Goal: Task Accomplishment & Management: Check status

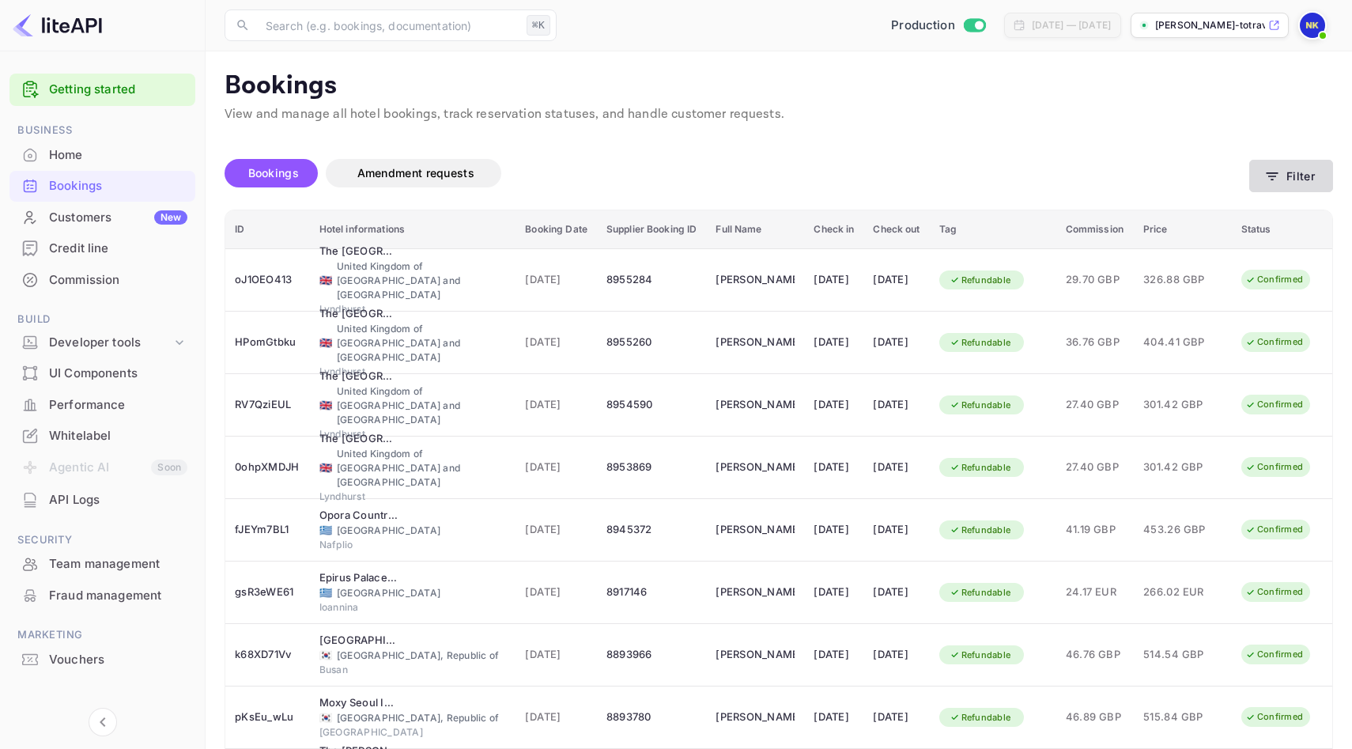
click at [1283, 172] on button "Filter" at bounding box center [1291, 176] width 84 height 32
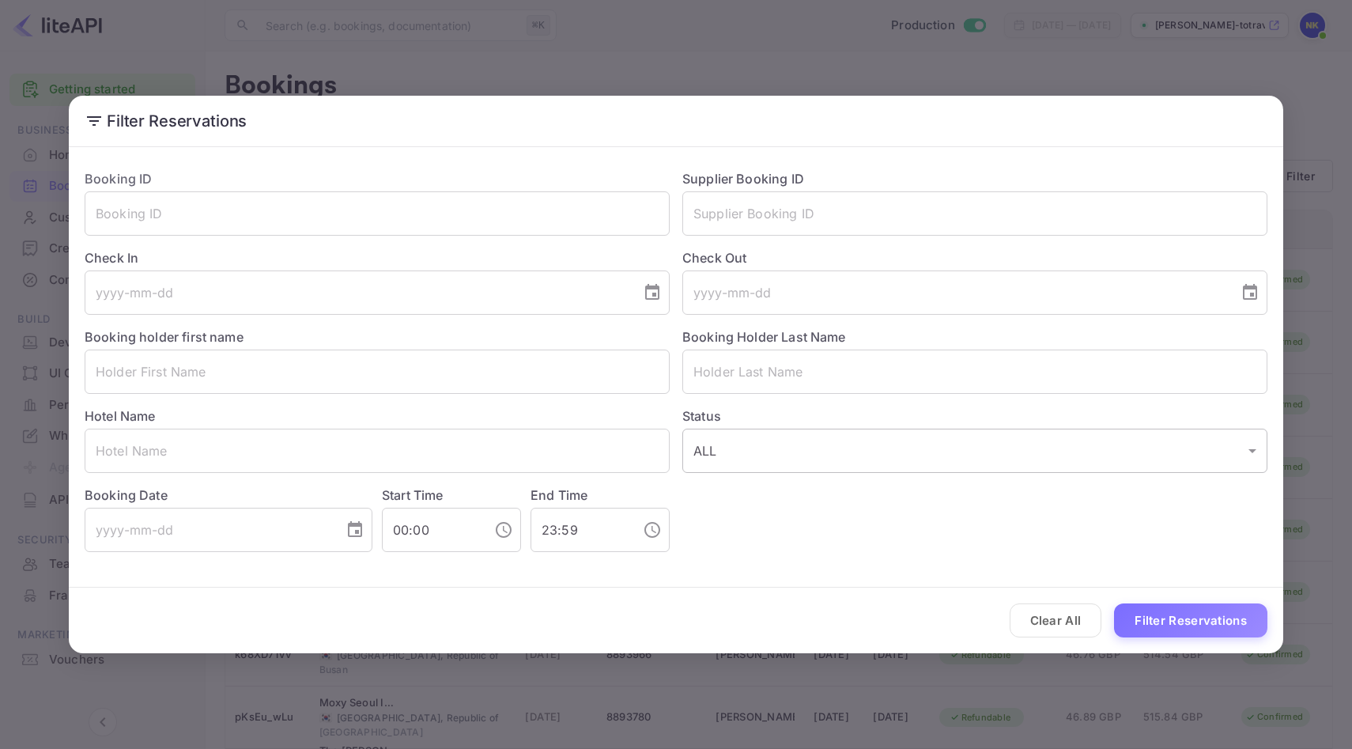
click at [858, 462] on body "Getting started Business Home Bookings Customers New Credit line Commission Bui…" at bounding box center [676, 470] width 1352 height 940
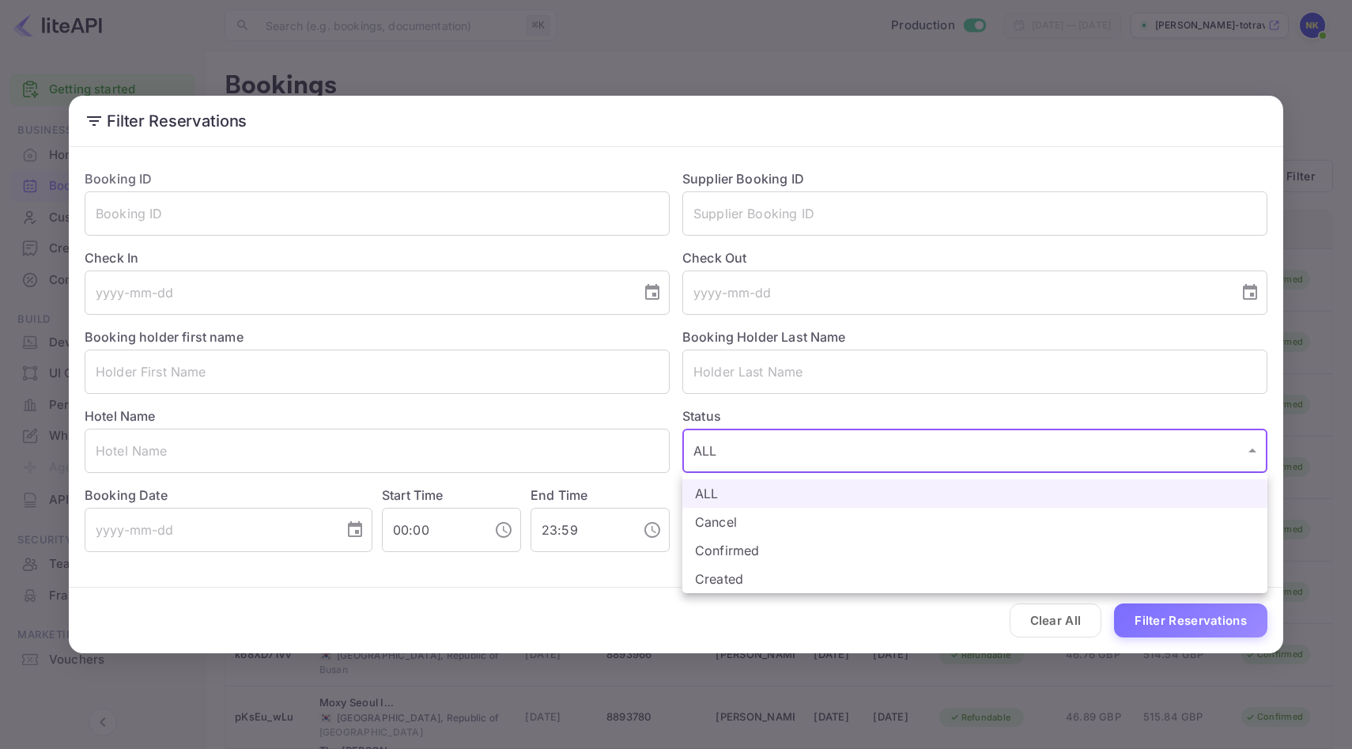
click at [815, 556] on li "Confirmed" at bounding box center [974, 550] width 585 height 28
type input "CONFIRMED"
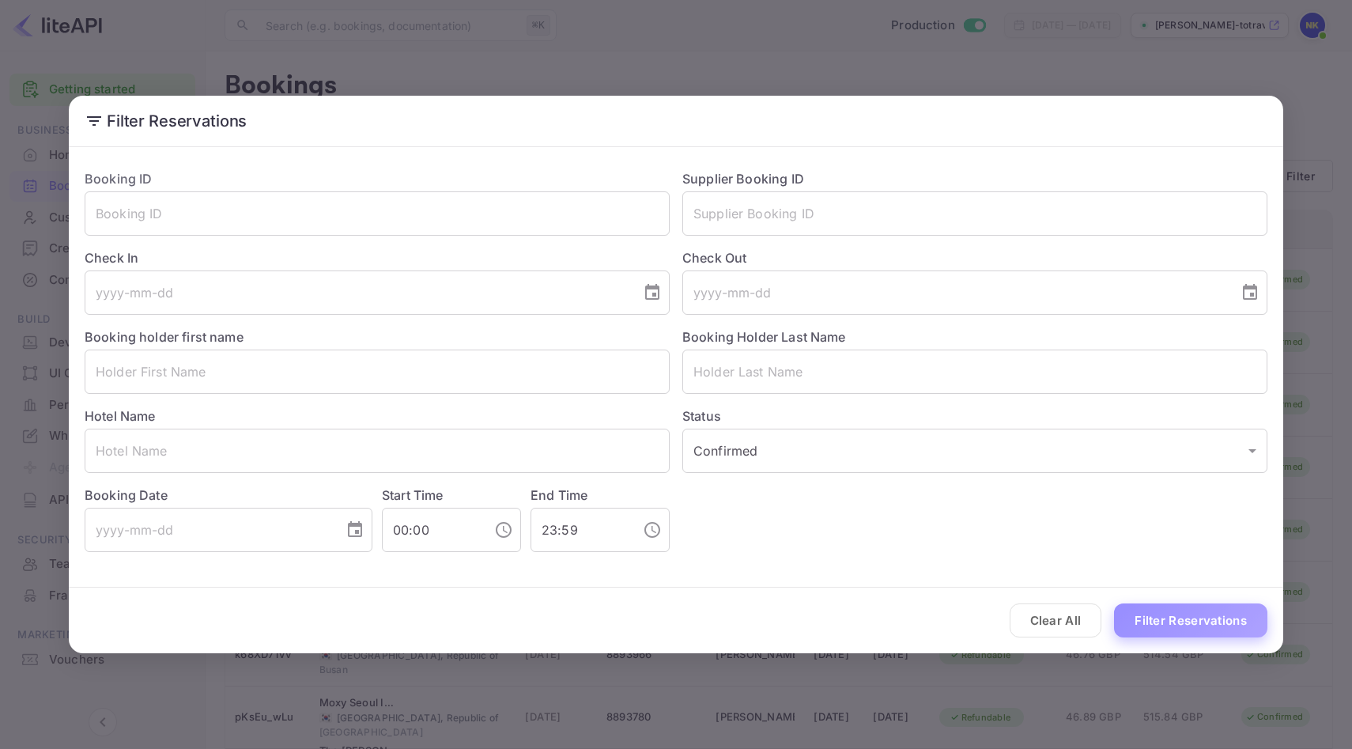
click at [1167, 616] on button "Filter Reservations" at bounding box center [1190, 620] width 153 height 34
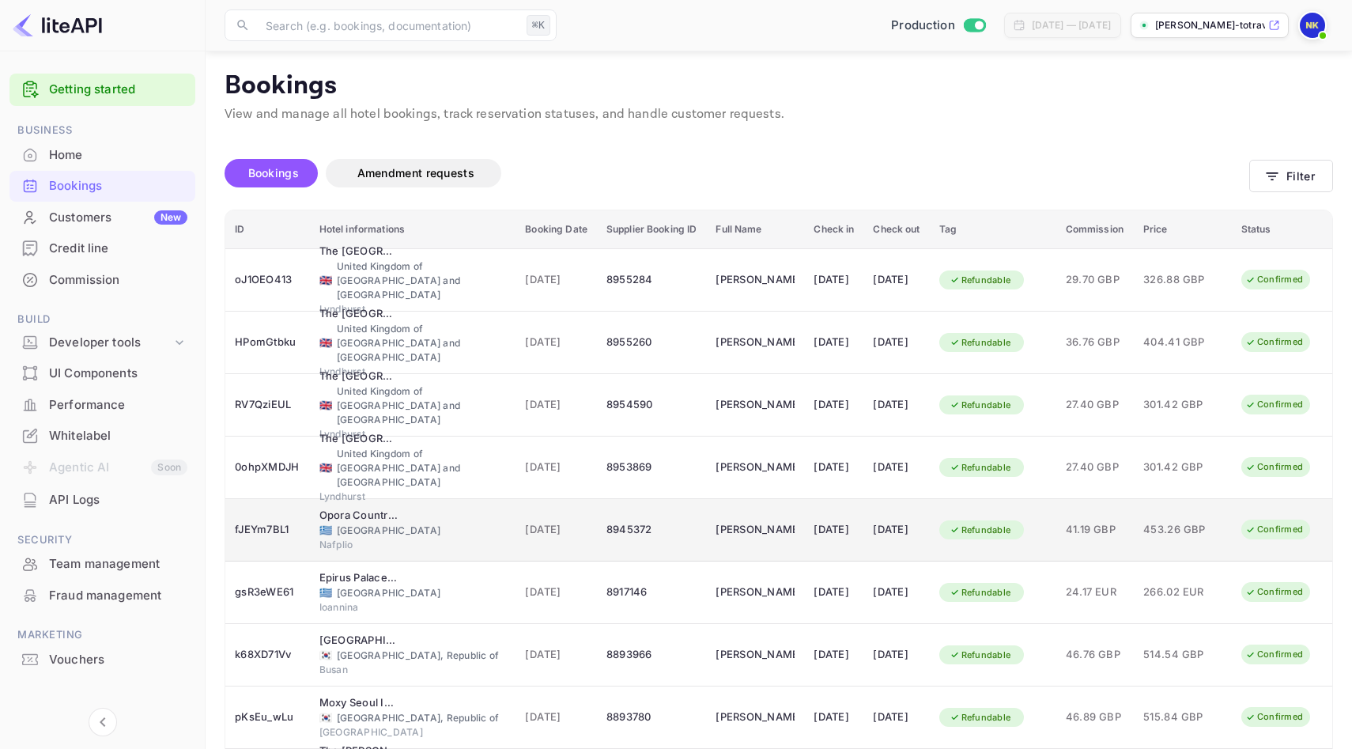
scroll to position [191, 0]
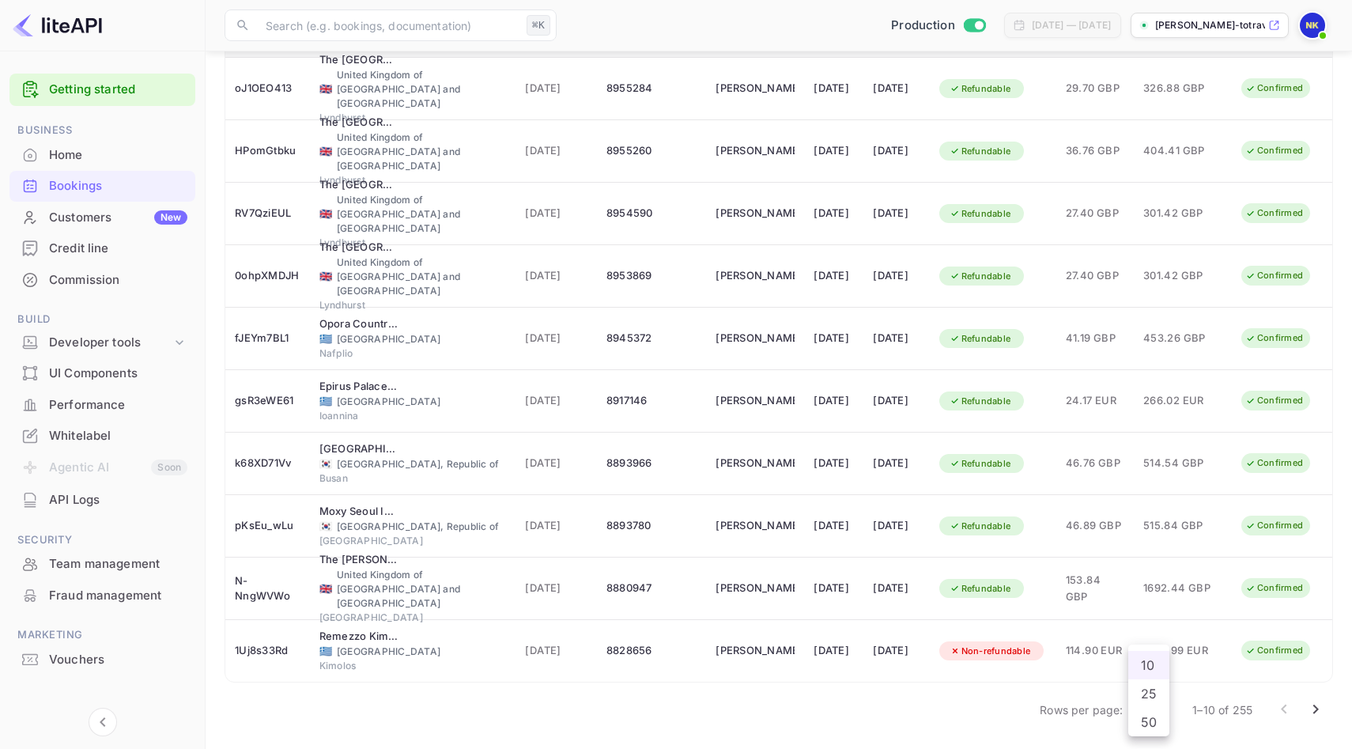
click at [1159, 707] on body "Getting started Business Home Bookings Customers New Credit line Commission Bui…" at bounding box center [676, 279] width 1352 height 940
click at [1154, 717] on li "50" at bounding box center [1148, 721] width 41 height 28
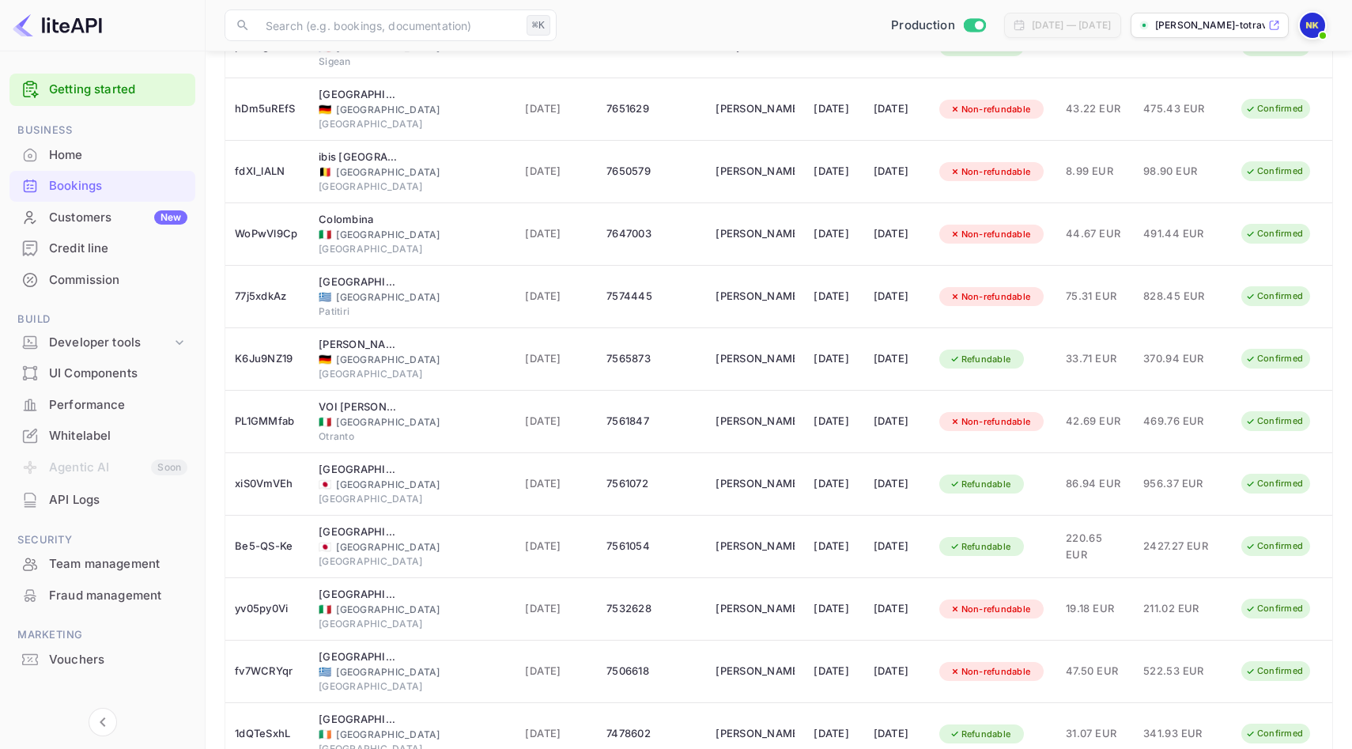
scroll to position [2689, 0]
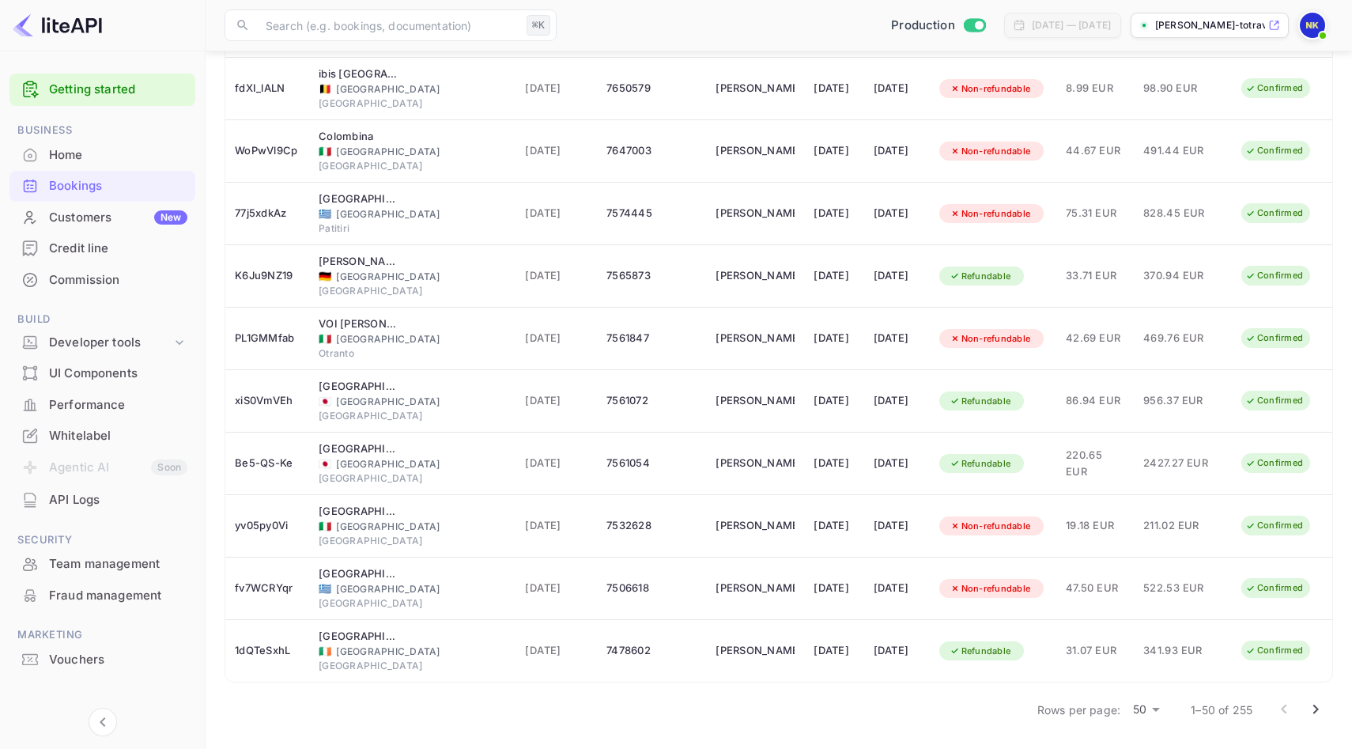
click at [1321, 714] on icon "Go to next page" at bounding box center [1315, 709] width 19 height 19
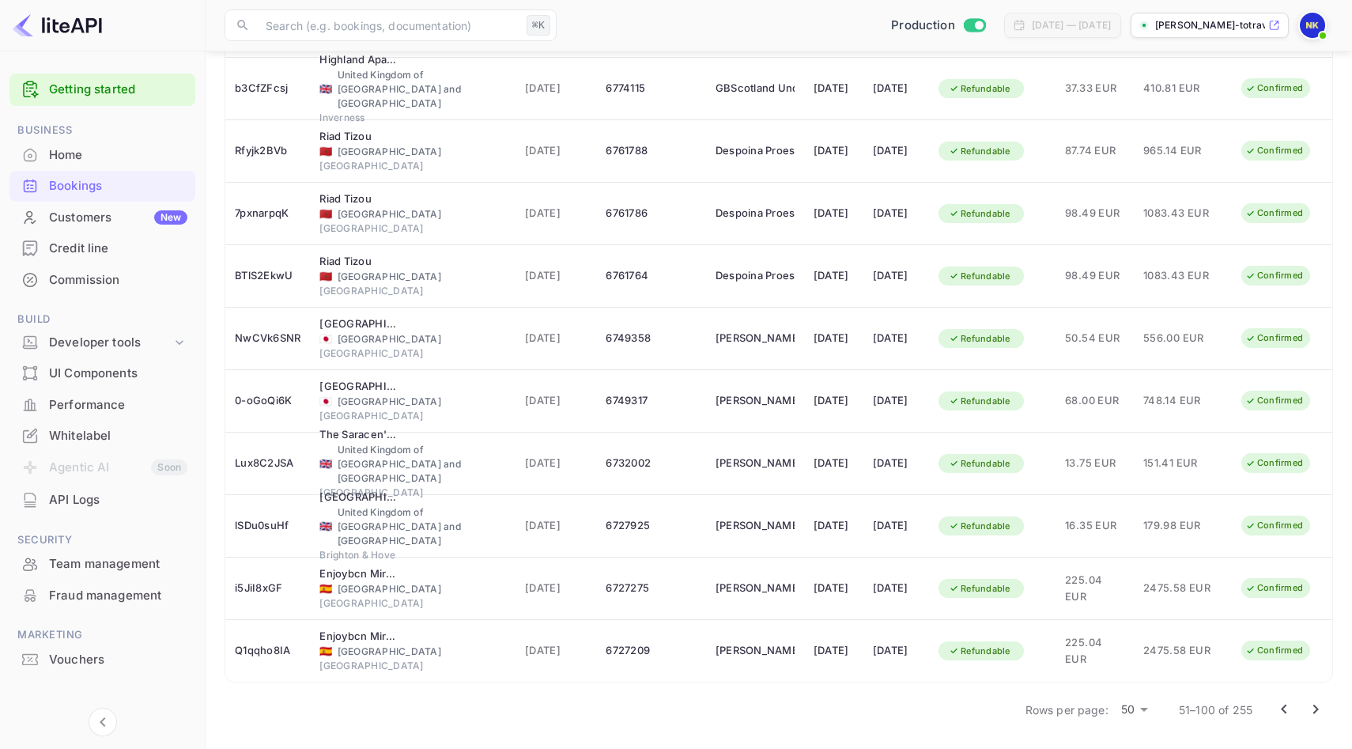
click at [1315, 703] on icon "Go to next page" at bounding box center [1315, 709] width 19 height 19
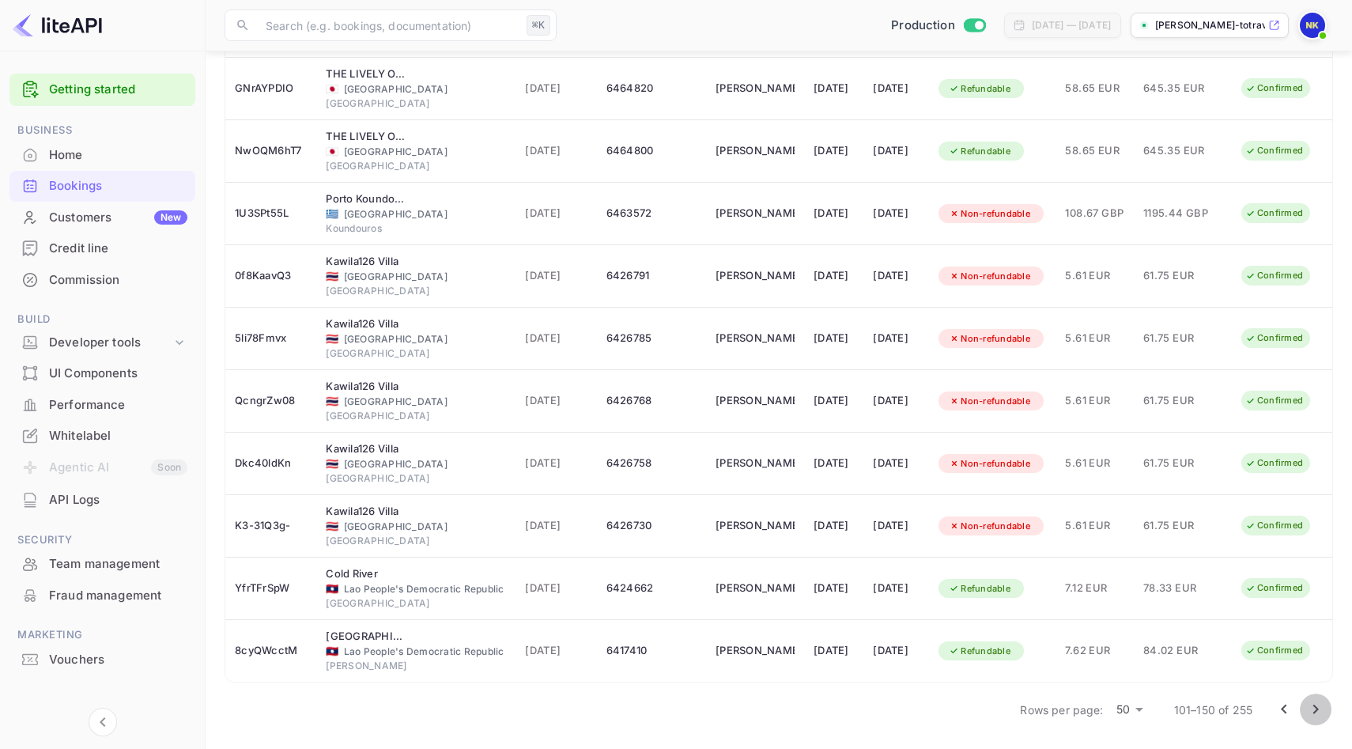
click at [1315, 708] on icon "Go to next page" at bounding box center [1315, 709] width 19 height 19
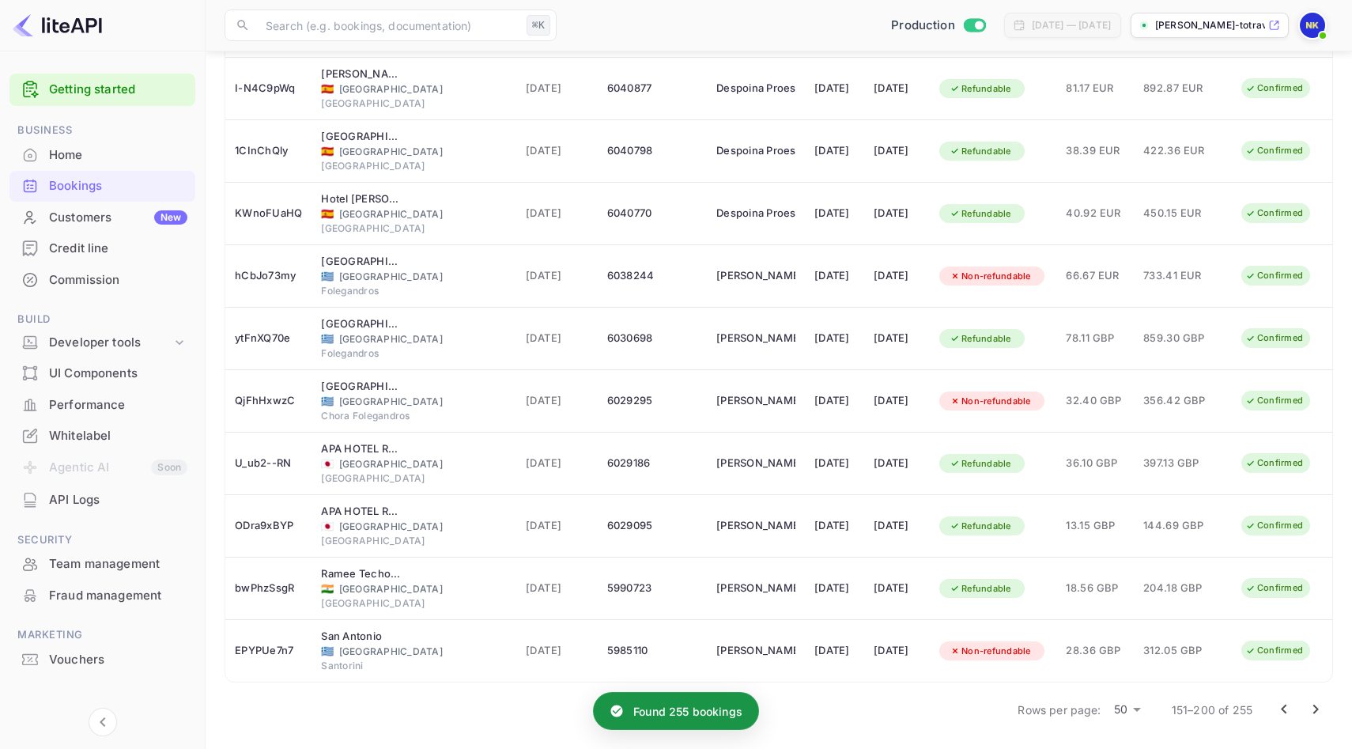
click at [1317, 707] on icon "Go to next page" at bounding box center [1315, 709] width 19 height 19
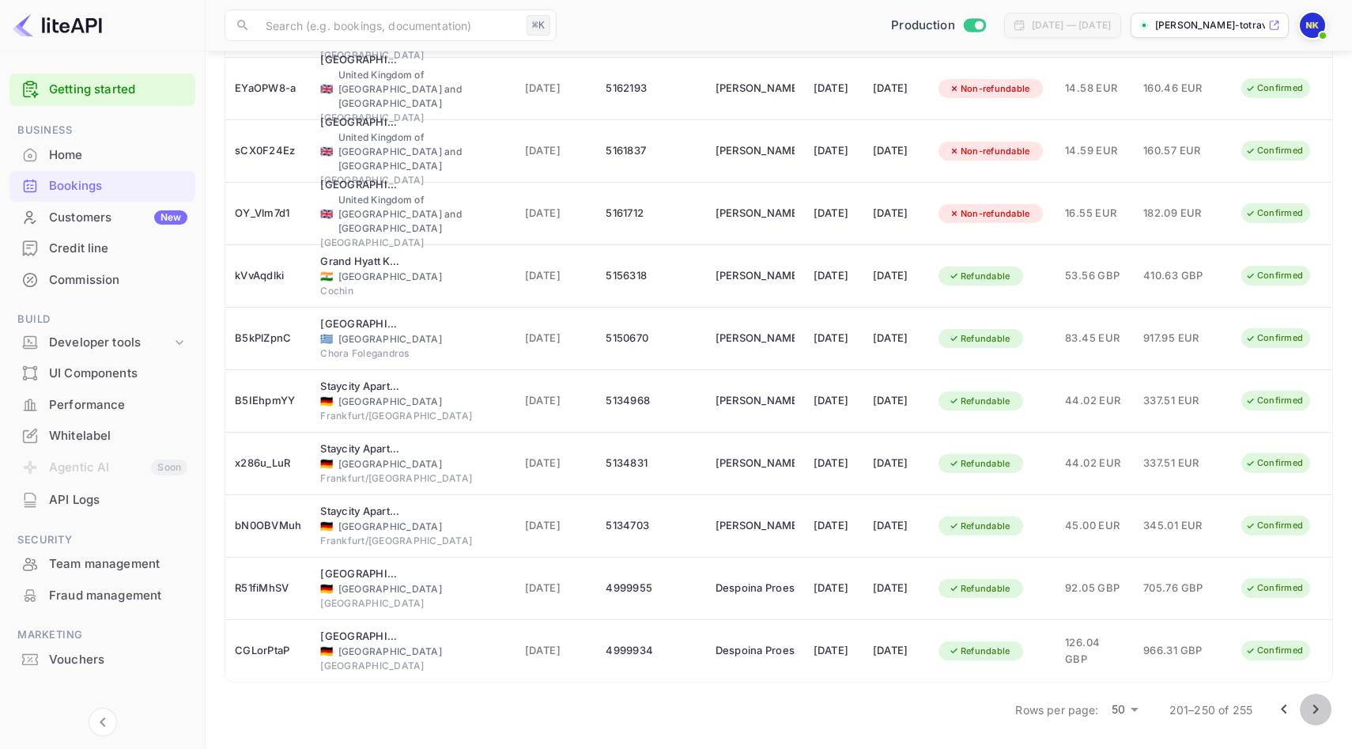
click at [1314, 701] on icon "Go to next page" at bounding box center [1315, 709] width 19 height 19
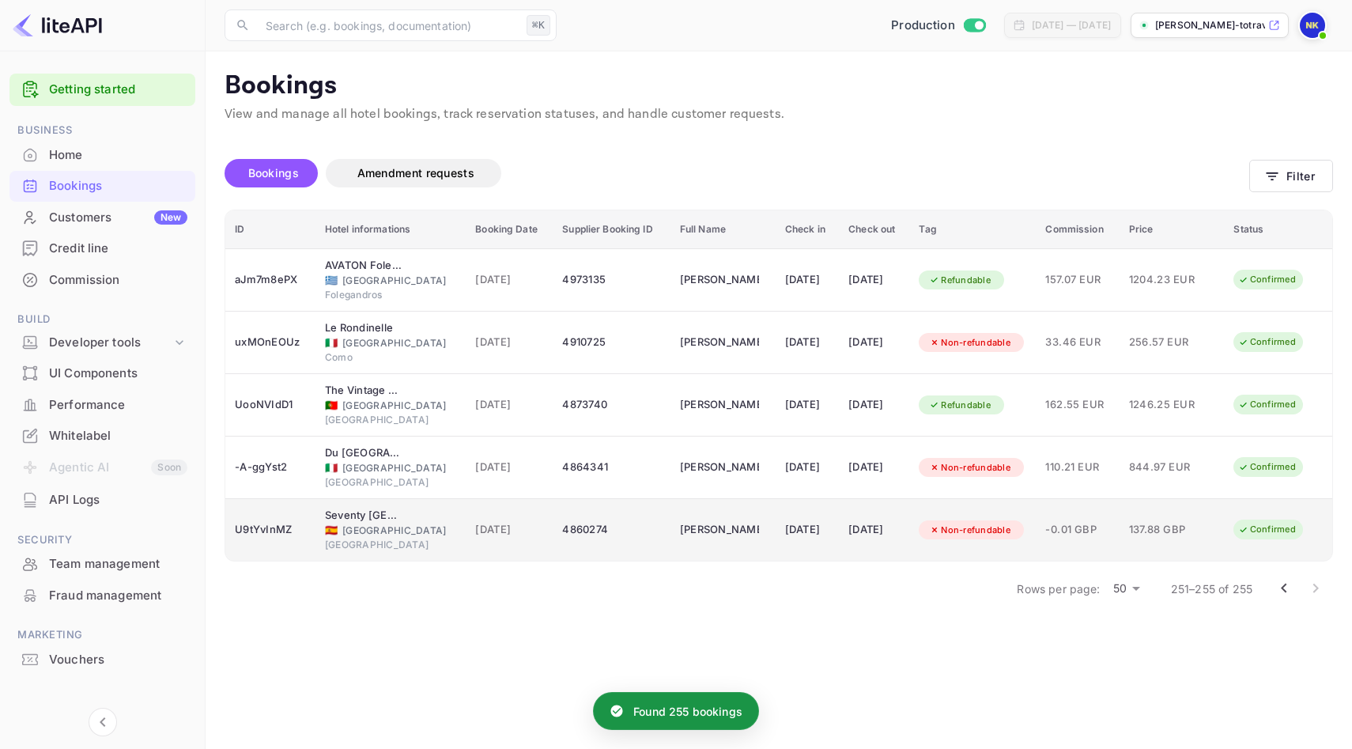
click at [1119, 549] on td "-0.01 GBP" at bounding box center [1077, 530] width 83 height 62
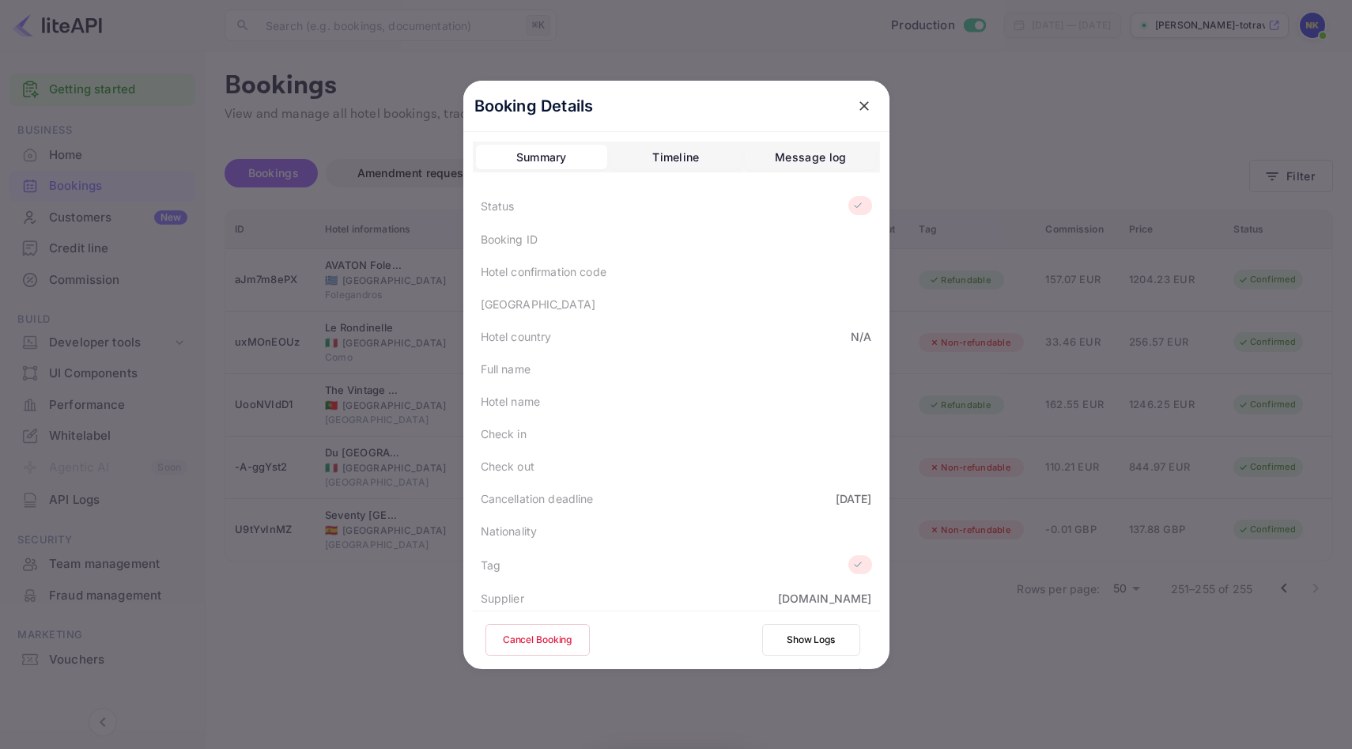
scroll to position [330, 0]
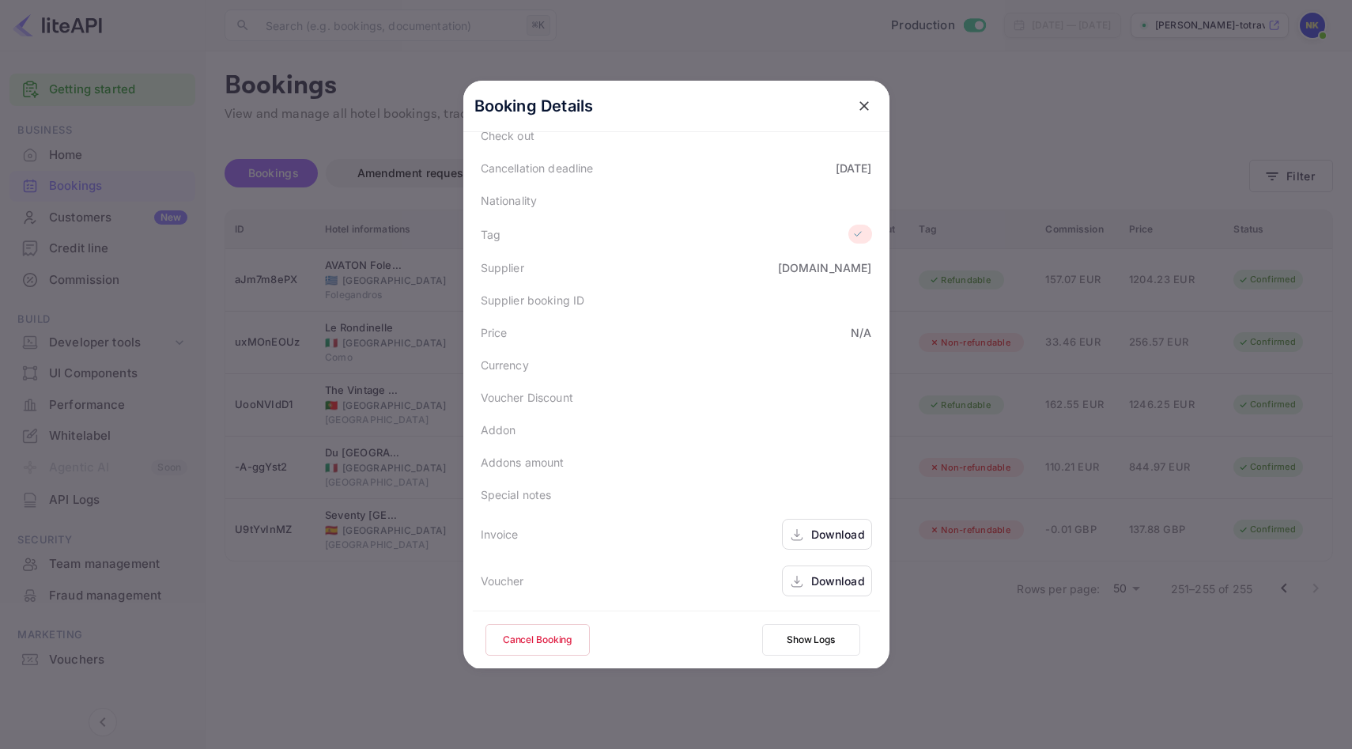
click at [828, 538] on div "Download" at bounding box center [838, 534] width 54 height 17
click at [866, 104] on icon "close" at bounding box center [864, 106] width 16 height 16
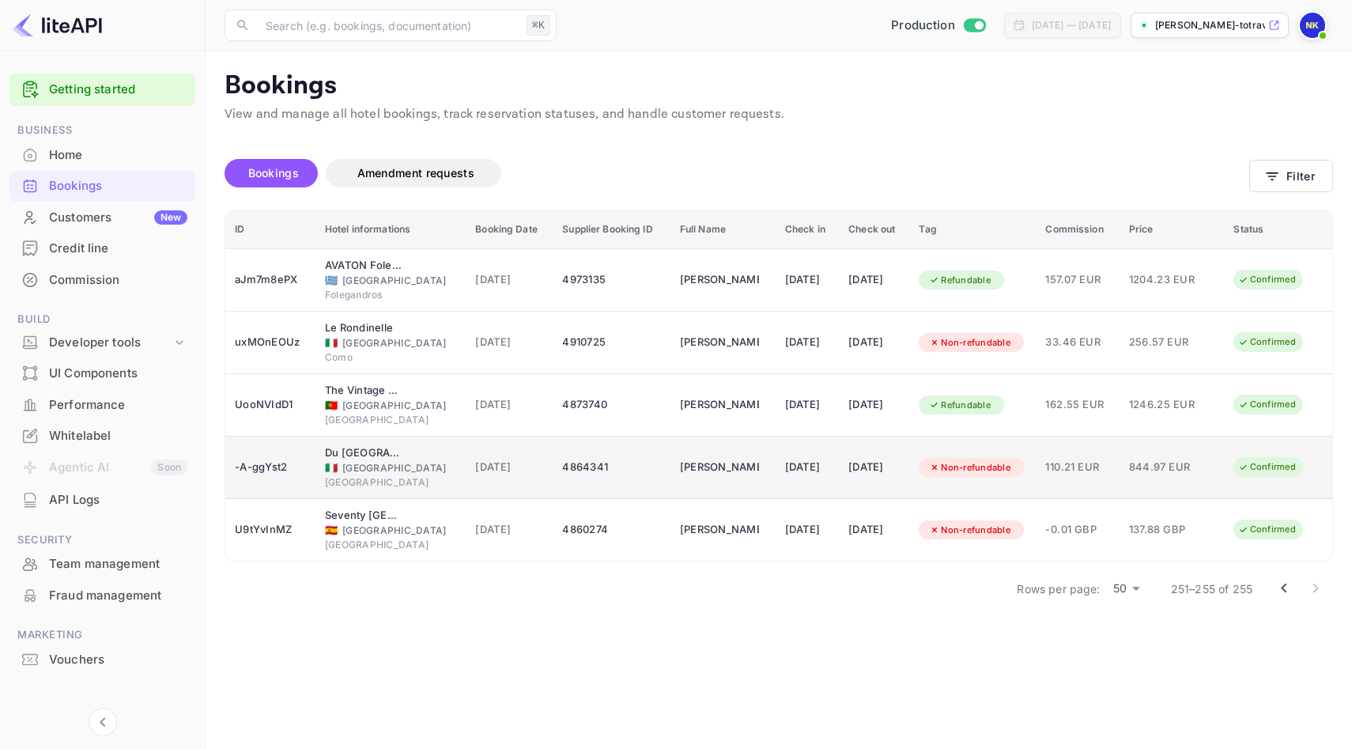
click at [1194, 476] on div "844.97 EUR" at bounding box center [1168, 467] width 79 height 25
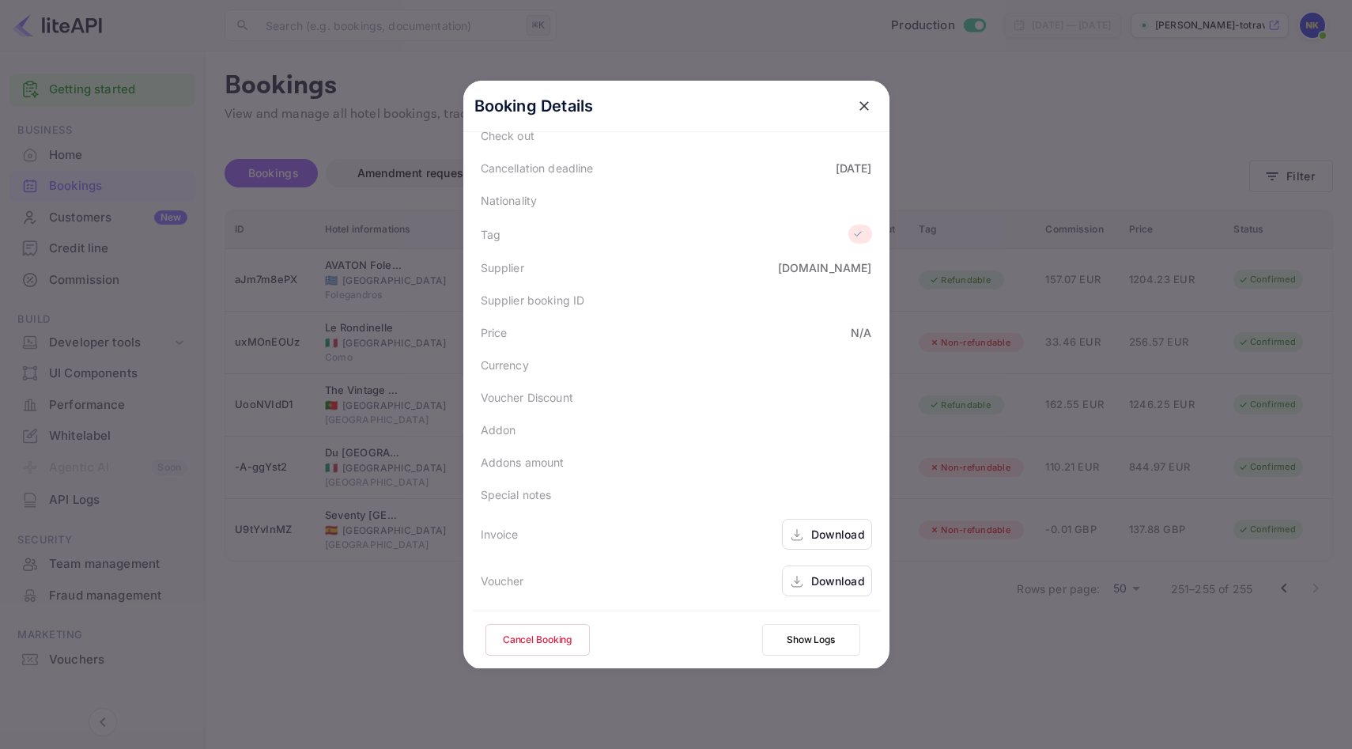
click at [825, 529] on div "Download" at bounding box center [838, 534] width 54 height 17
click at [865, 102] on icon "close" at bounding box center [864, 106] width 16 height 16
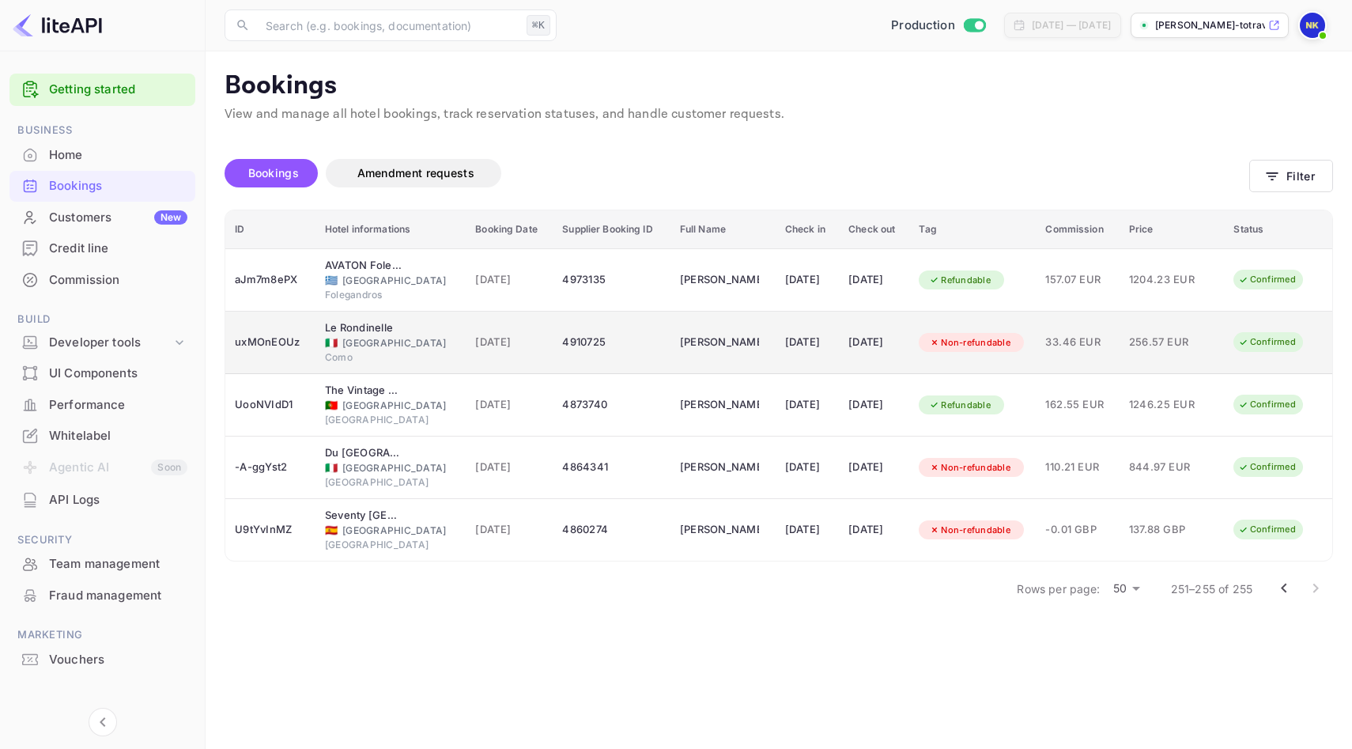
click at [839, 359] on td "[DATE]" at bounding box center [874, 342] width 70 height 62
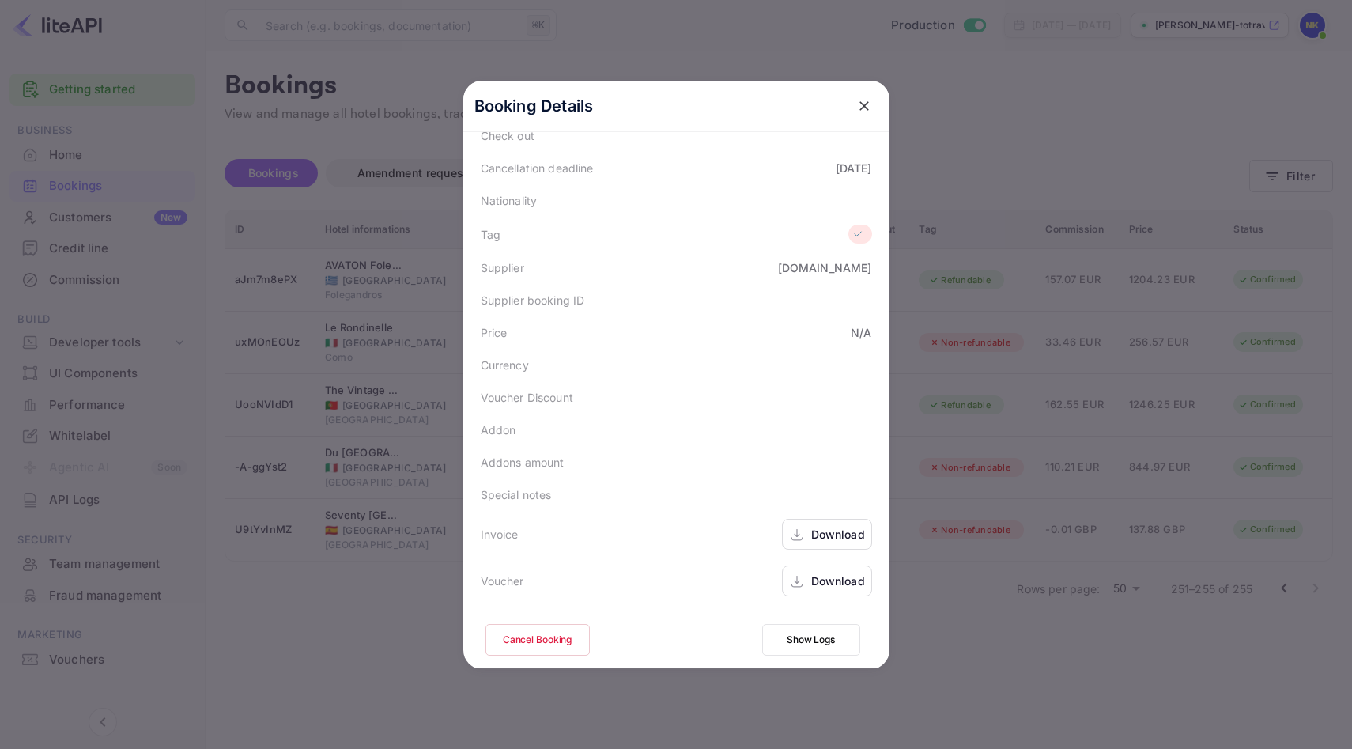
click at [845, 529] on div "Download" at bounding box center [838, 534] width 54 height 17
click at [858, 110] on icon "close" at bounding box center [864, 106] width 16 height 16
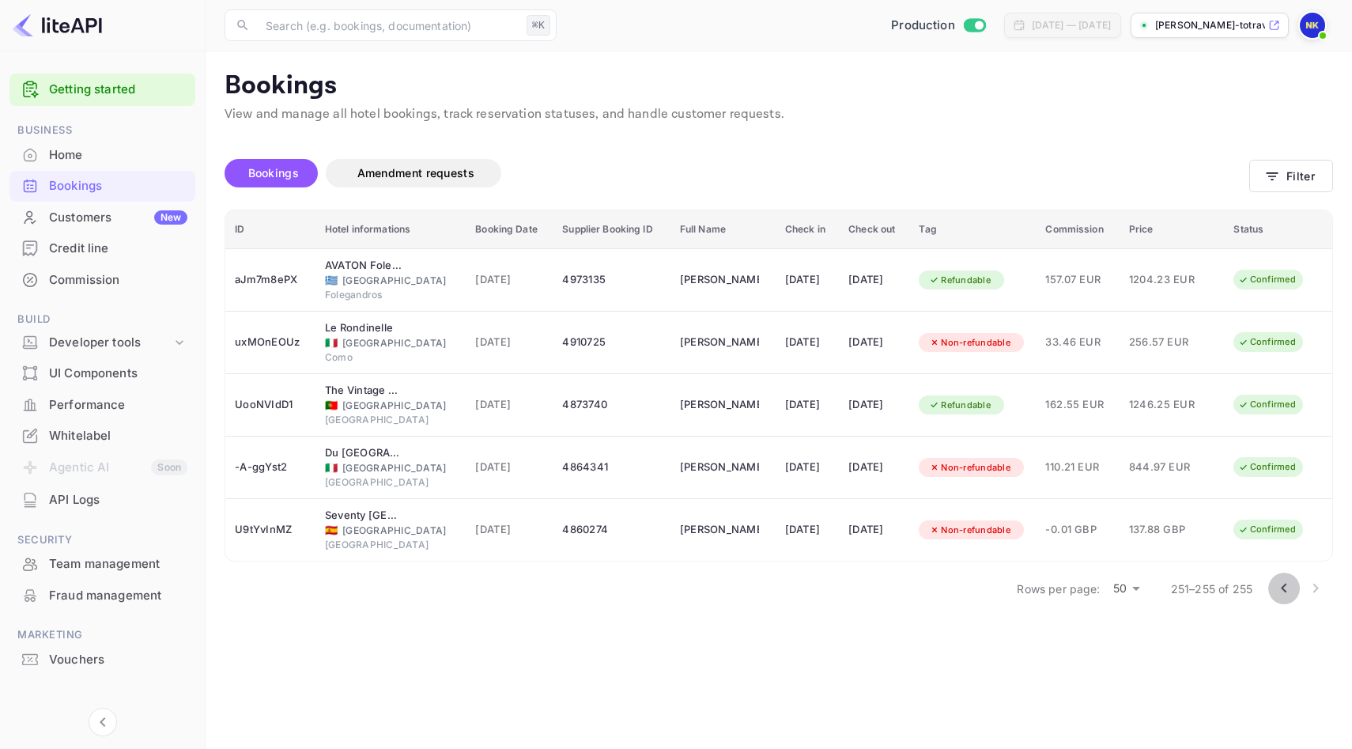
click at [1283, 589] on icon "Go to previous page" at bounding box center [1284, 587] width 6 height 9
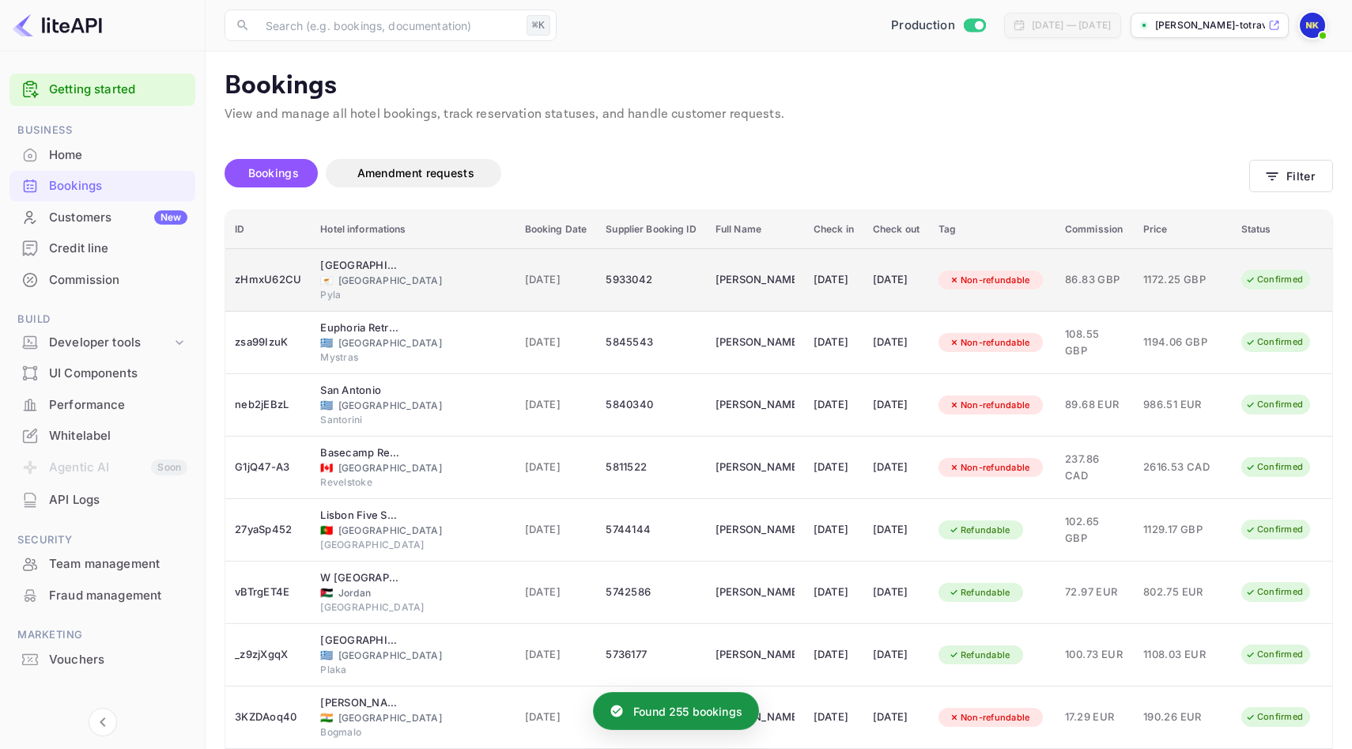
click at [431, 274] on div "🇨🇾 [GEOGRAPHIC_DATA]" at bounding box center [412, 281] width 185 height 14
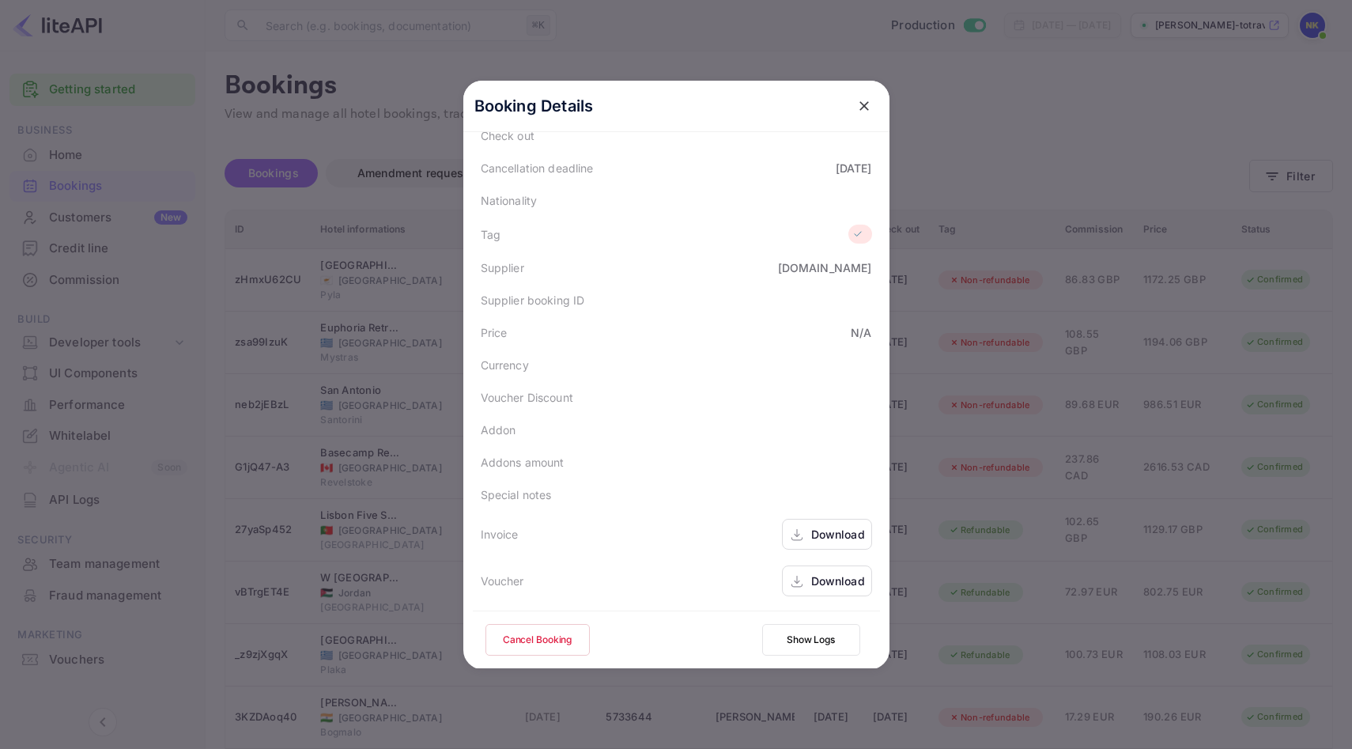
click at [837, 542] on div "Download" at bounding box center [838, 534] width 54 height 17
click at [859, 104] on icon "close" at bounding box center [864, 106] width 16 height 16
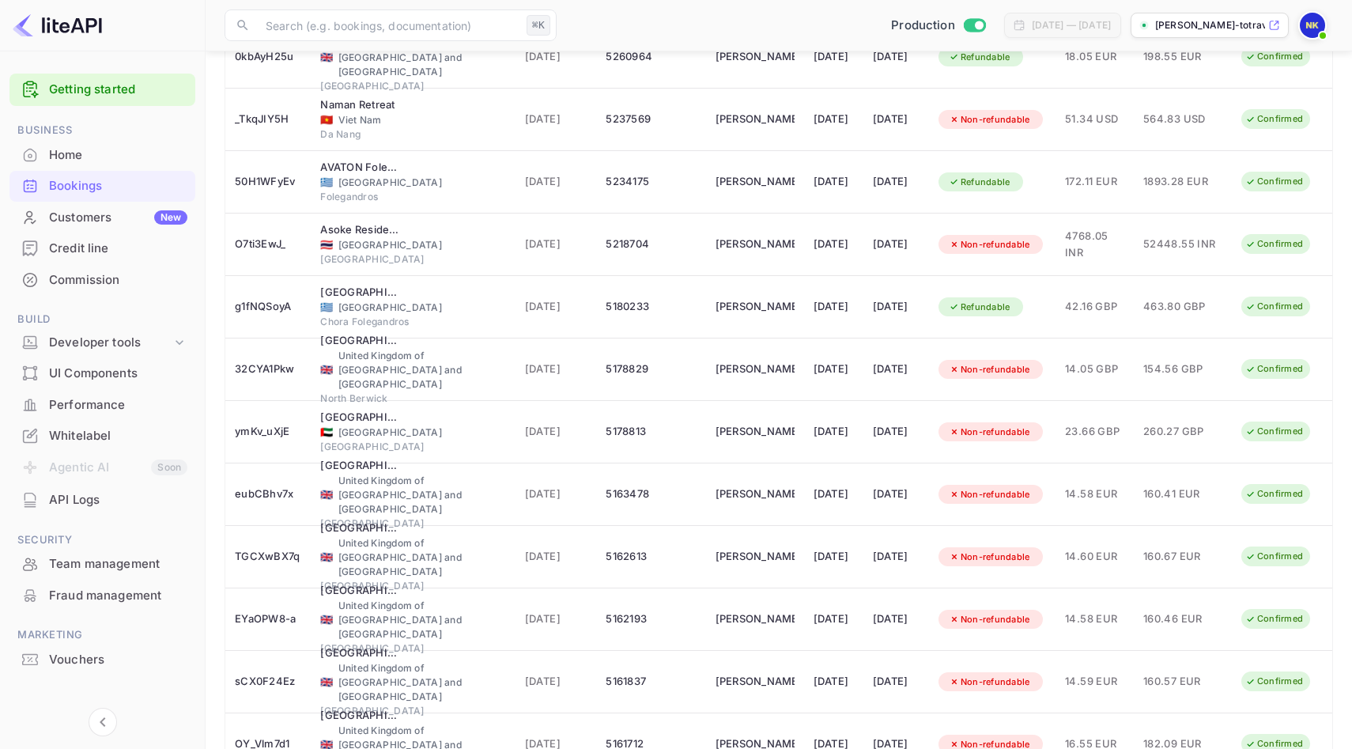
scroll to position [2689, 0]
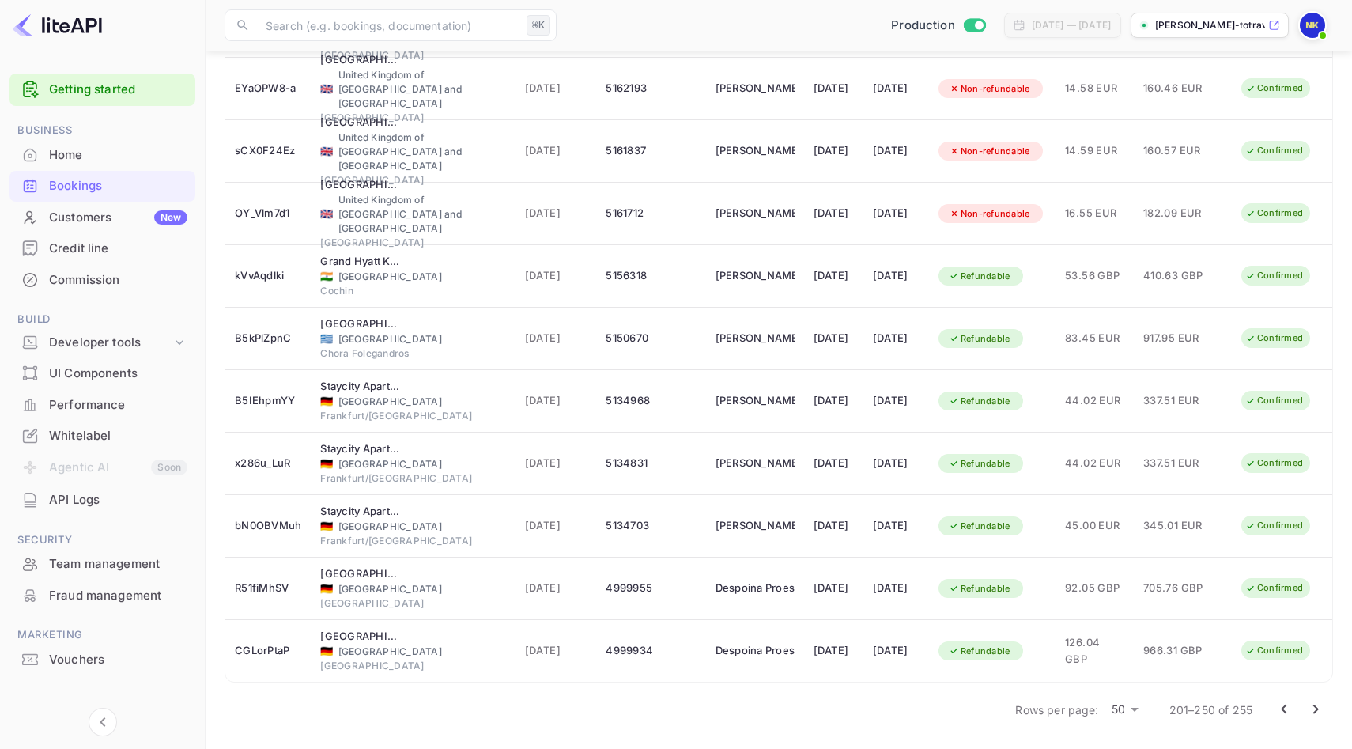
click at [1277, 703] on icon "Go to previous page" at bounding box center [1283, 709] width 19 height 19
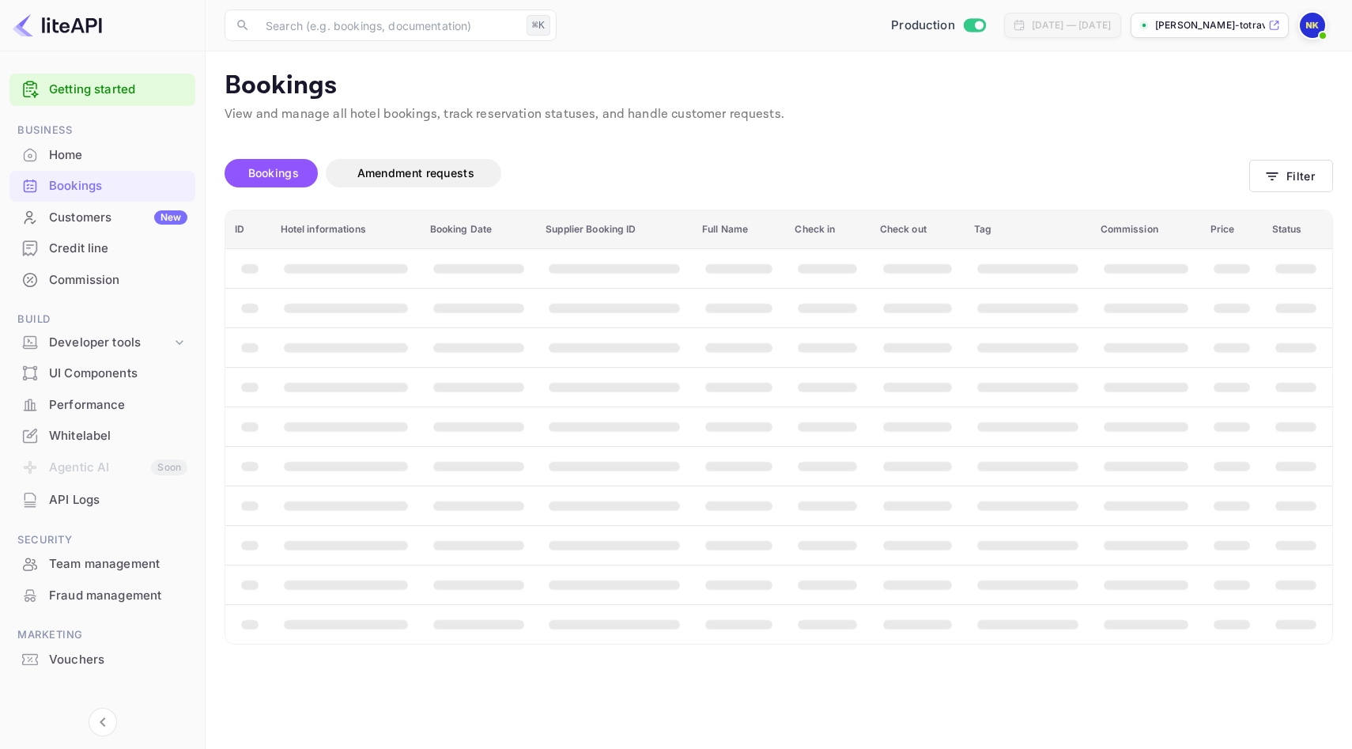
scroll to position [0, 0]
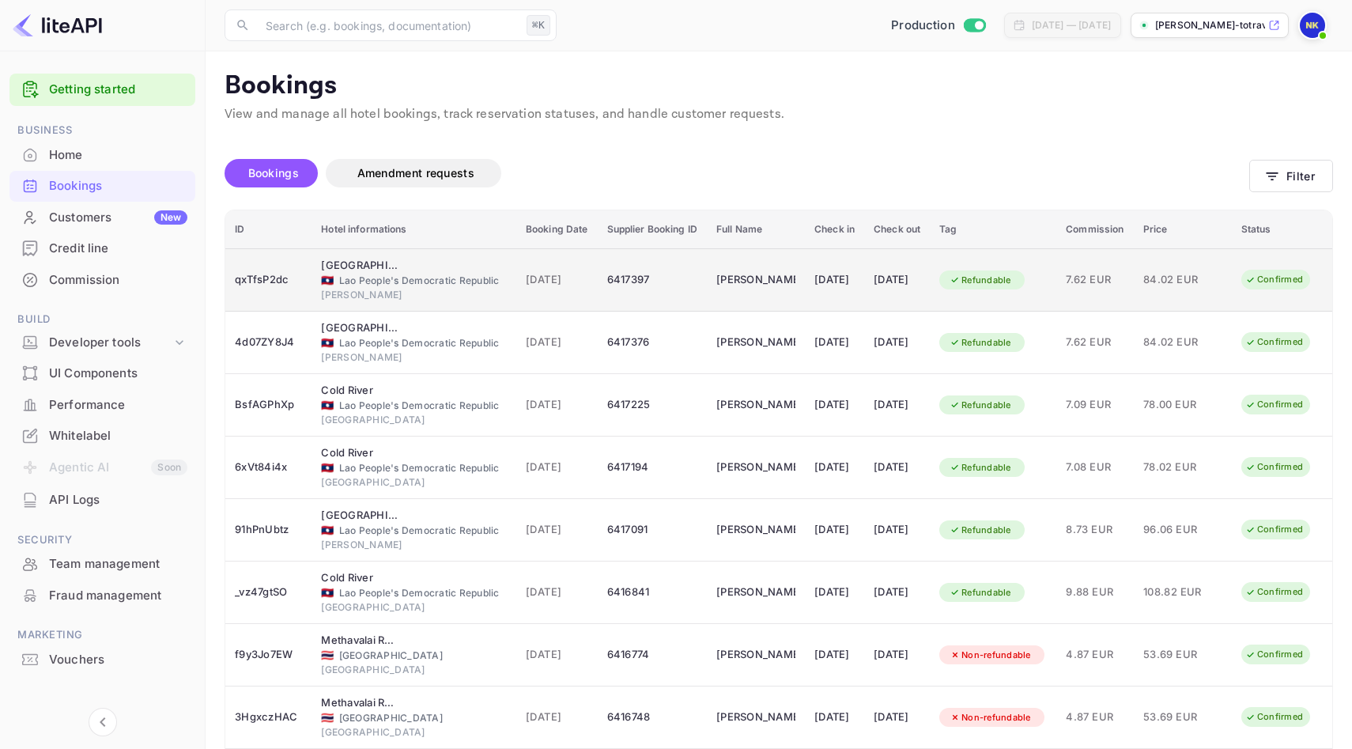
click at [607, 277] on div "6417397" at bounding box center [652, 279] width 90 height 25
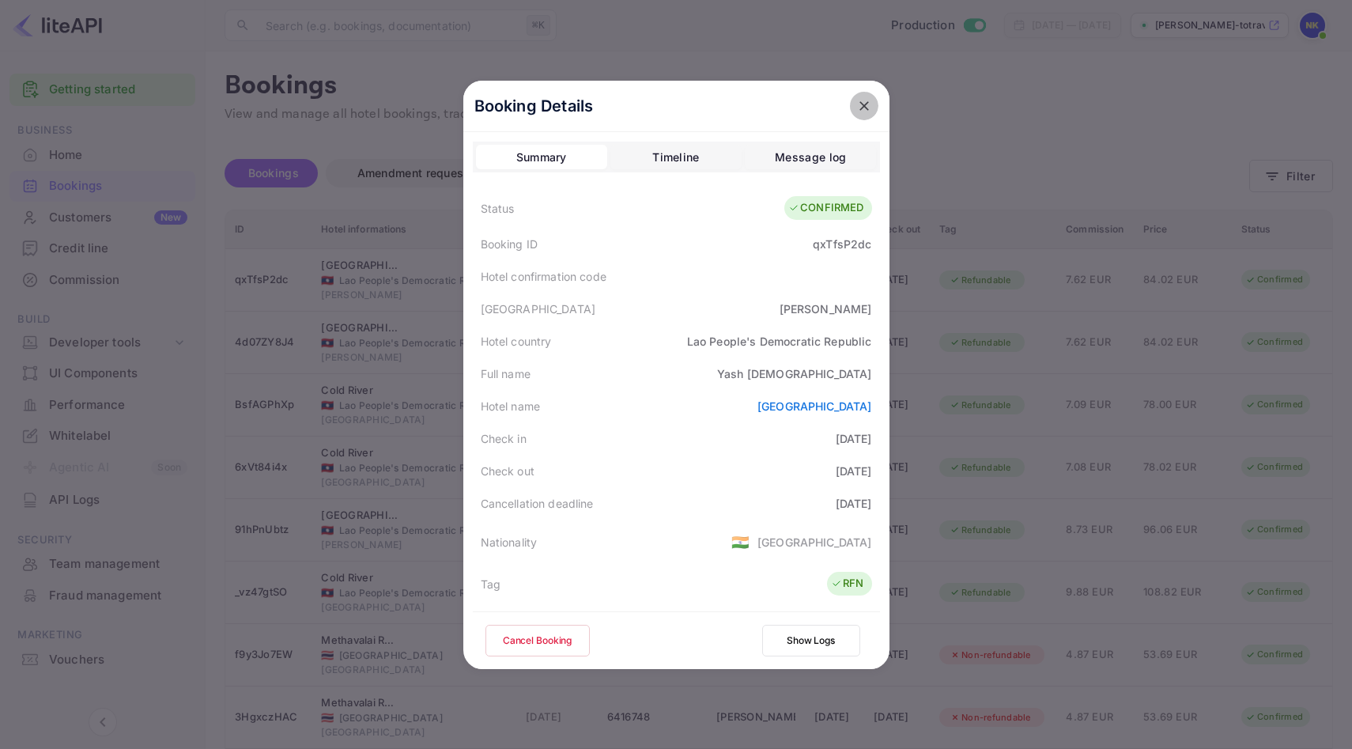
click at [859, 104] on icon "close" at bounding box center [864, 106] width 16 height 16
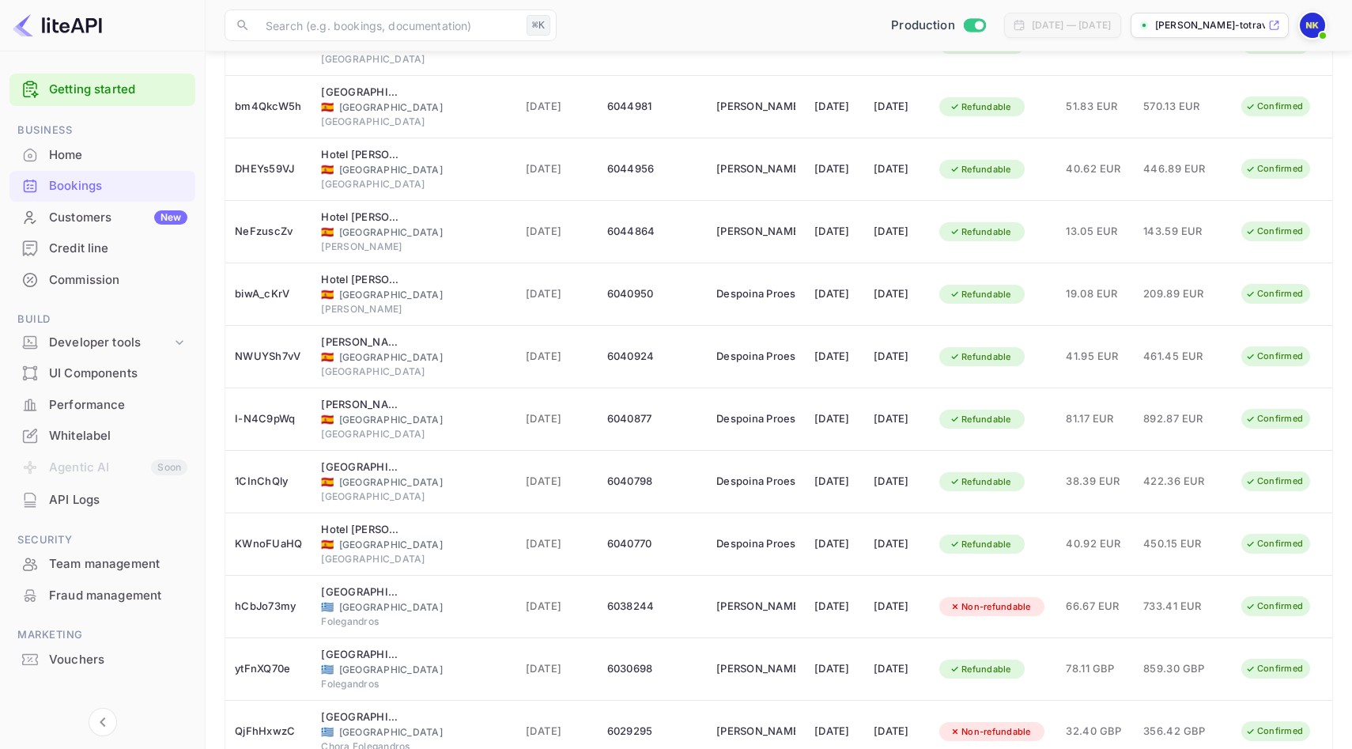
scroll to position [2689, 0]
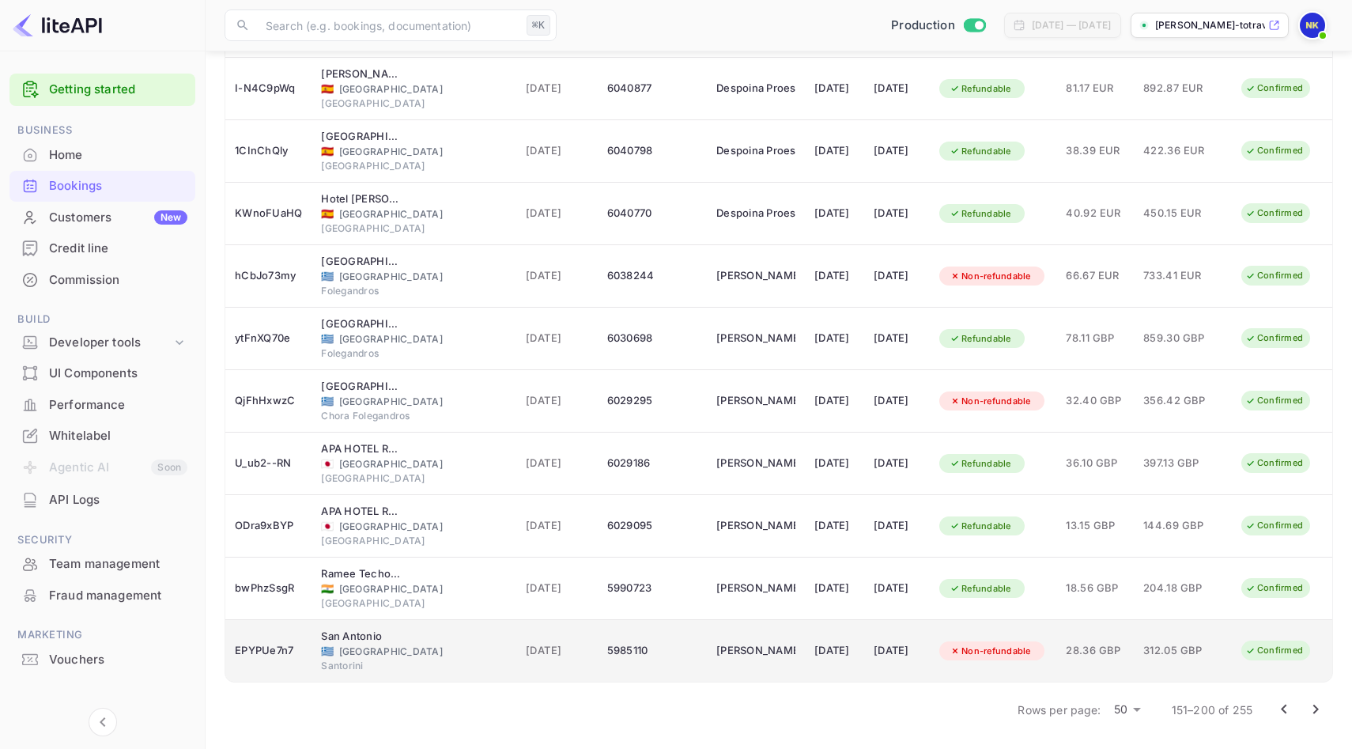
click at [1137, 640] on td "312.05 GBP" at bounding box center [1183, 651] width 98 height 62
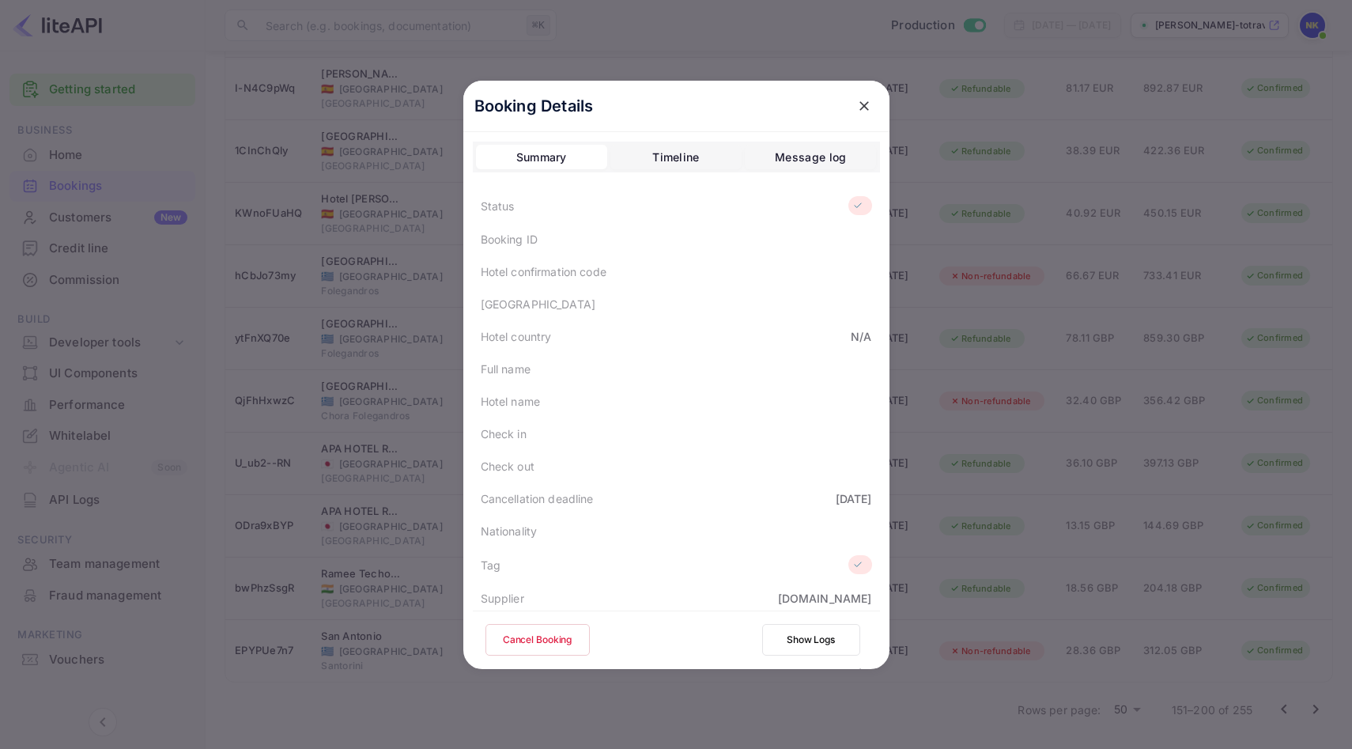
click at [862, 104] on icon "close" at bounding box center [863, 105] width 9 height 9
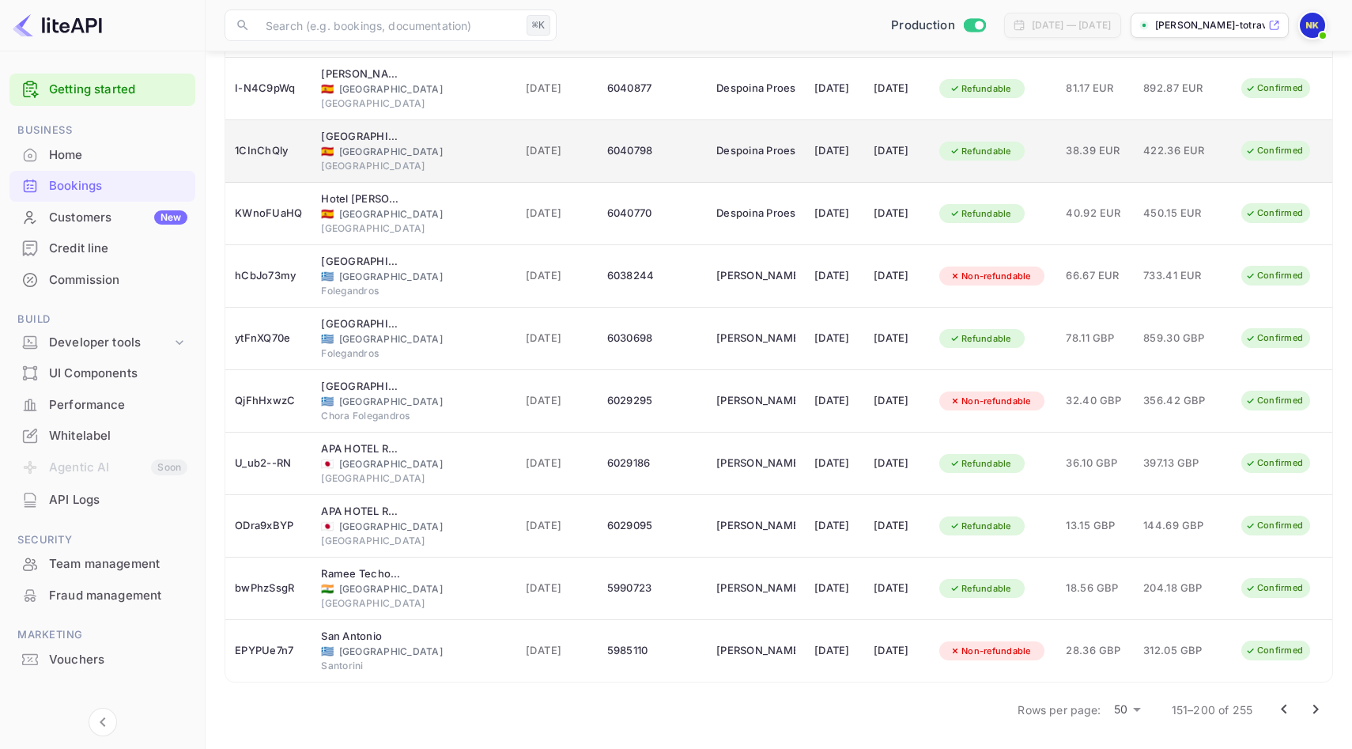
click at [873, 159] on div "[DATE]" at bounding box center [896, 150] width 47 height 25
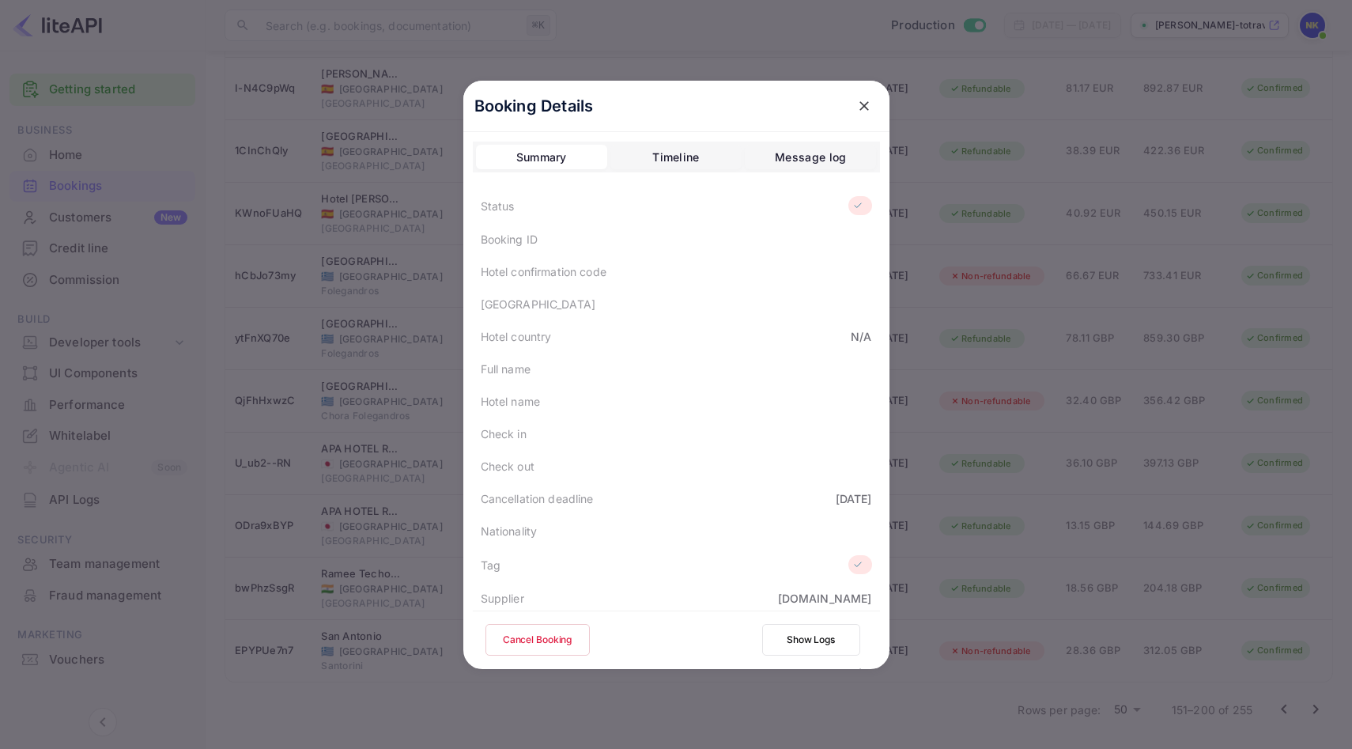
click at [861, 109] on icon "close" at bounding box center [864, 106] width 16 height 16
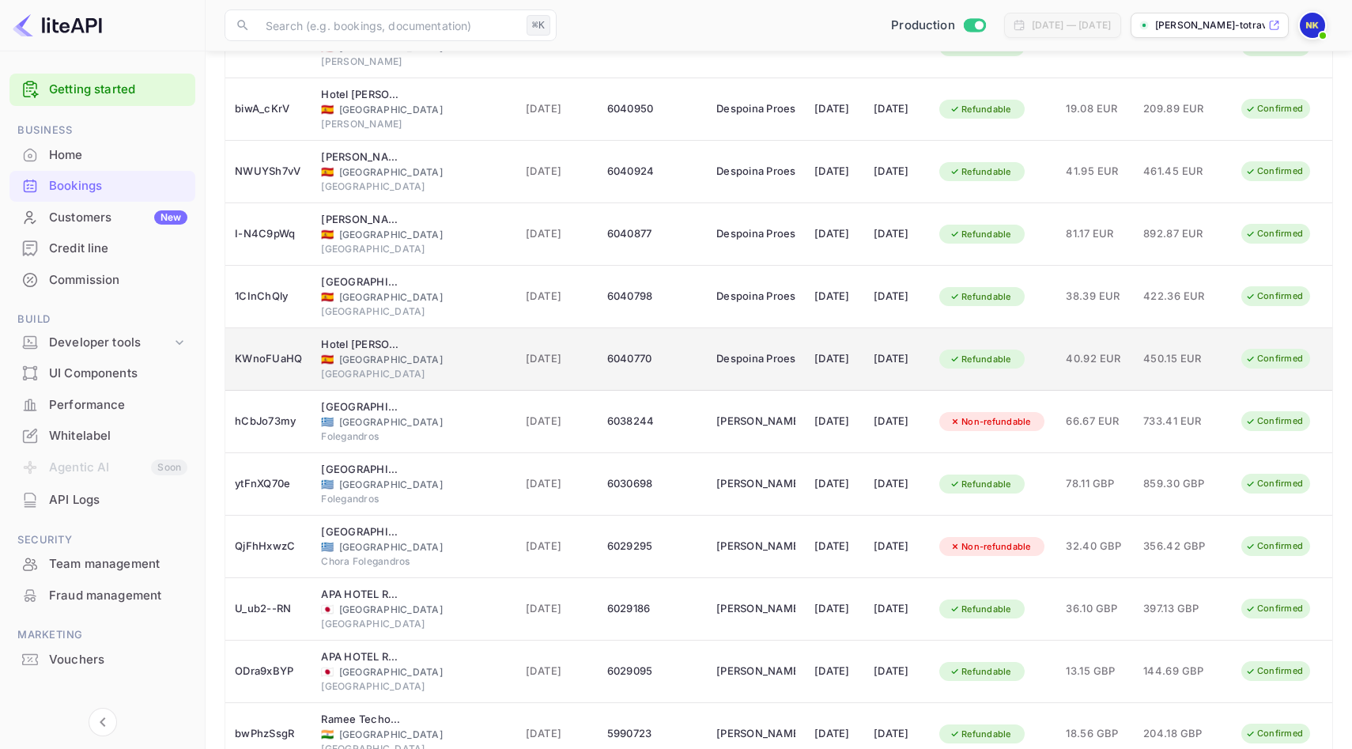
scroll to position [2537, 0]
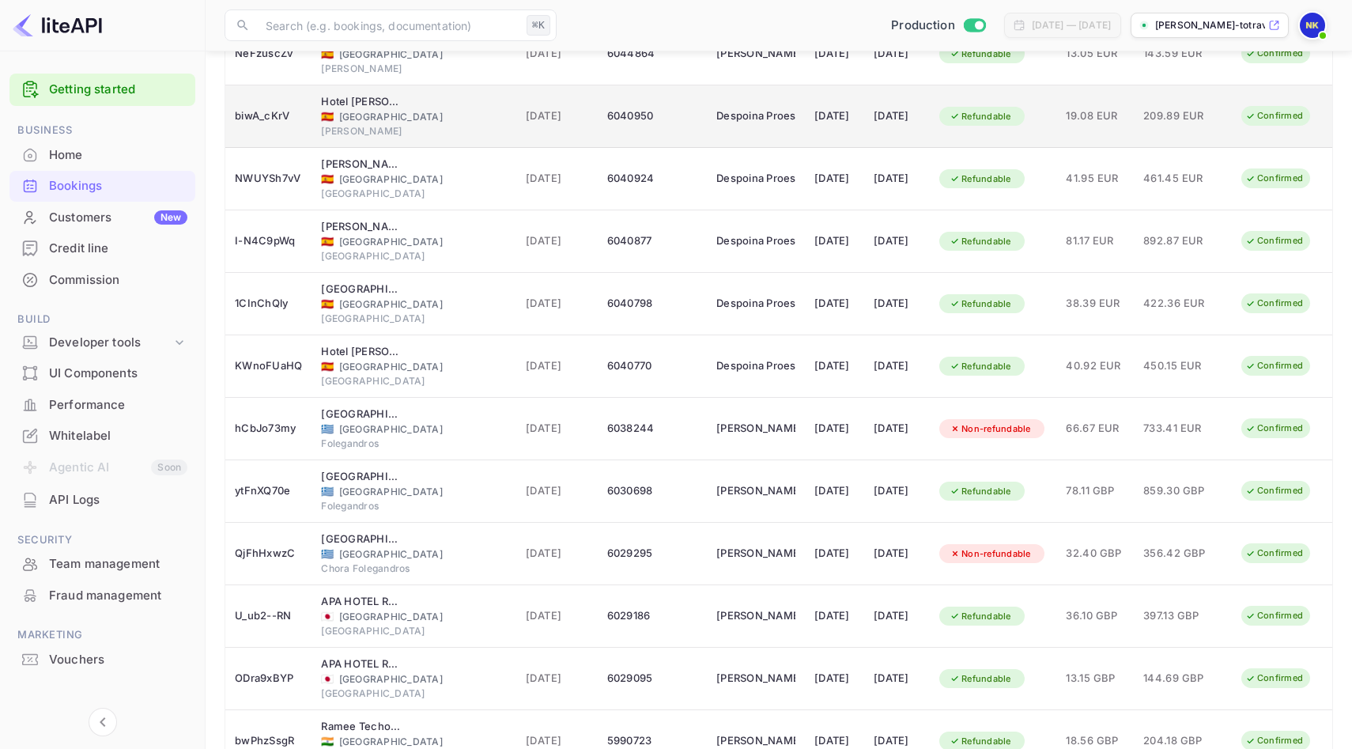
click at [824, 120] on div "[DATE]" at bounding box center [834, 116] width 40 height 25
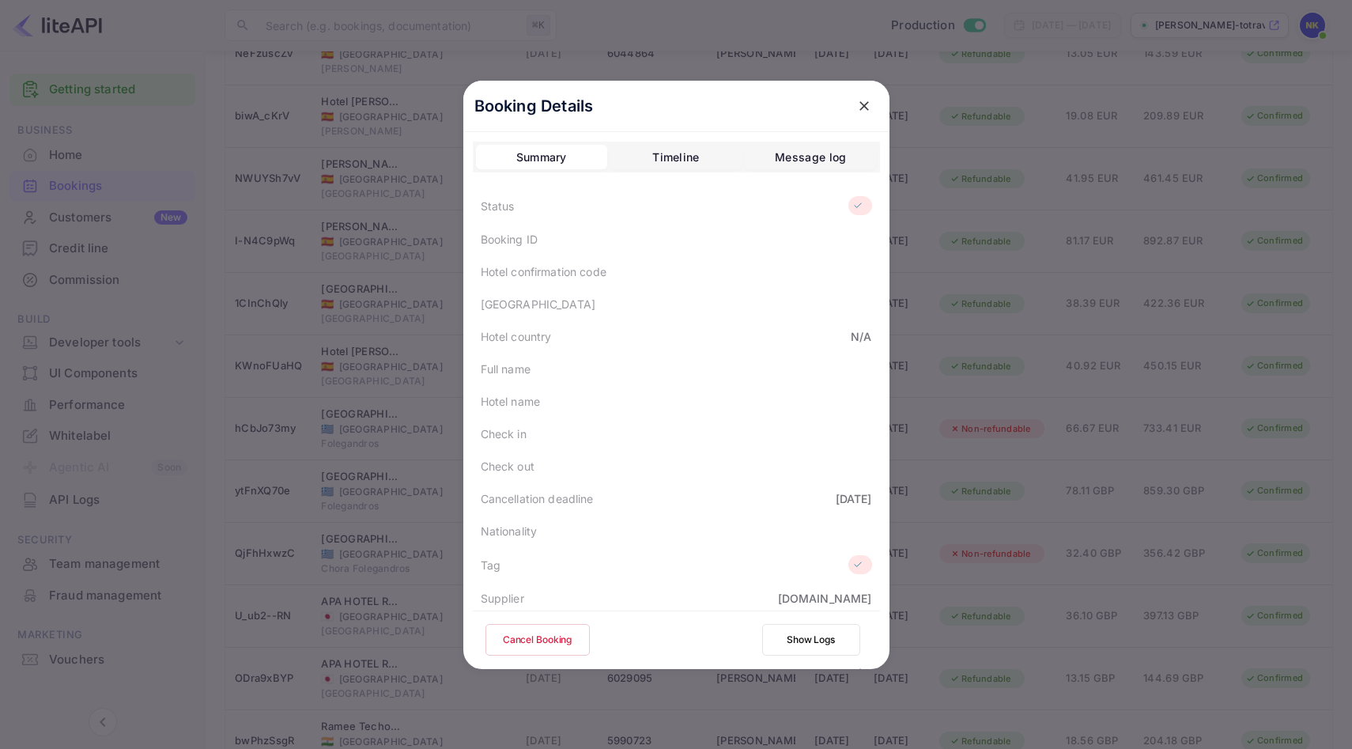
click at [860, 99] on icon "close" at bounding box center [864, 106] width 16 height 16
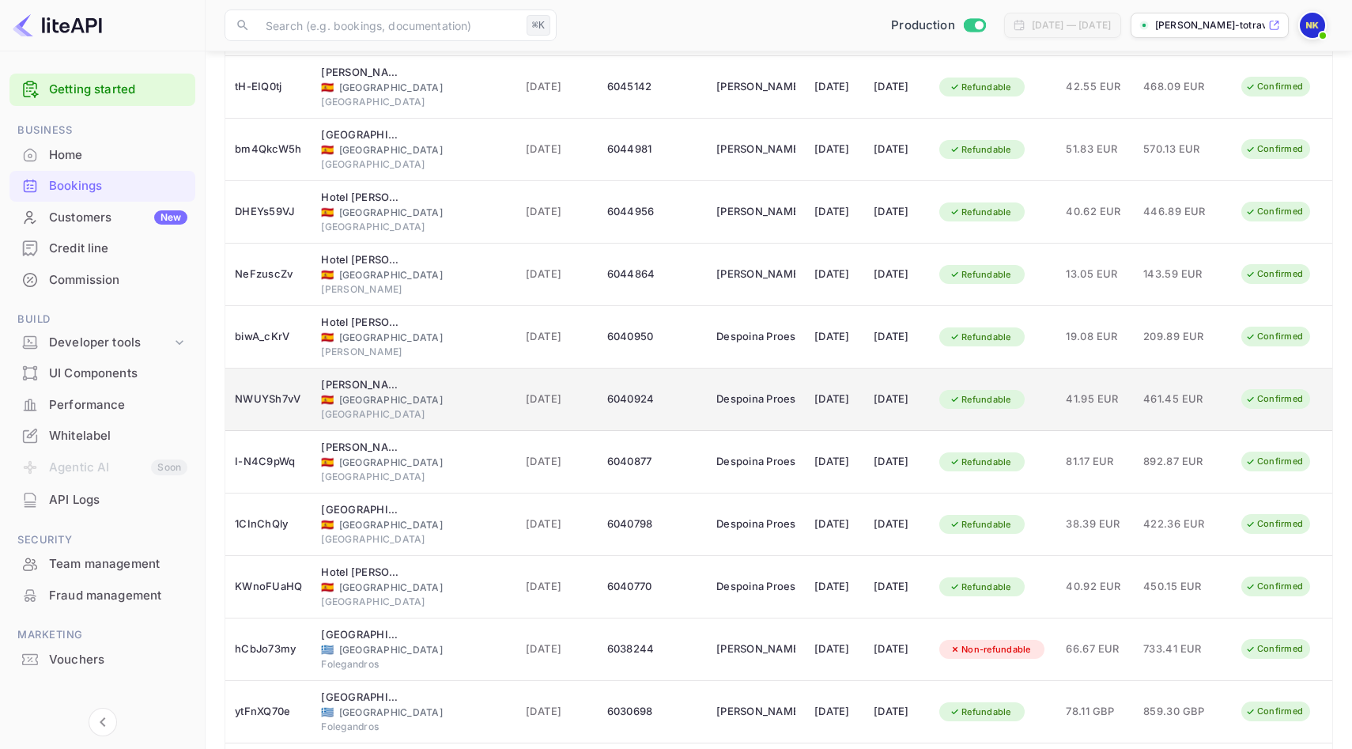
scroll to position [2311, 0]
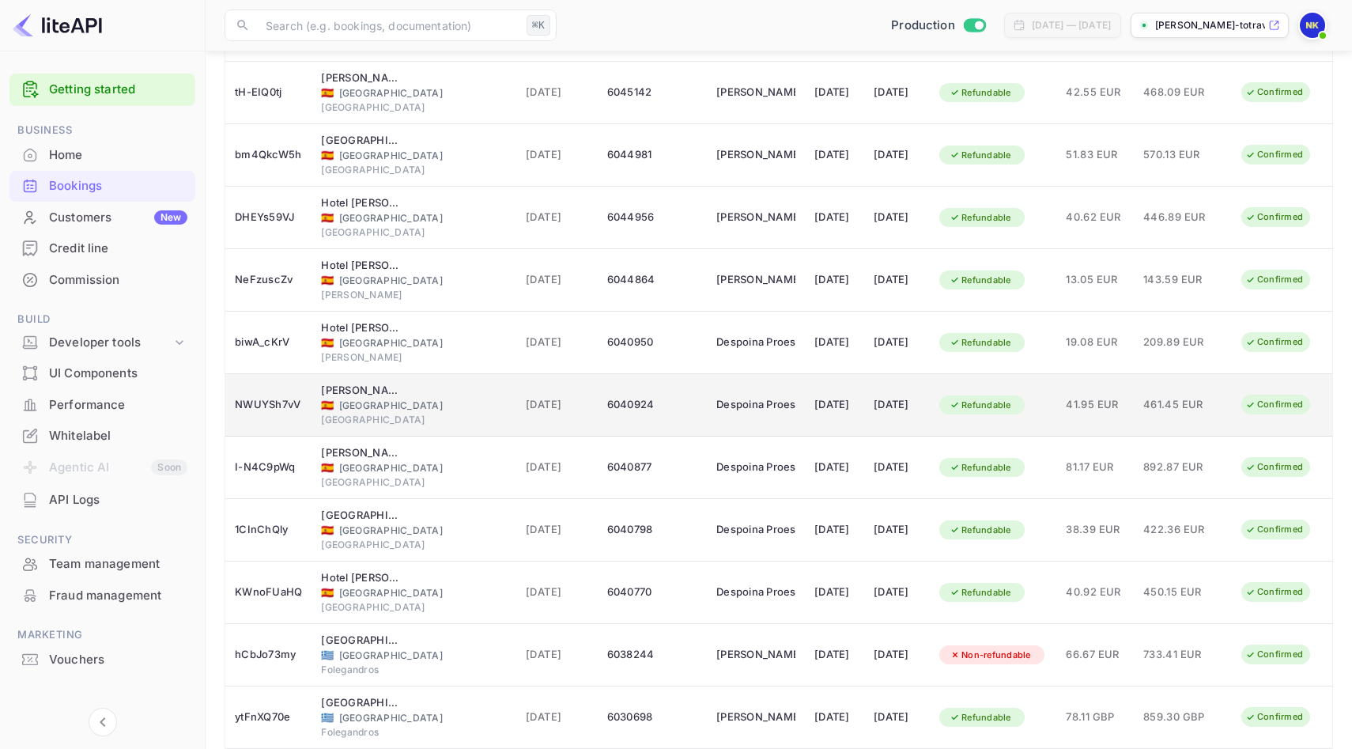
click at [834, 169] on td "[DATE]" at bounding box center [834, 155] width 59 height 62
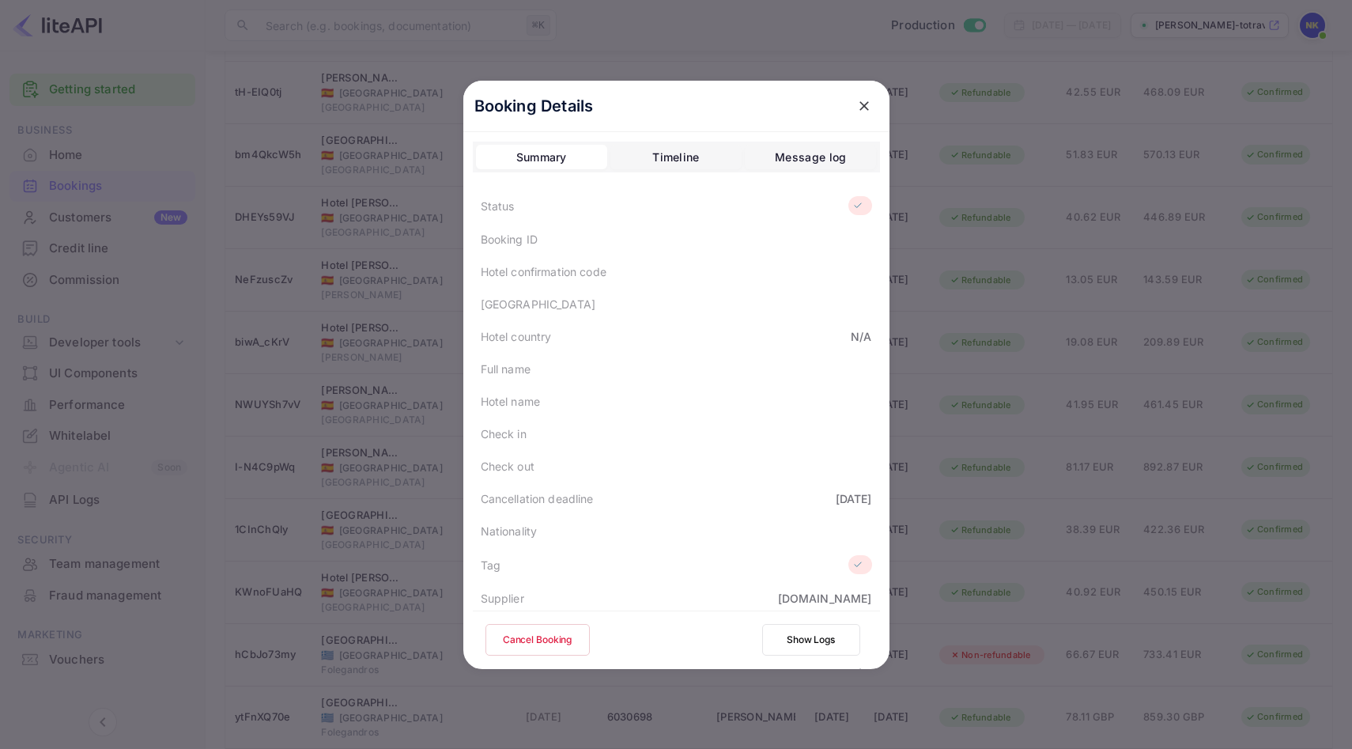
click at [855, 87] on div "Booking Details" at bounding box center [676, 106] width 426 height 51
click at [860, 92] on button "close" at bounding box center [864, 106] width 28 height 28
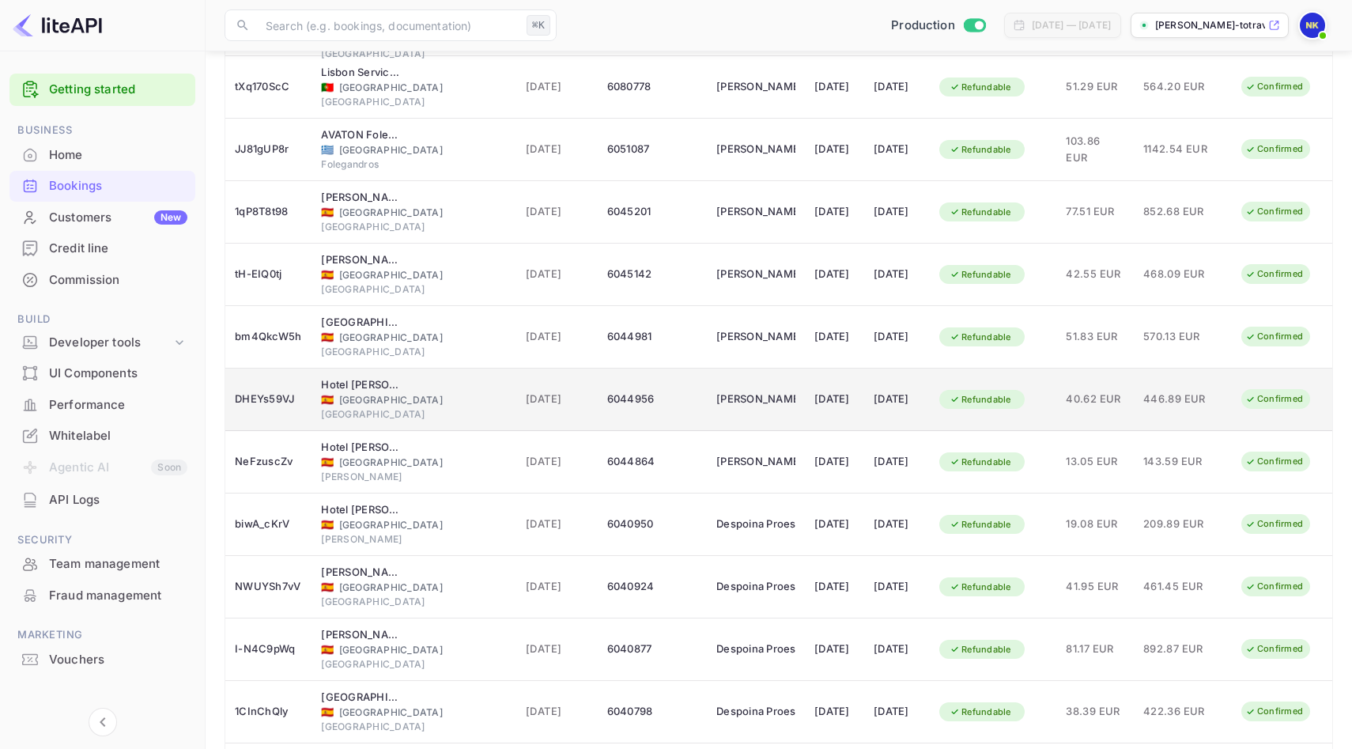
scroll to position [2118, 0]
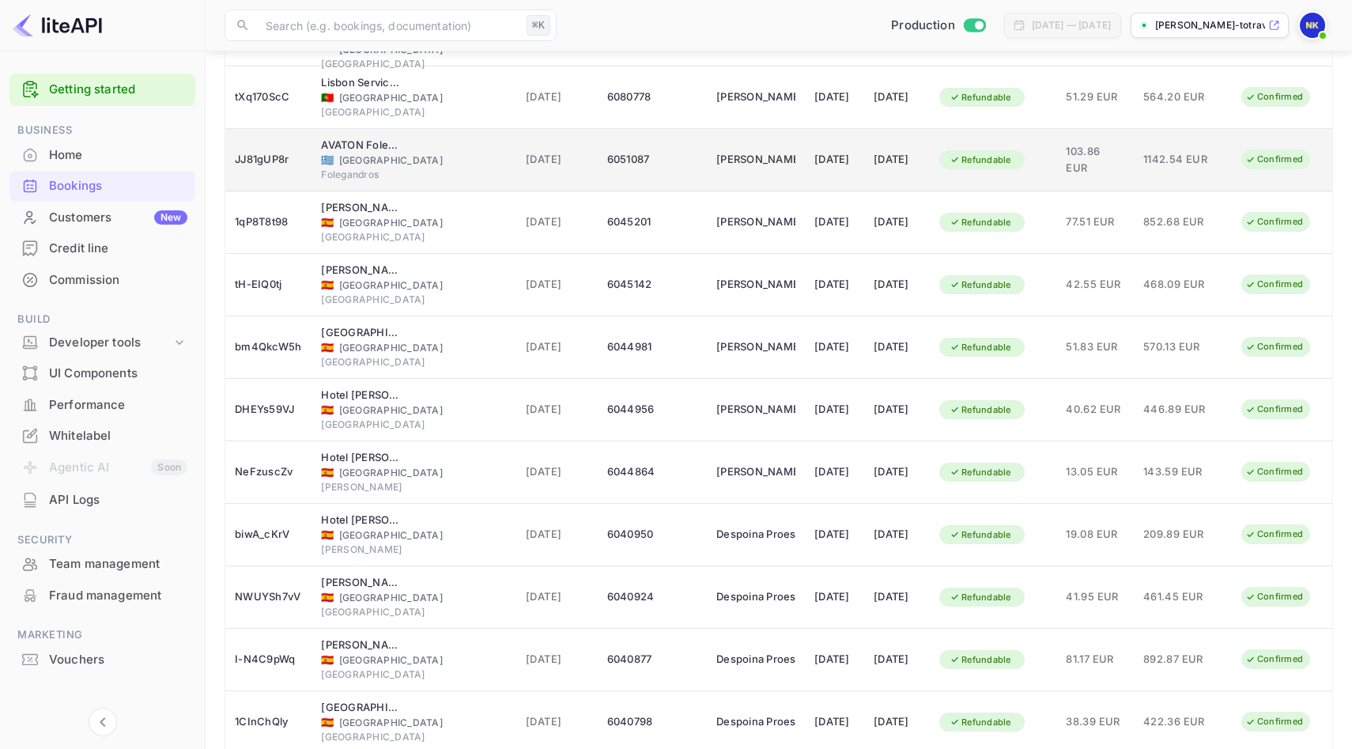
click at [814, 172] on div "[DATE]" at bounding box center [834, 159] width 40 height 25
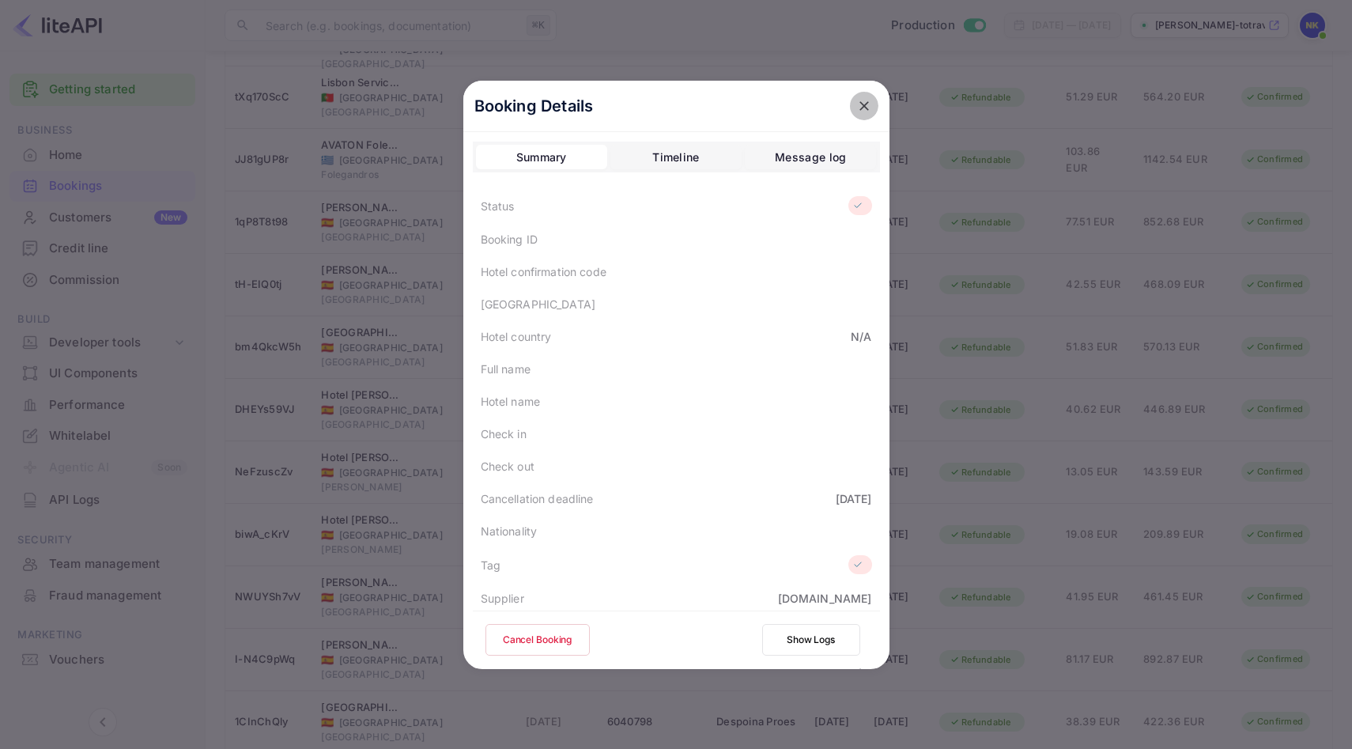
click at [863, 104] on icon "close" at bounding box center [863, 105] width 9 height 9
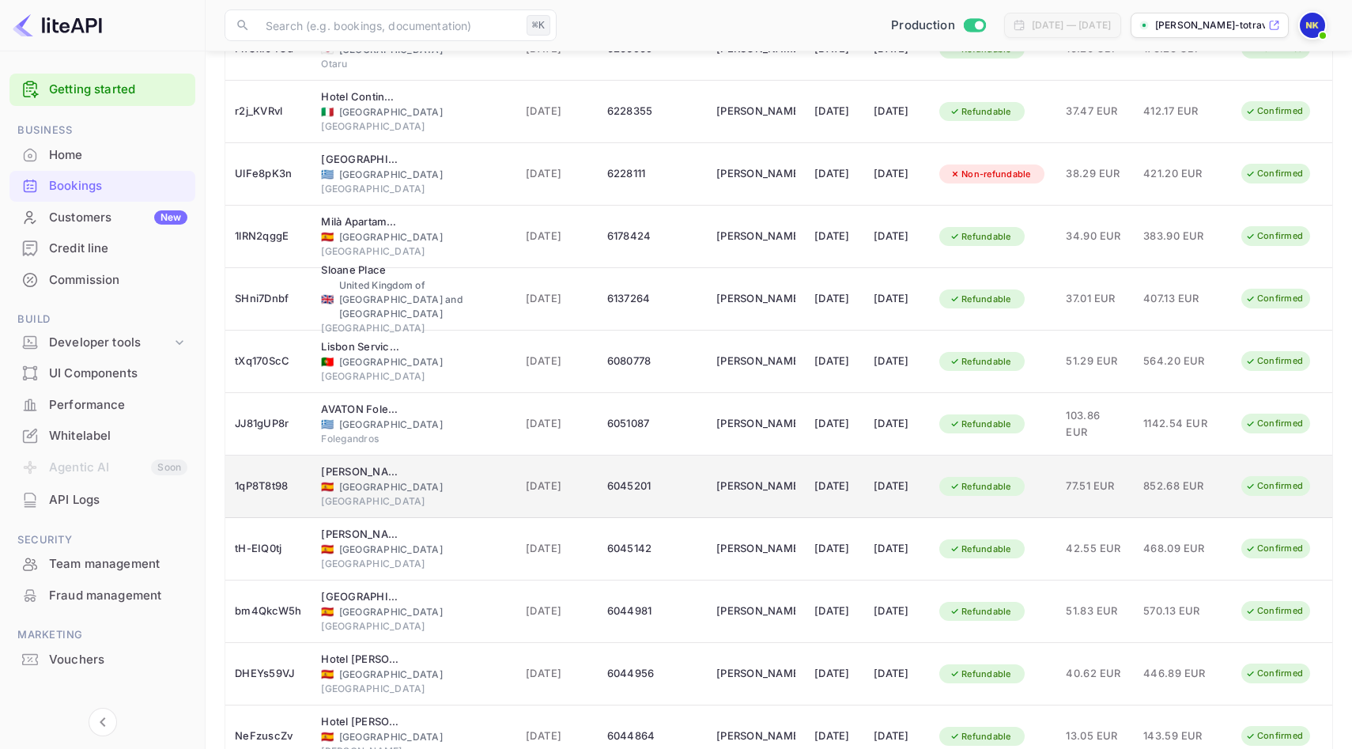
scroll to position [1853, 0]
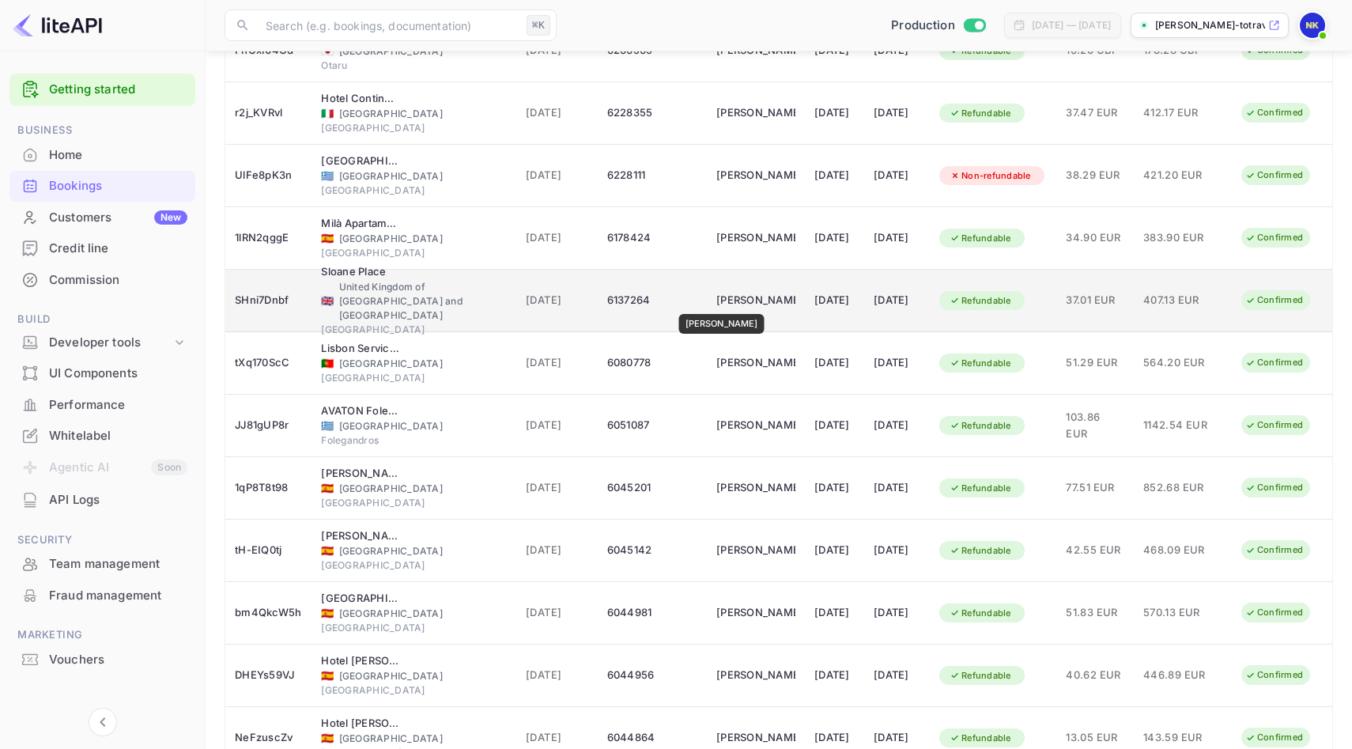
click at [723, 303] on div "[PERSON_NAME]" at bounding box center [755, 300] width 79 height 25
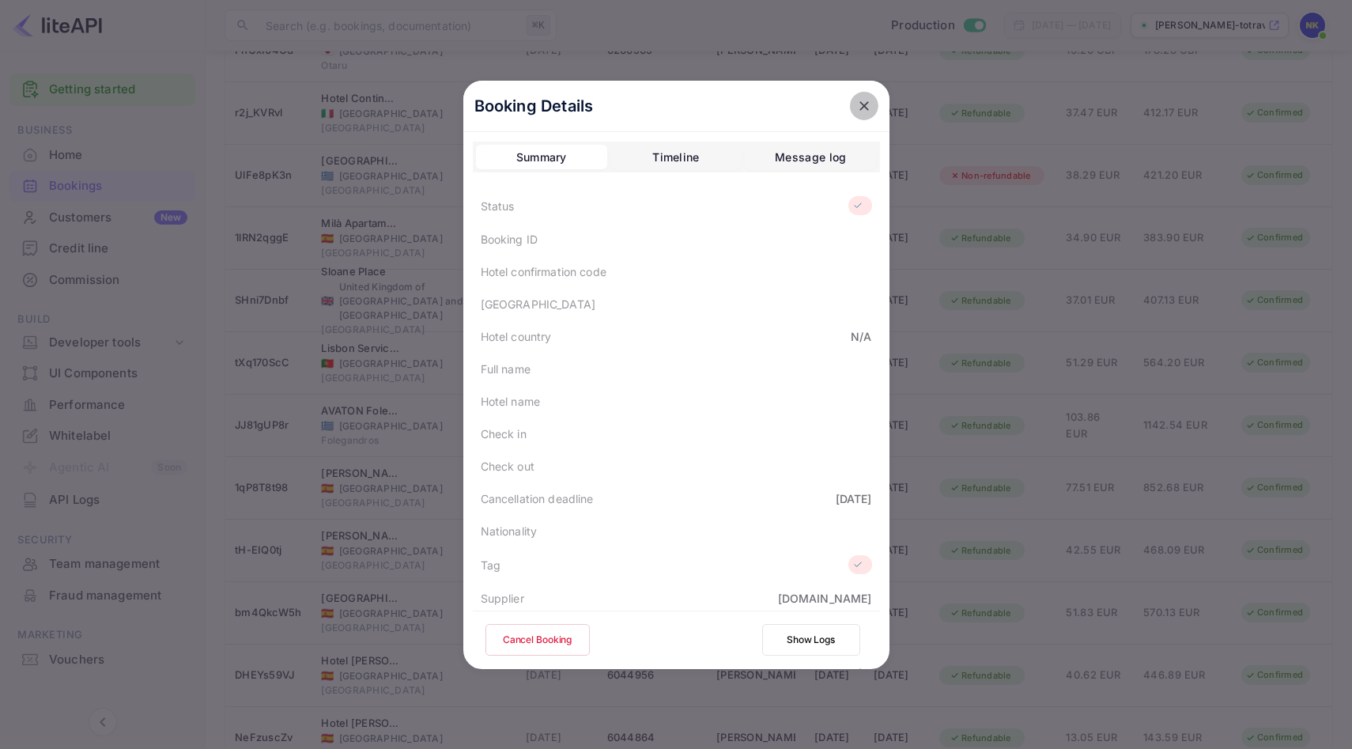
click at [862, 106] on icon "close" at bounding box center [863, 105] width 9 height 9
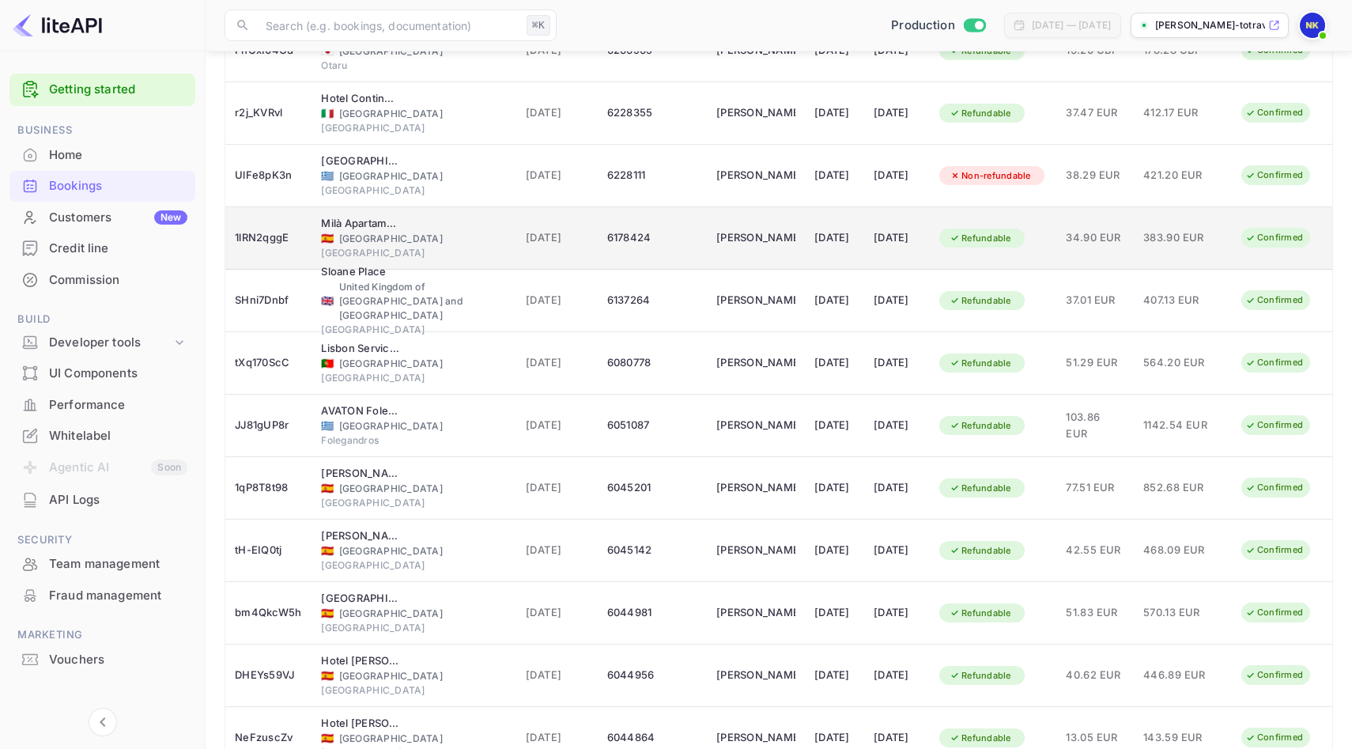
click at [657, 255] on td "6178424" at bounding box center [652, 238] width 109 height 62
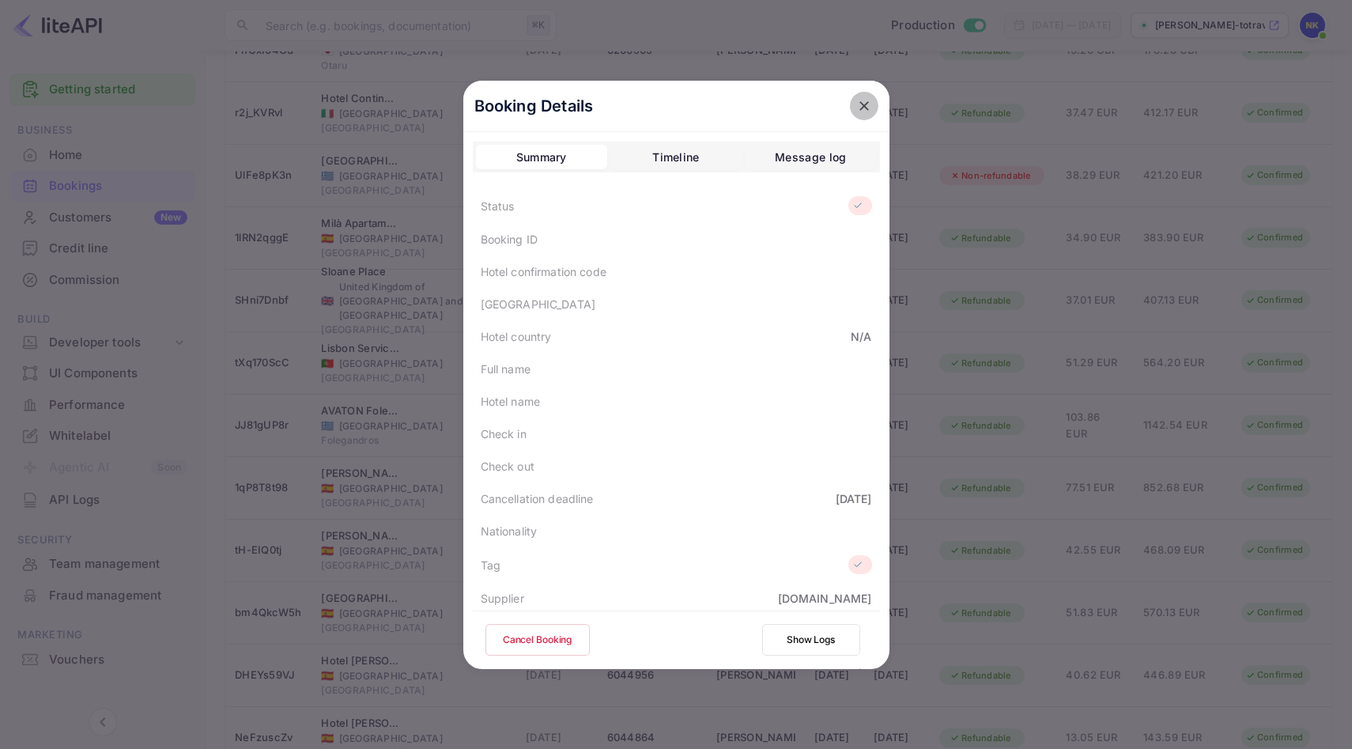
click at [865, 106] on icon "close" at bounding box center [863, 105] width 9 height 9
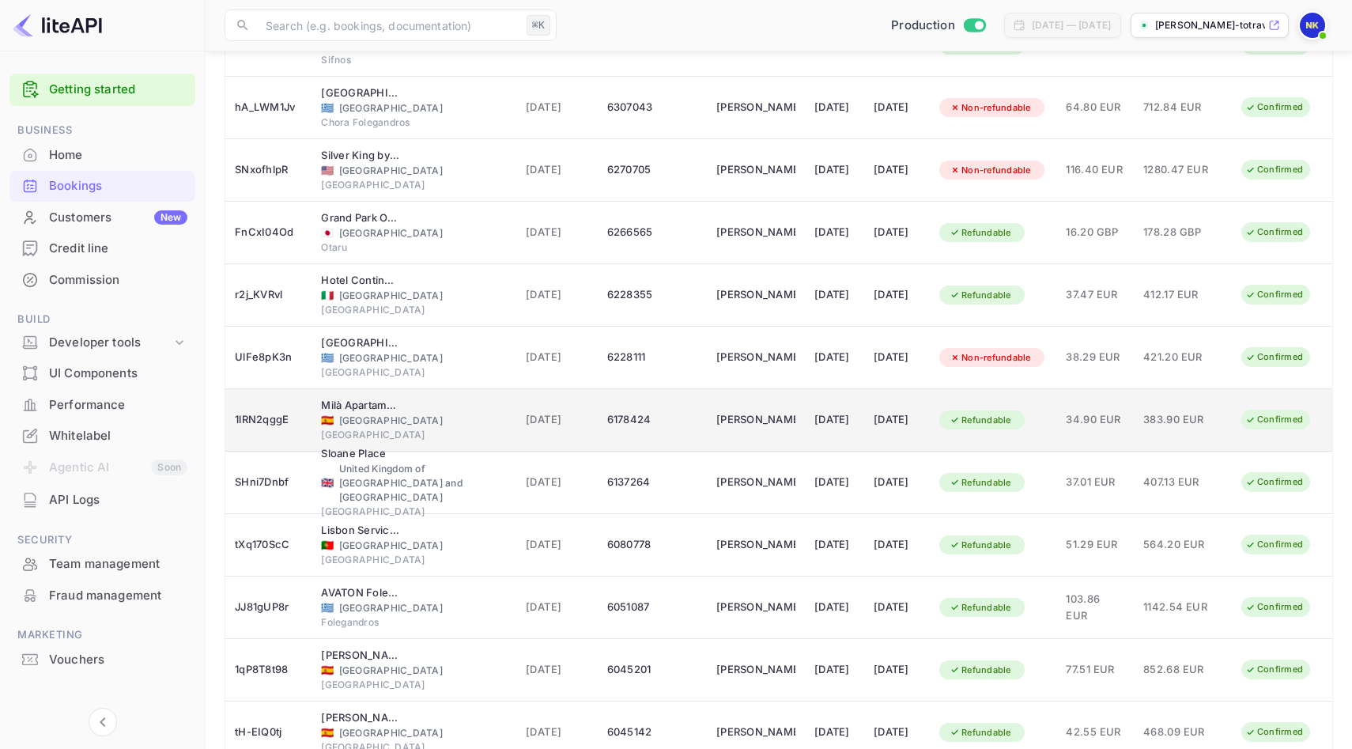
scroll to position [1672, 0]
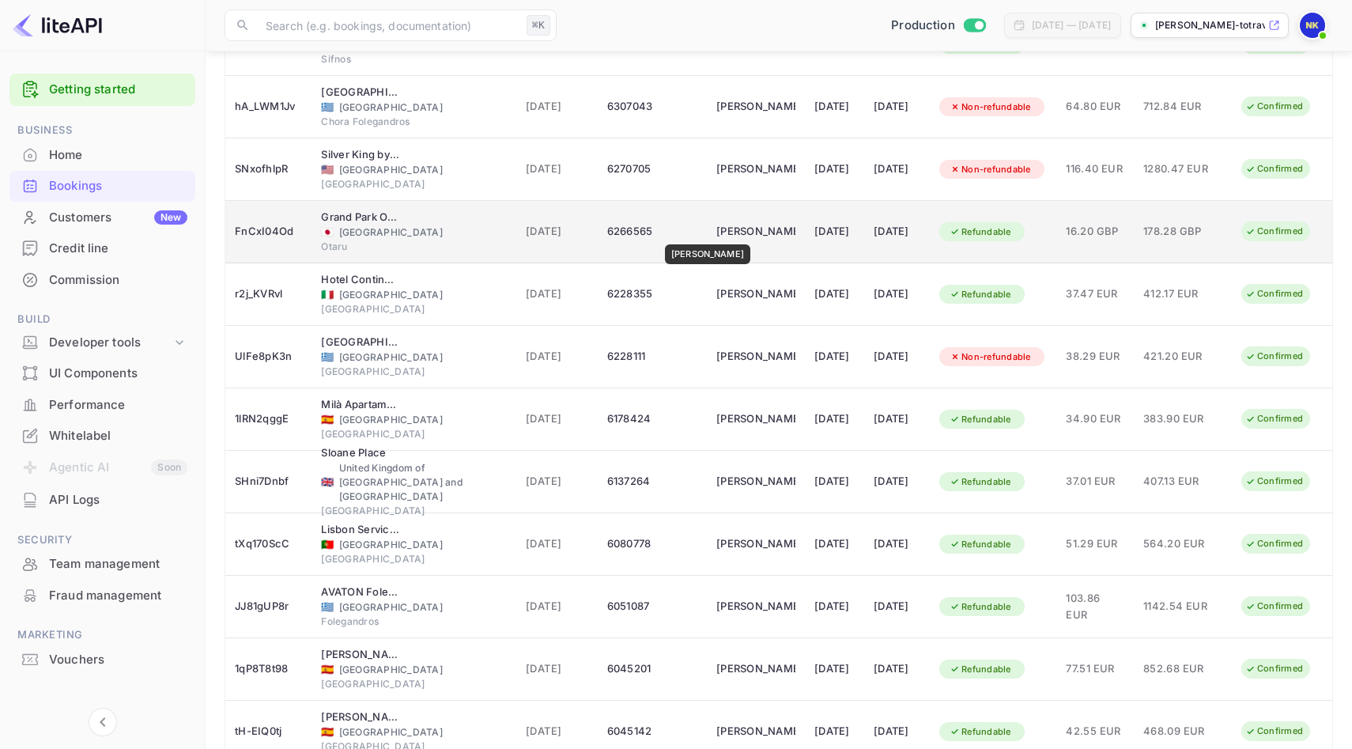
click at [716, 233] on div "[PERSON_NAME]" at bounding box center [755, 231] width 79 height 25
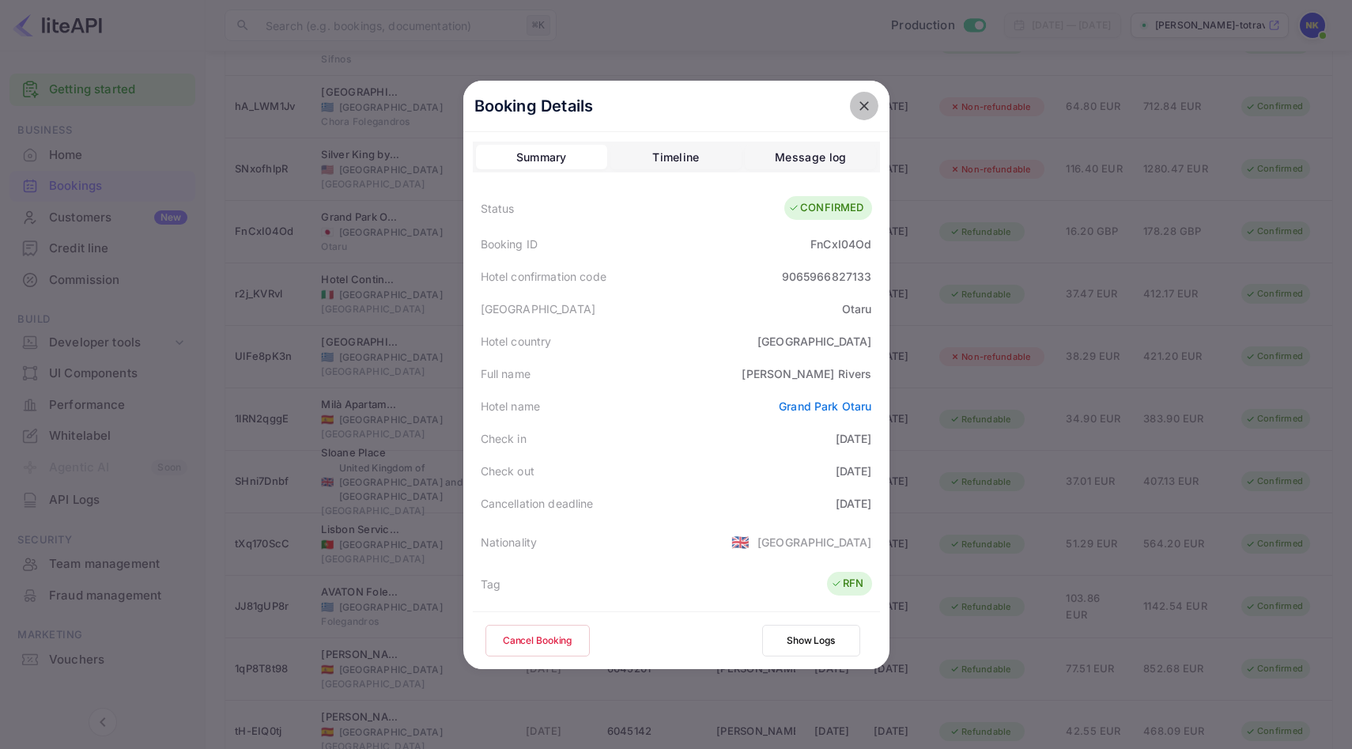
click at [868, 102] on icon "close" at bounding box center [864, 106] width 16 height 16
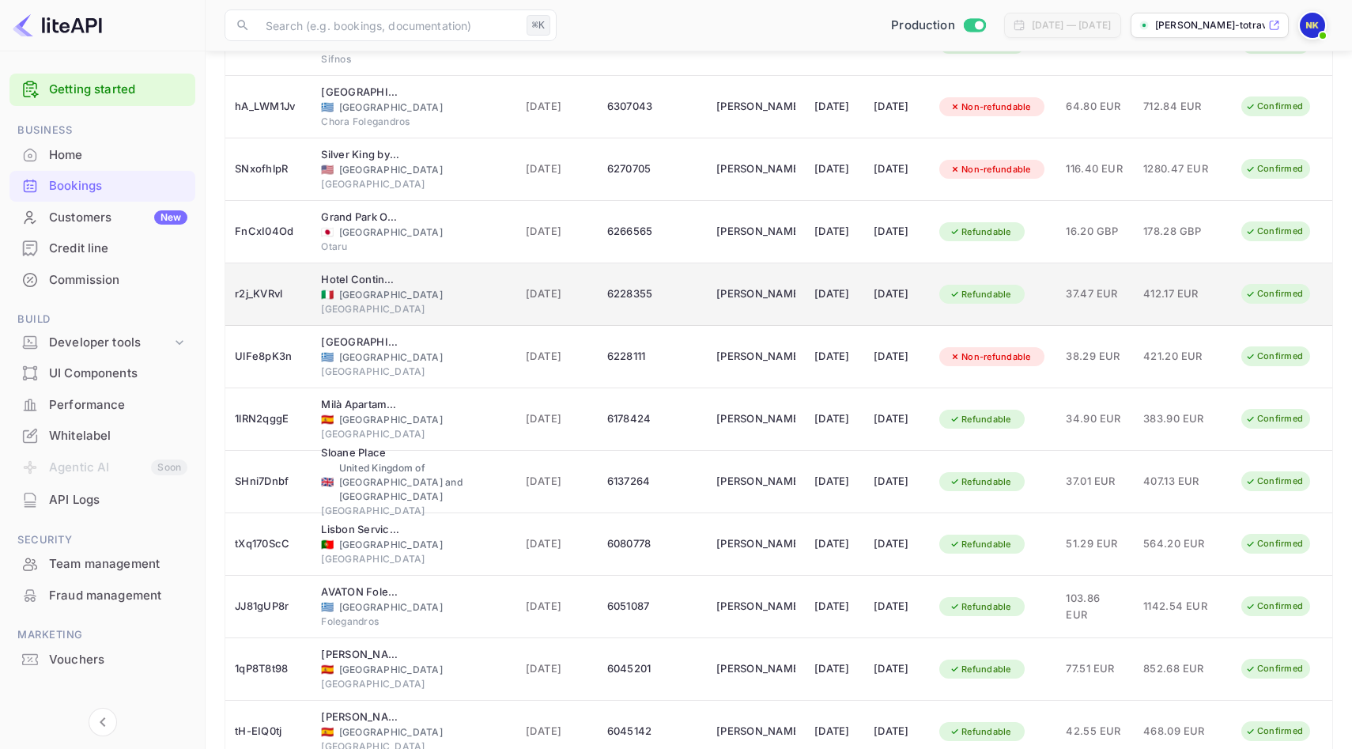
click at [707, 277] on td "[PERSON_NAME]" at bounding box center [756, 294] width 98 height 62
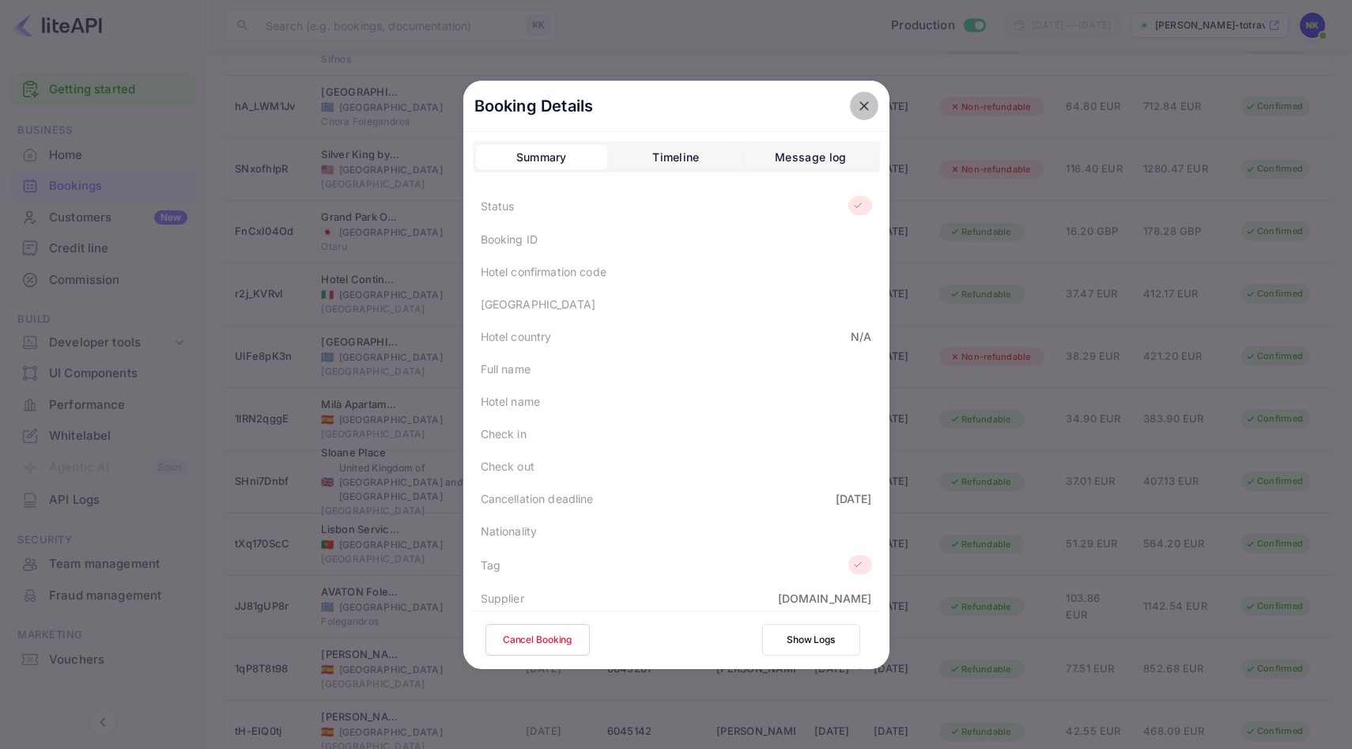
click at [858, 105] on icon "close" at bounding box center [864, 106] width 16 height 16
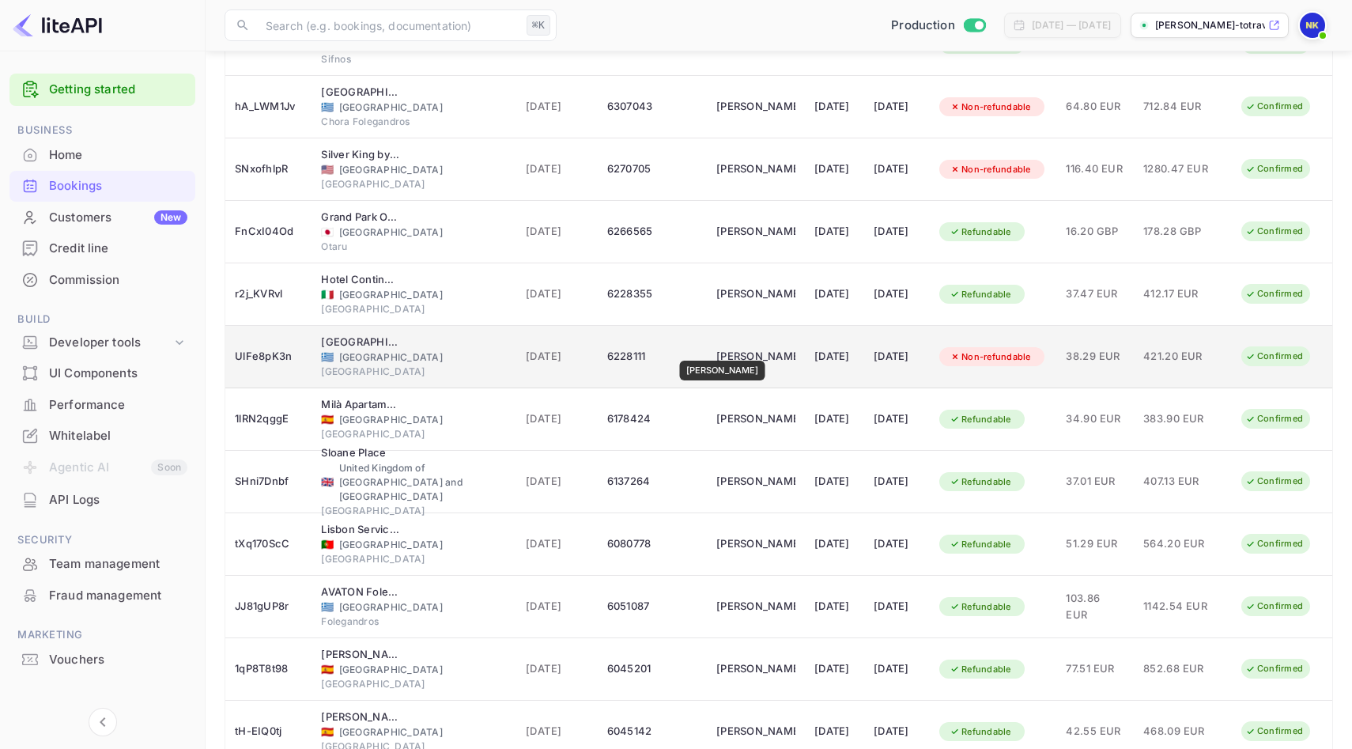
click at [726, 349] on div "[PERSON_NAME]" at bounding box center [755, 356] width 79 height 25
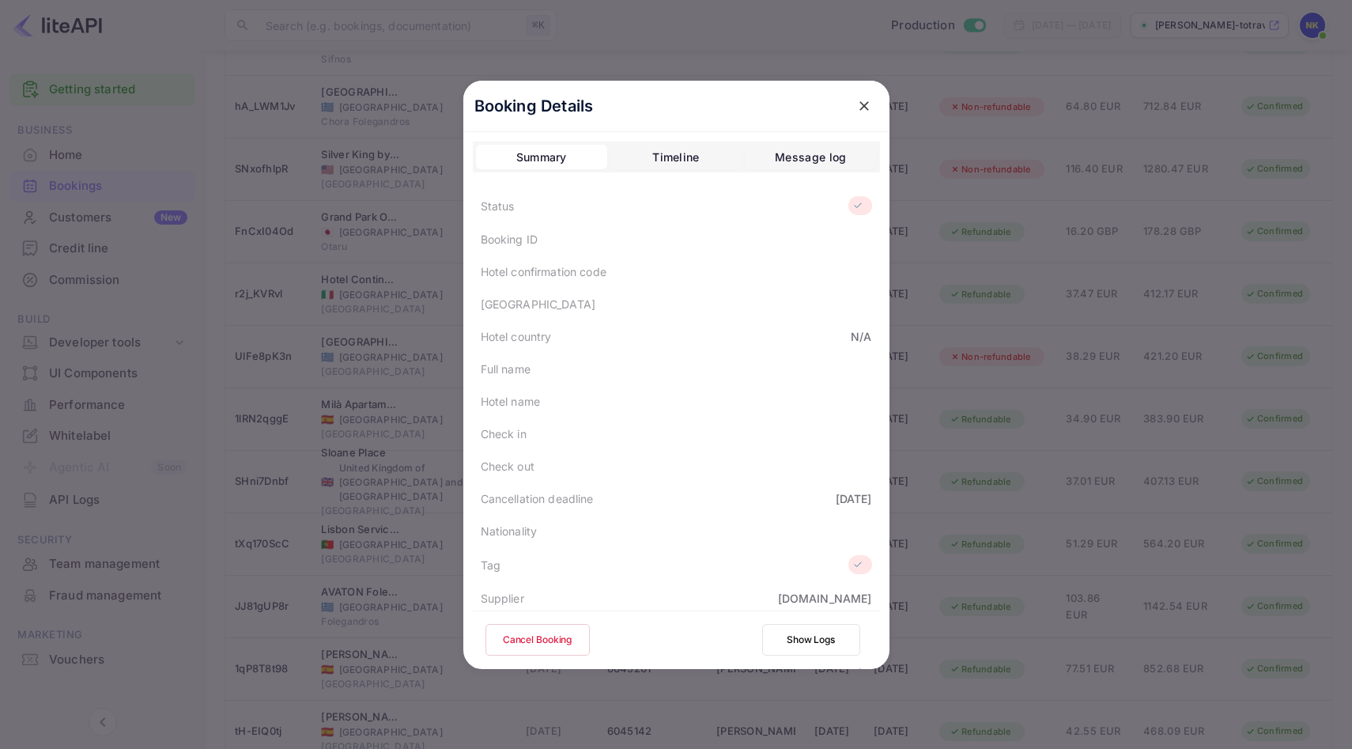
click at [864, 104] on icon "close" at bounding box center [863, 105] width 9 height 9
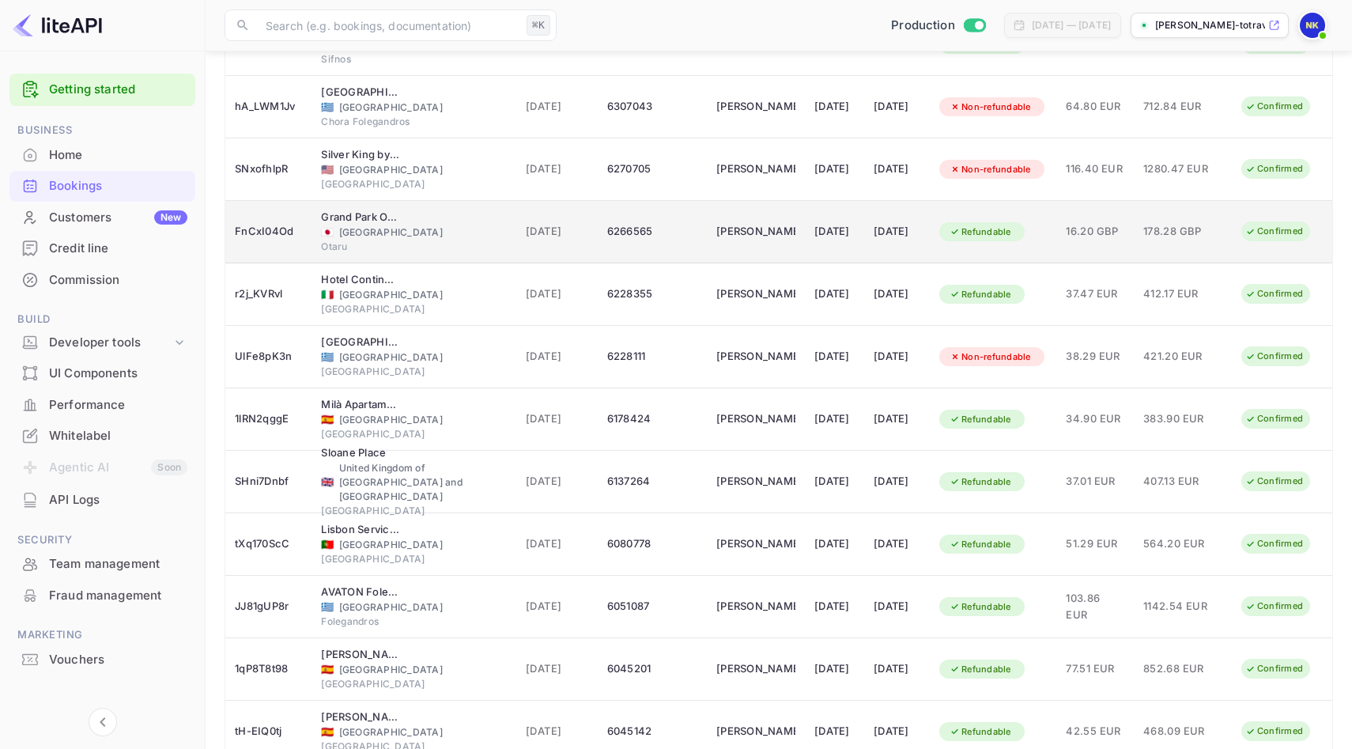
click at [609, 234] on div "6266565" at bounding box center [652, 231] width 90 height 25
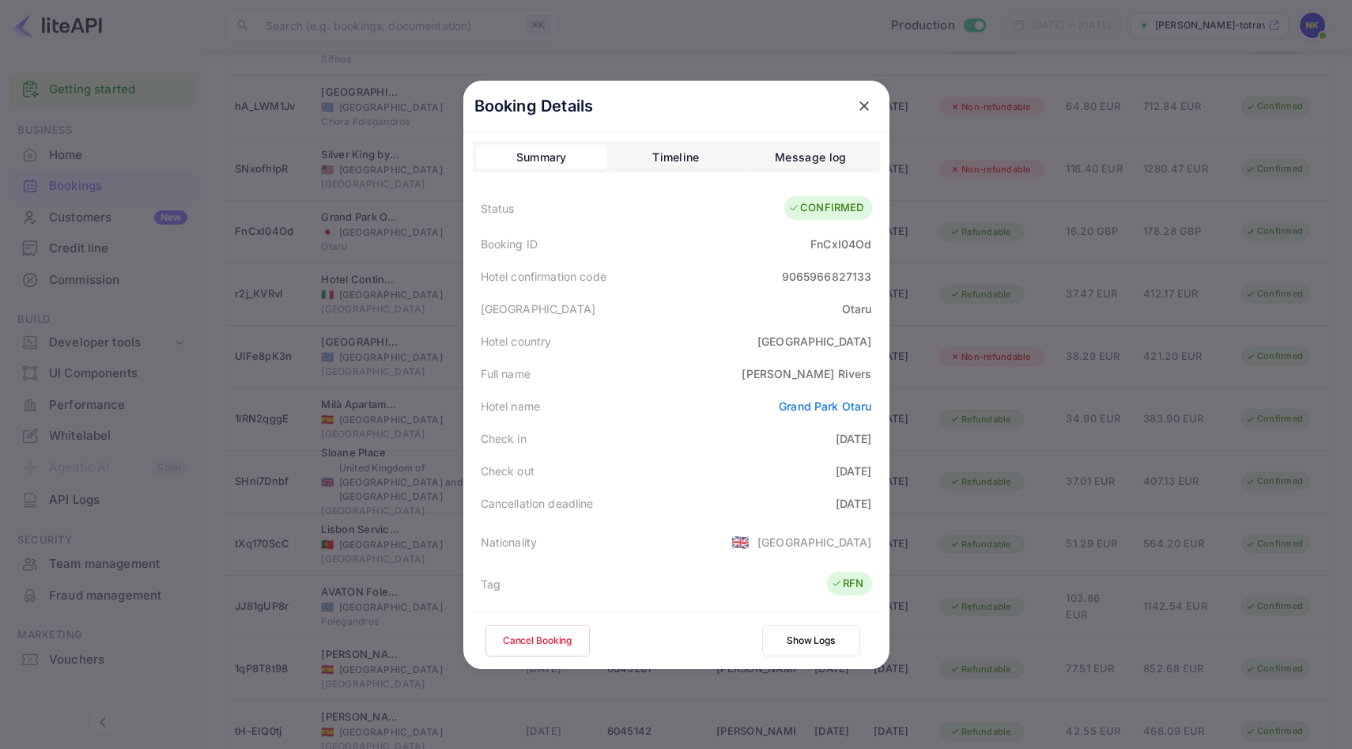
click at [861, 98] on icon "close" at bounding box center [864, 106] width 16 height 16
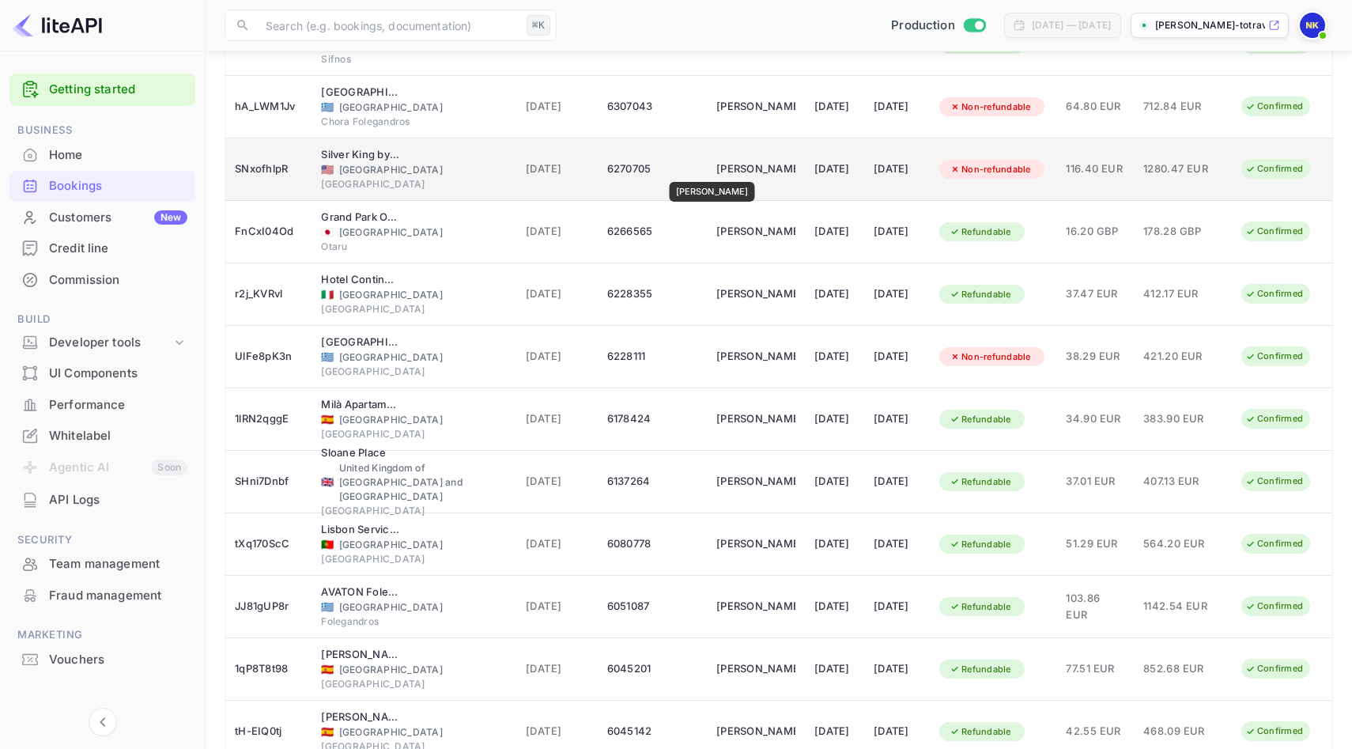
click at [720, 171] on div "[PERSON_NAME]" at bounding box center [755, 169] width 79 height 25
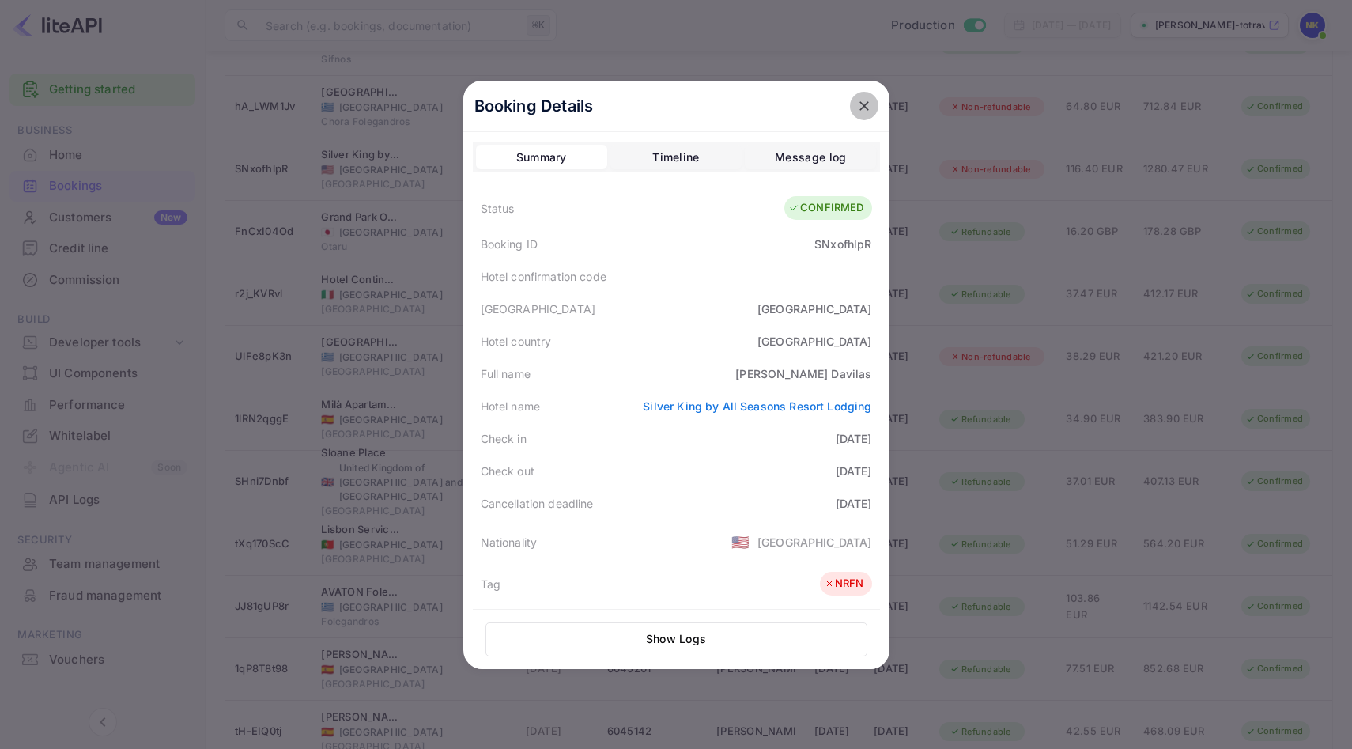
click at [866, 106] on icon "close" at bounding box center [864, 106] width 16 height 16
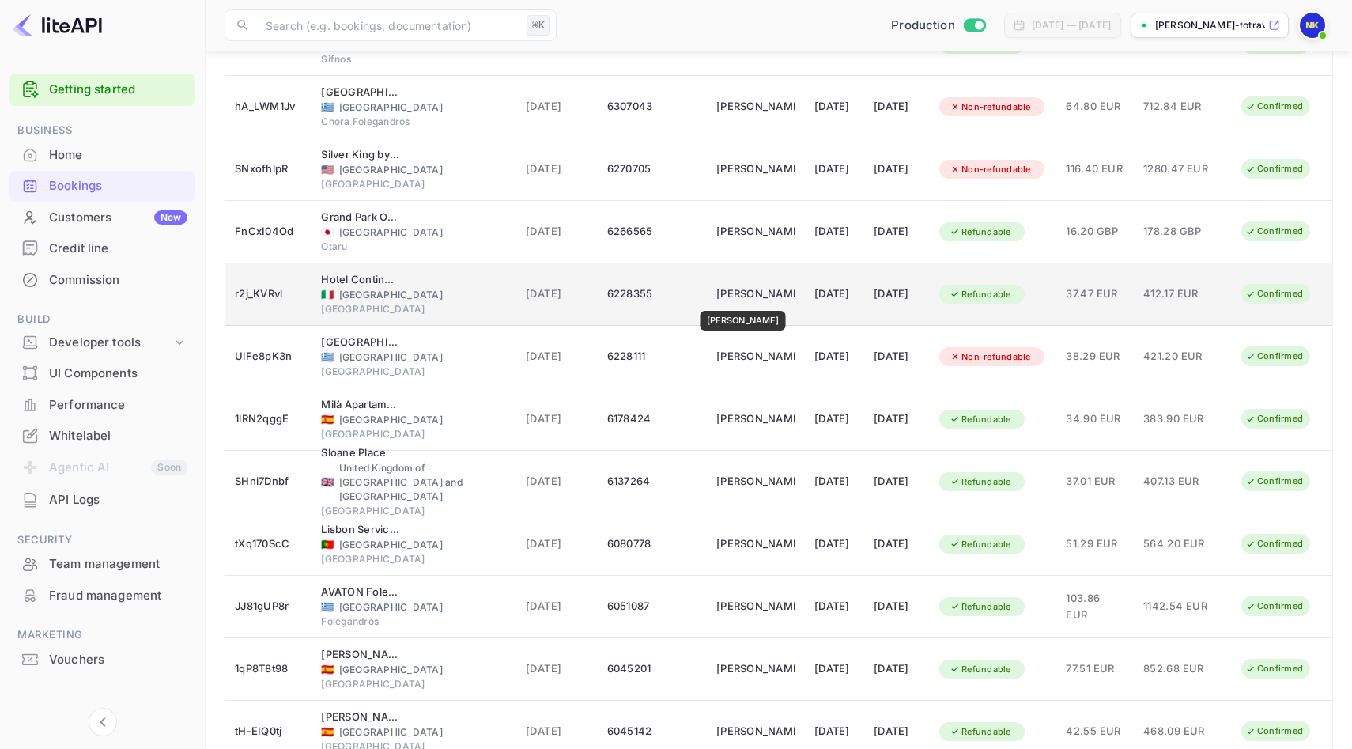
click at [746, 300] on div "[PERSON_NAME]" at bounding box center [755, 293] width 79 height 25
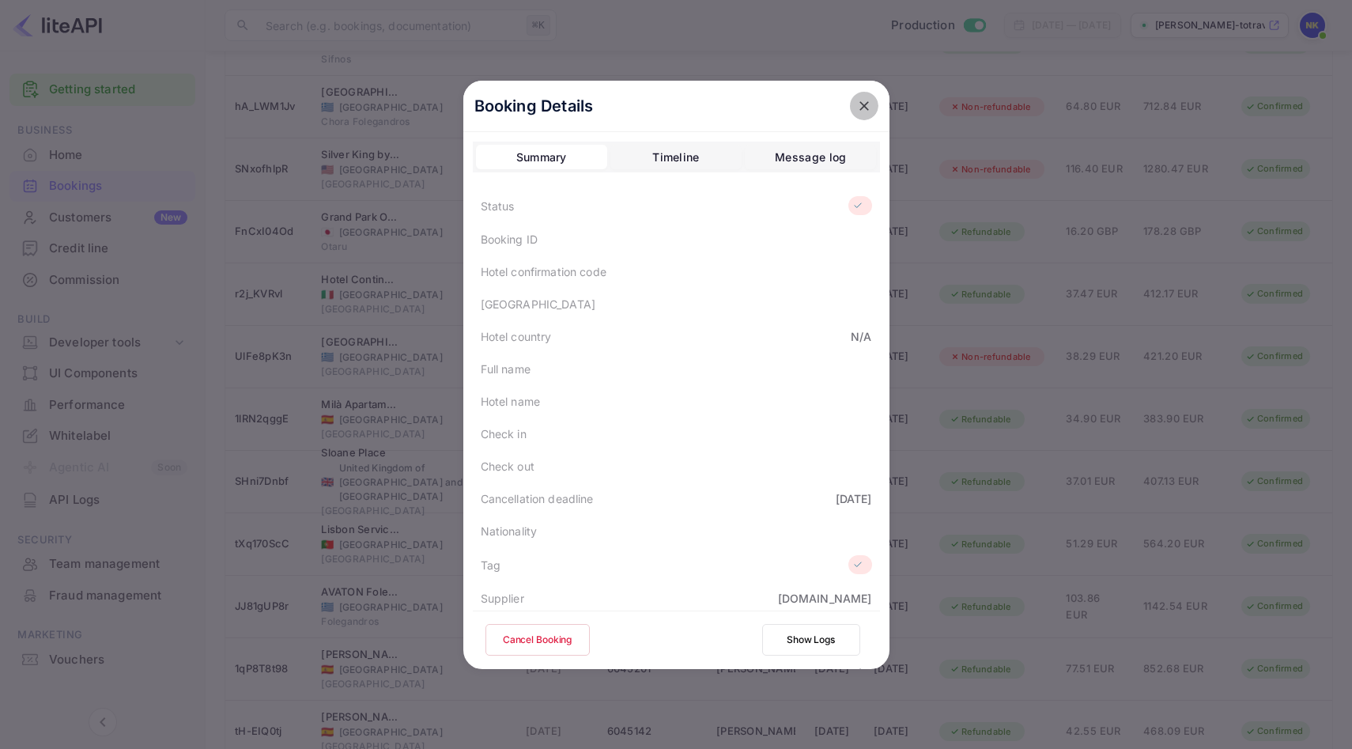
click at [867, 108] on icon "close" at bounding box center [864, 106] width 16 height 16
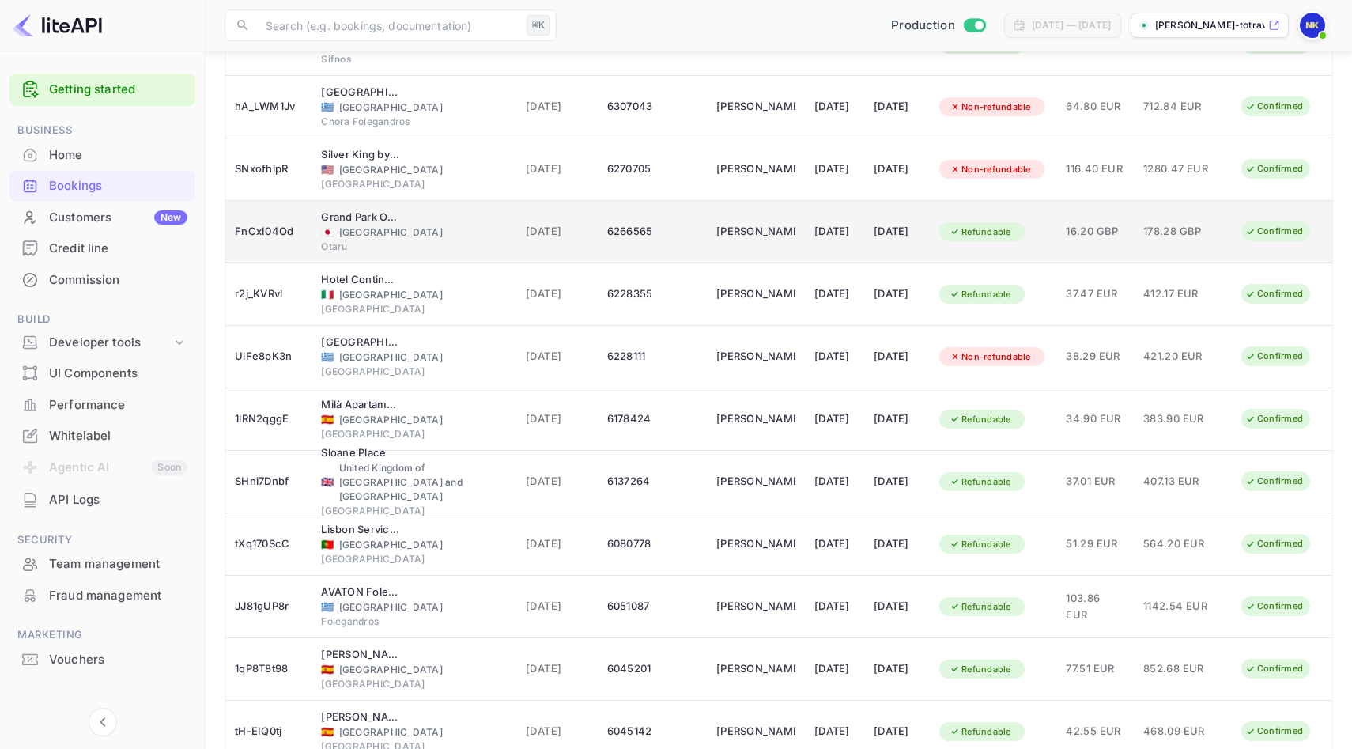
click at [598, 250] on td "6266565" at bounding box center [652, 232] width 109 height 62
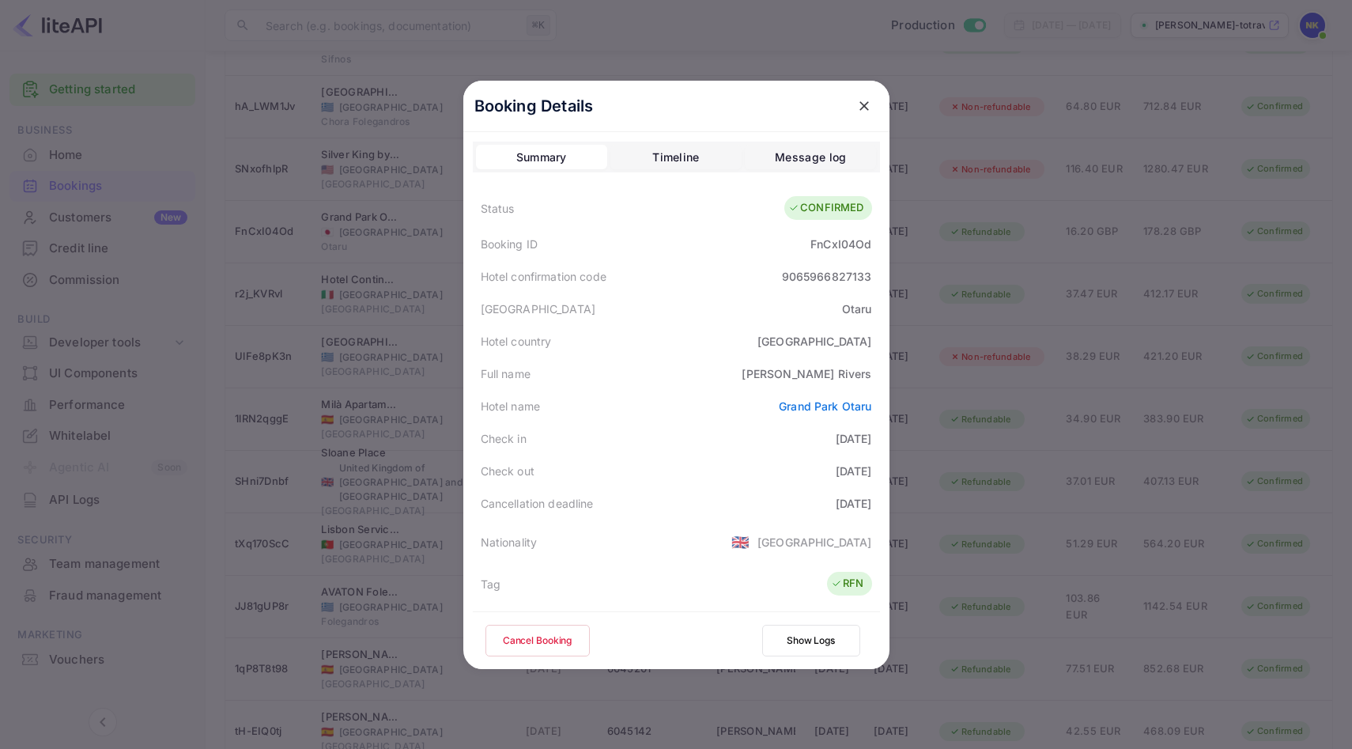
click at [866, 101] on icon "close" at bounding box center [864, 106] width 16 height 16
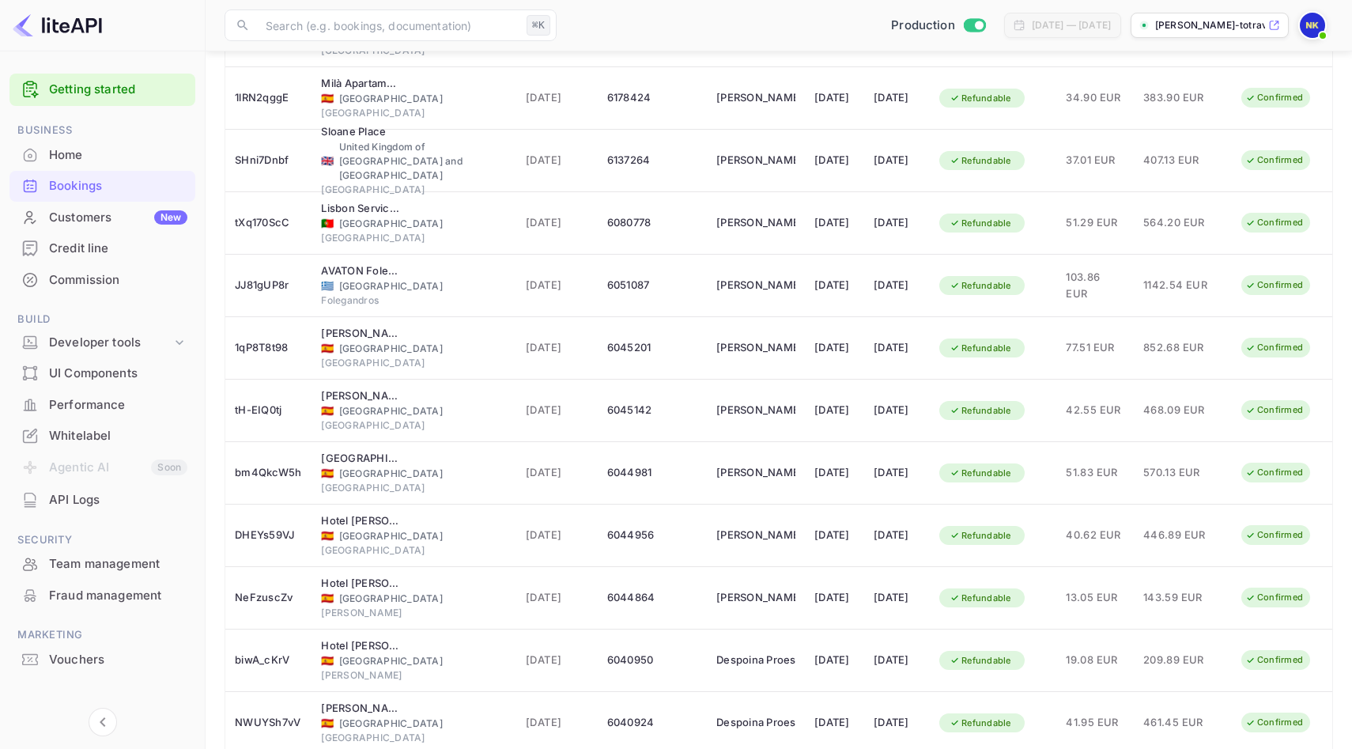
scroll to position [2689, 0]
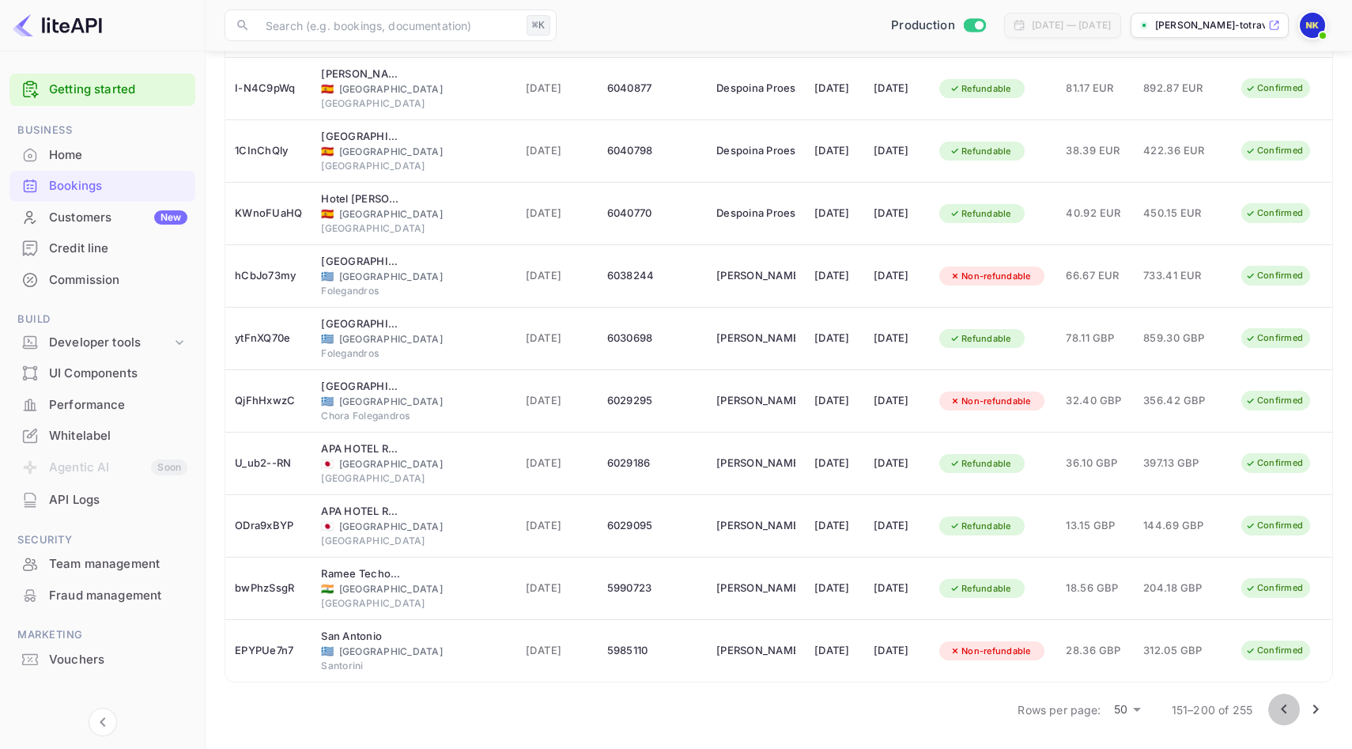
click at [1285, 714] on icon "Go to previous page" at bounding box center [1283, 709] width 19 height 19
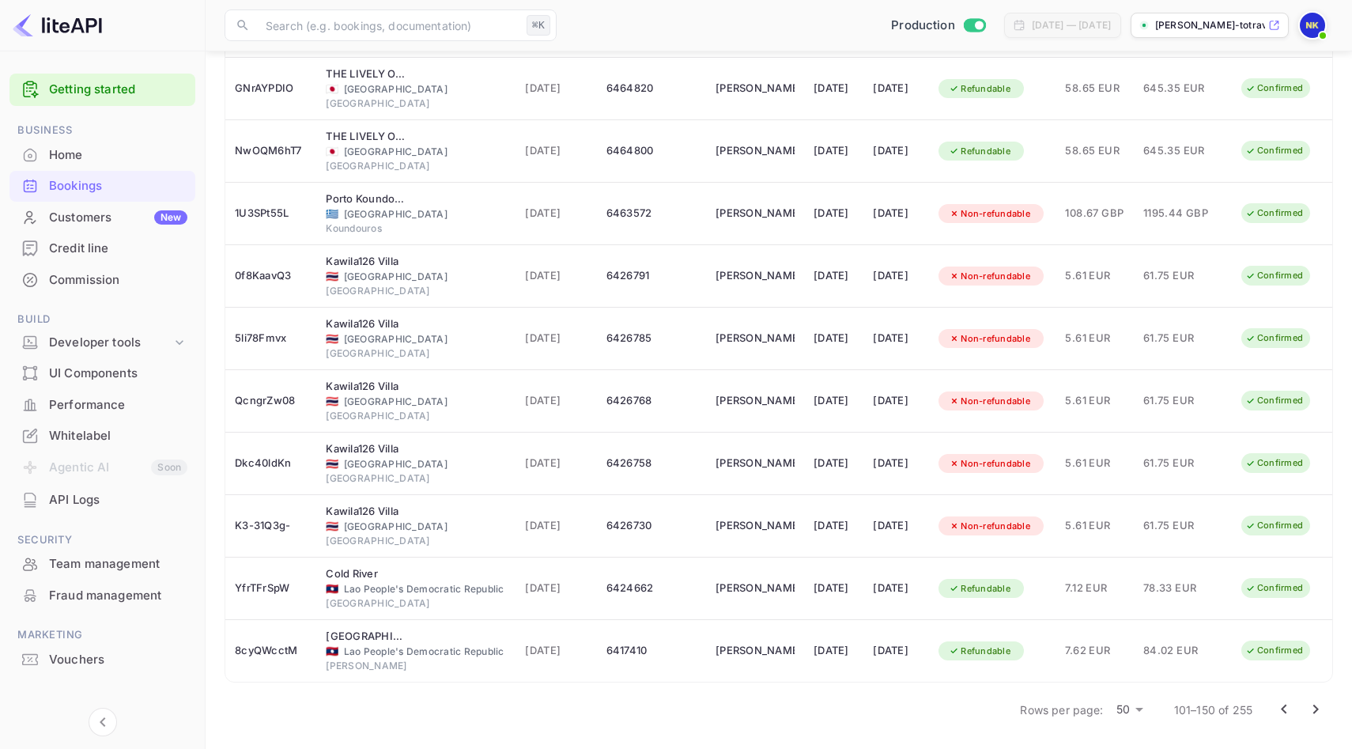
click at [1281, 711] on icon "Go to previous page" at bounding box center [1283, 709] width 19 height 19
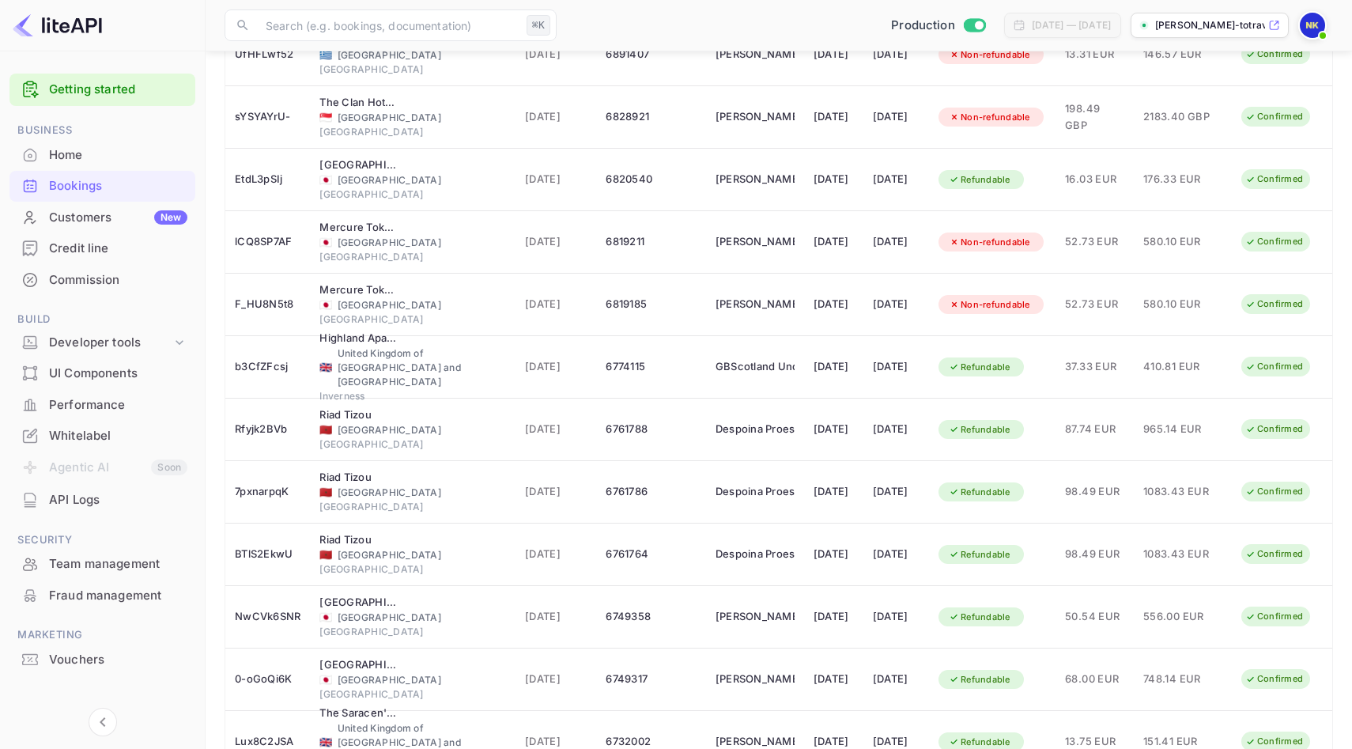
scroll to position [2410, 0]
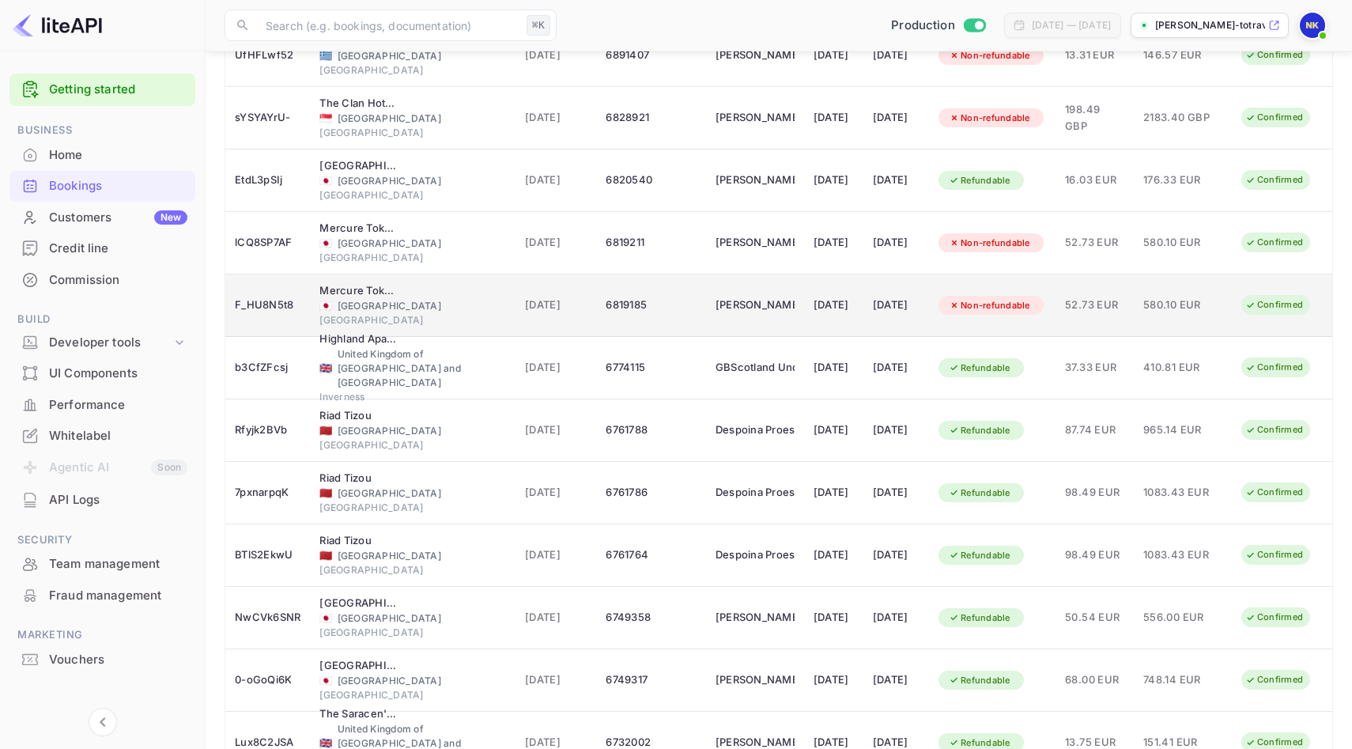
click at [804, 318] on td "[DATE]" at bounding box center [833, 305] width 59 height 62
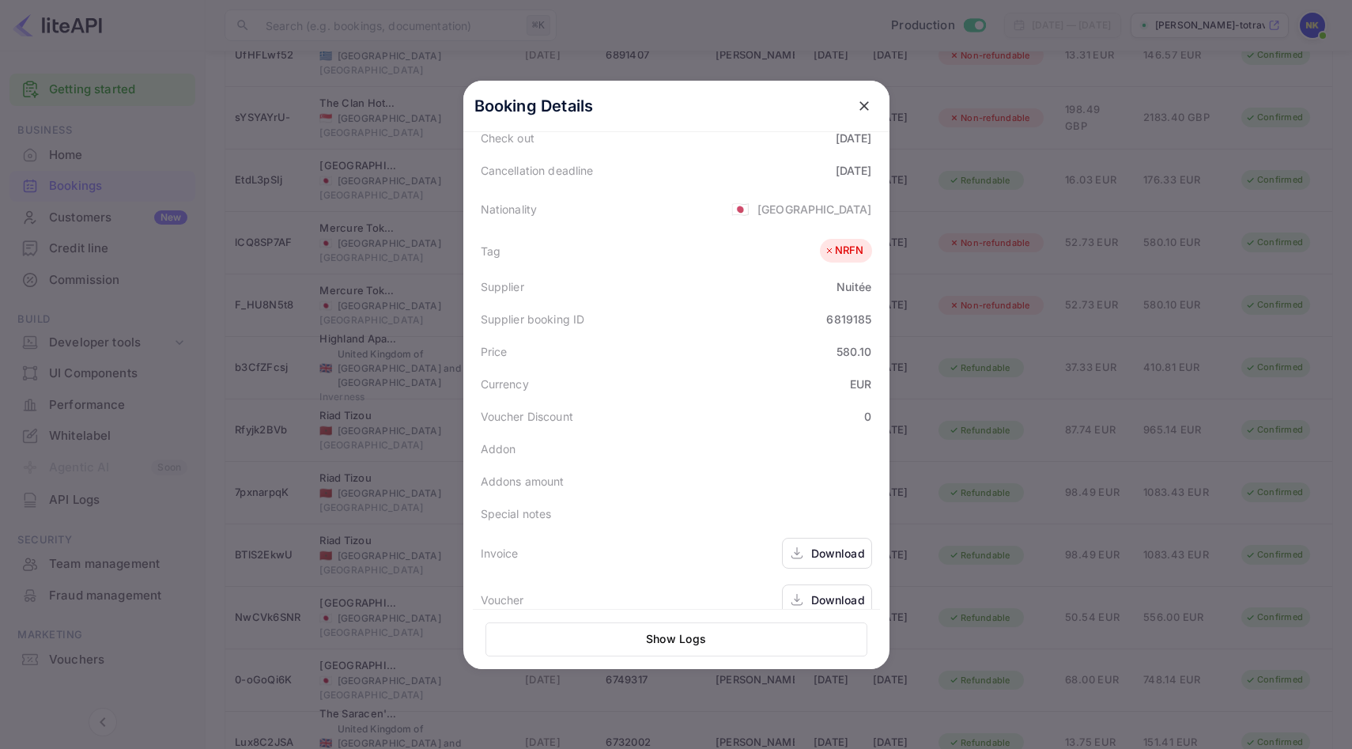
scroll to position [353, 0]
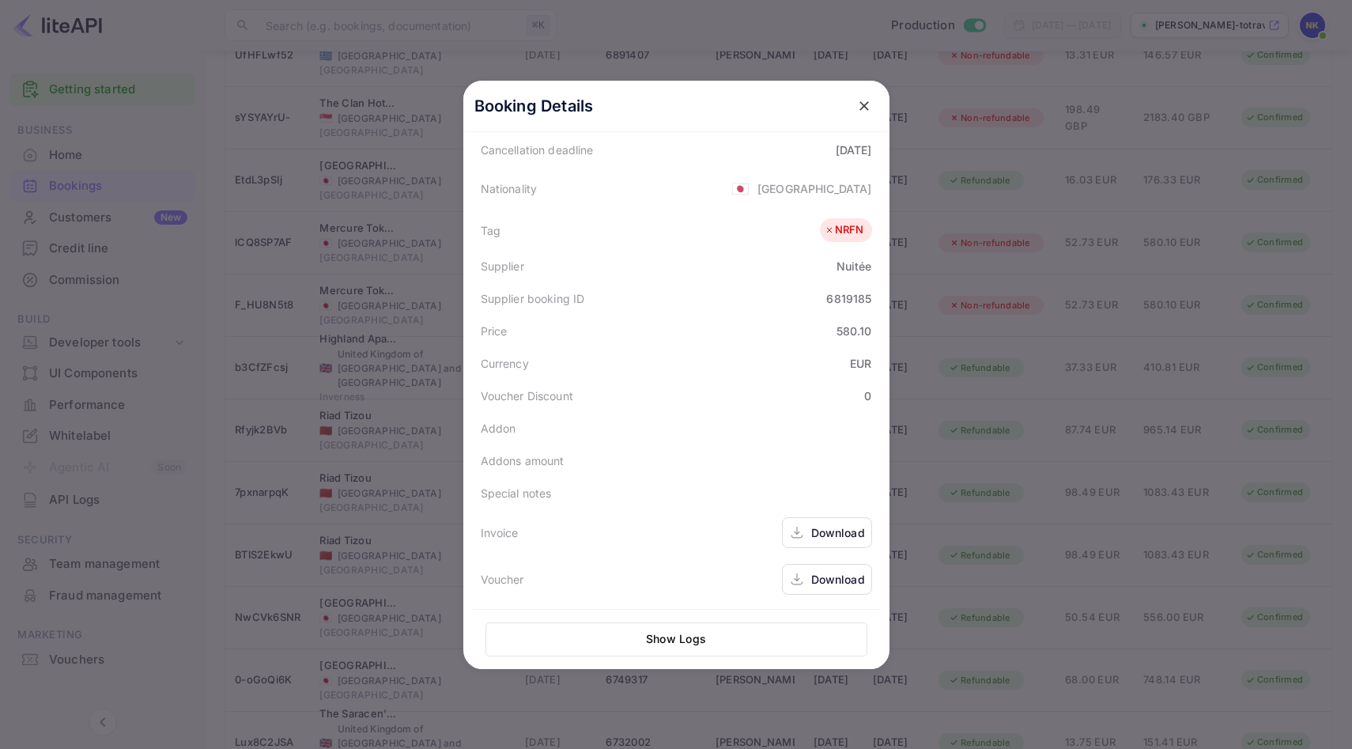
click at [832, 530] on div "Download" at bounding box center [838, 532] width 54 height 17
click at [864, 108] on icon "close" at bounding box center [864, 106] width 16 height 16
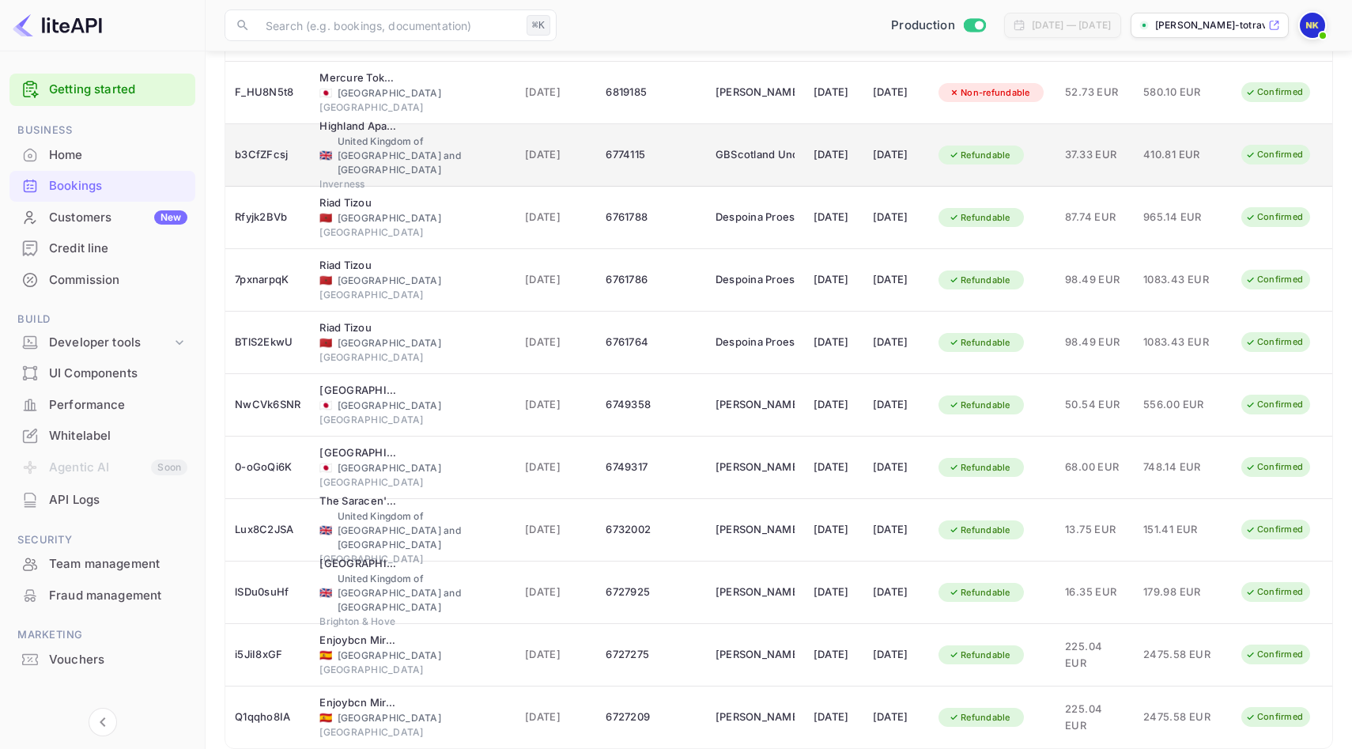
scroll to position [2689, 0]
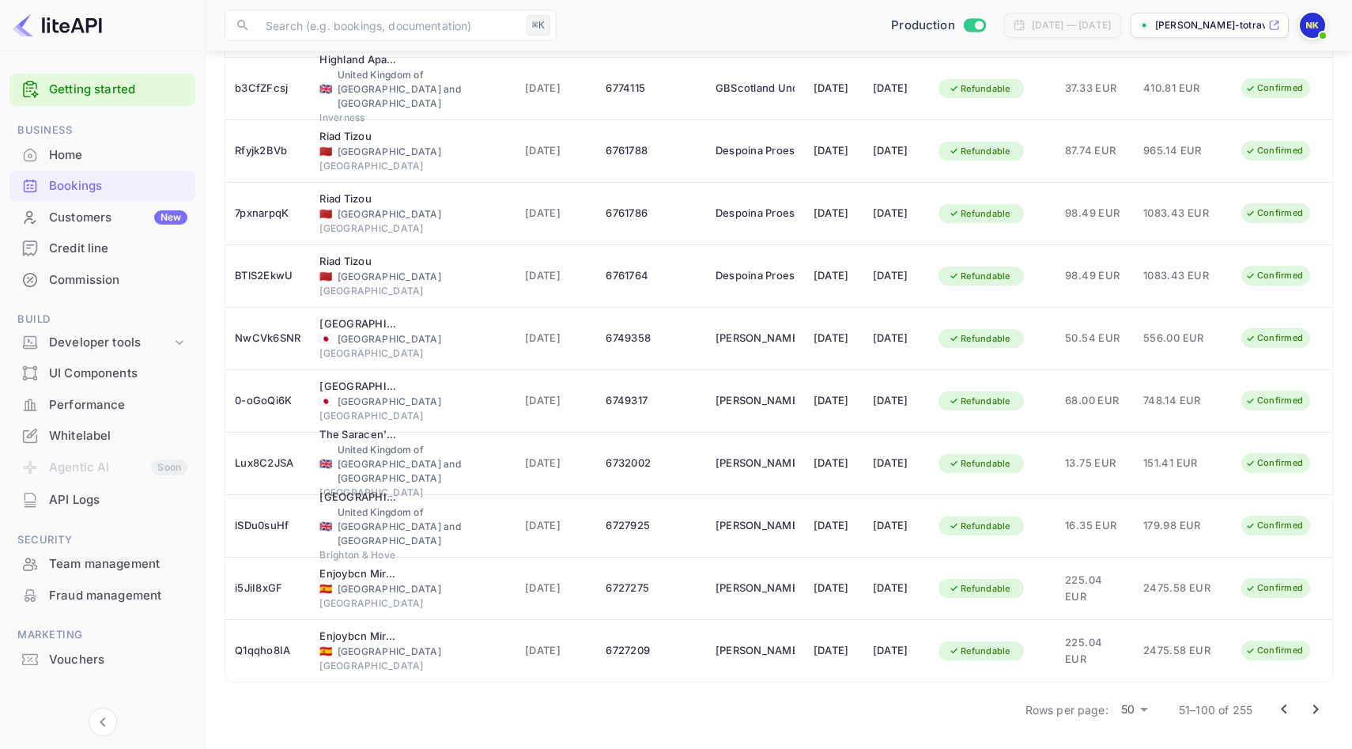
click at [1278, 712] on icon "Go to previous page" at bounding box center [1283, 709] width 19 height 19
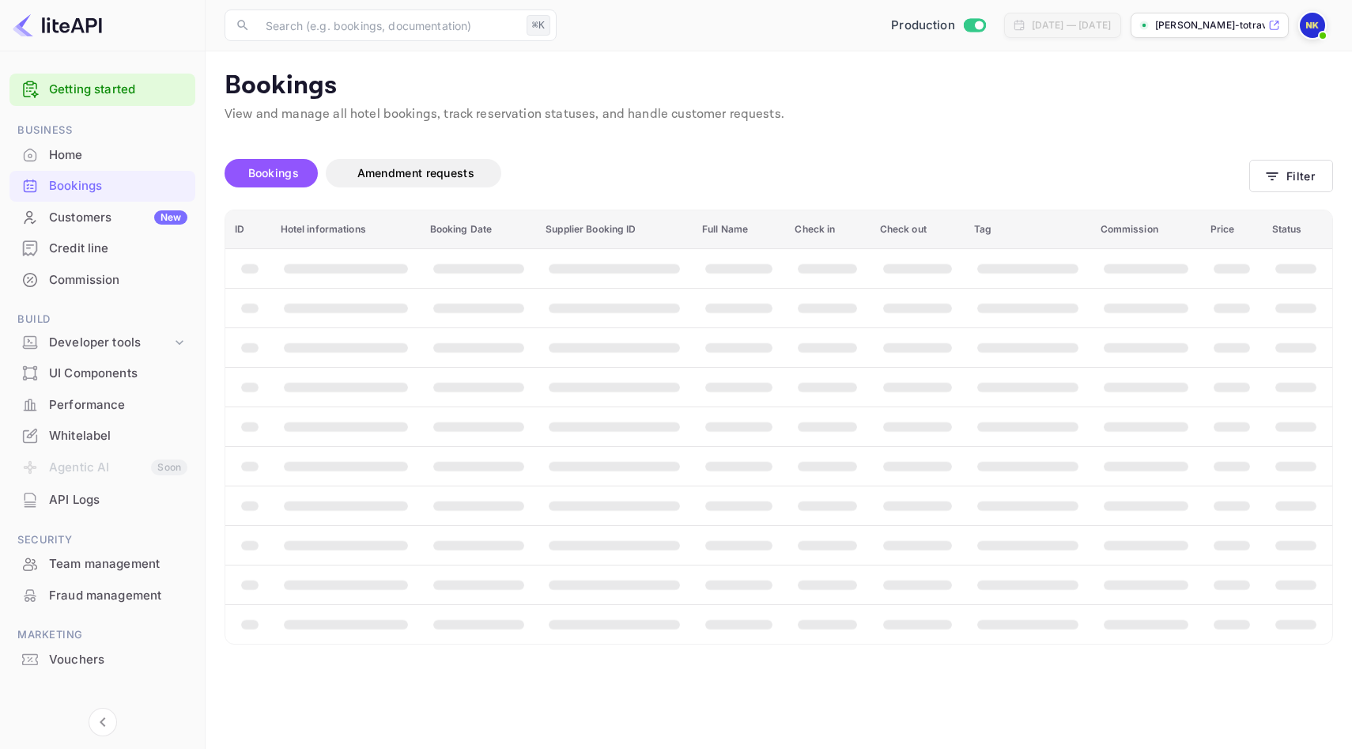
scroll to position [0, 0]
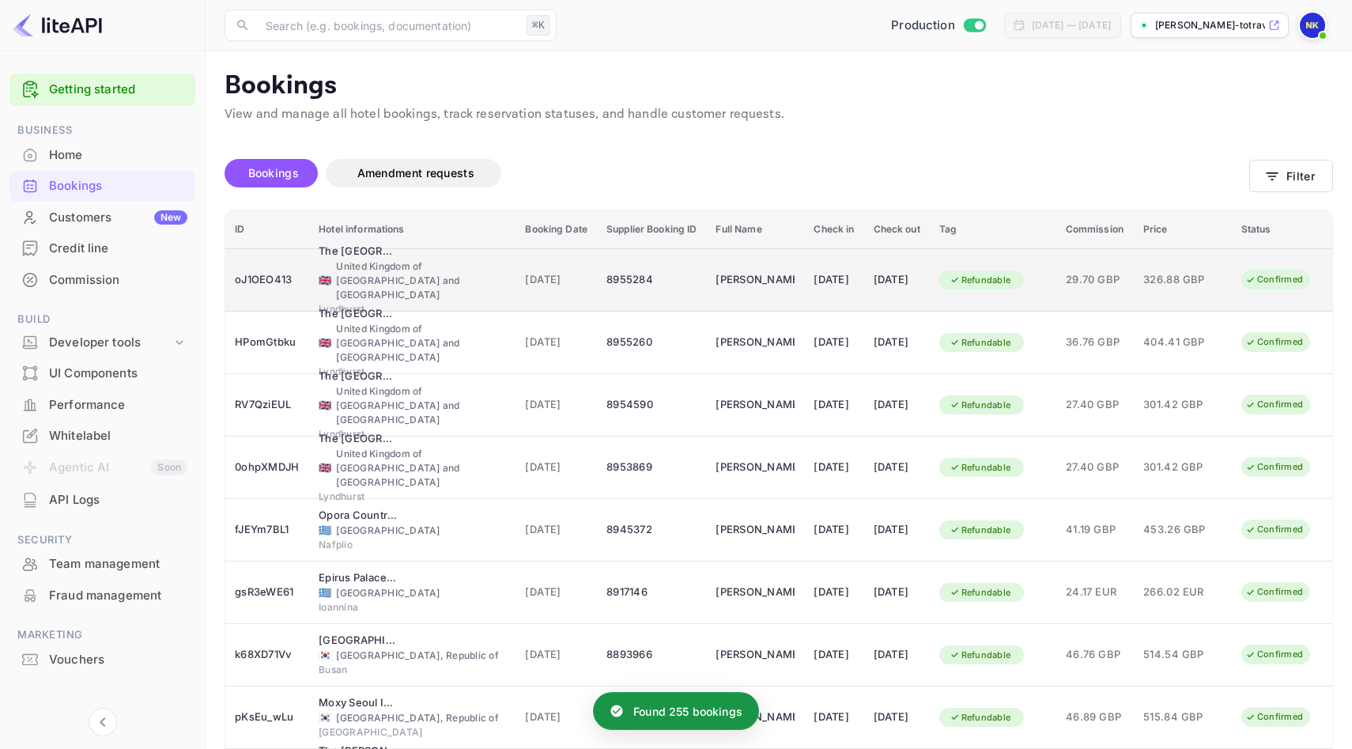
click at [627, 274] on div "8955284" at bounding box center [651, 279] width 90 height 25
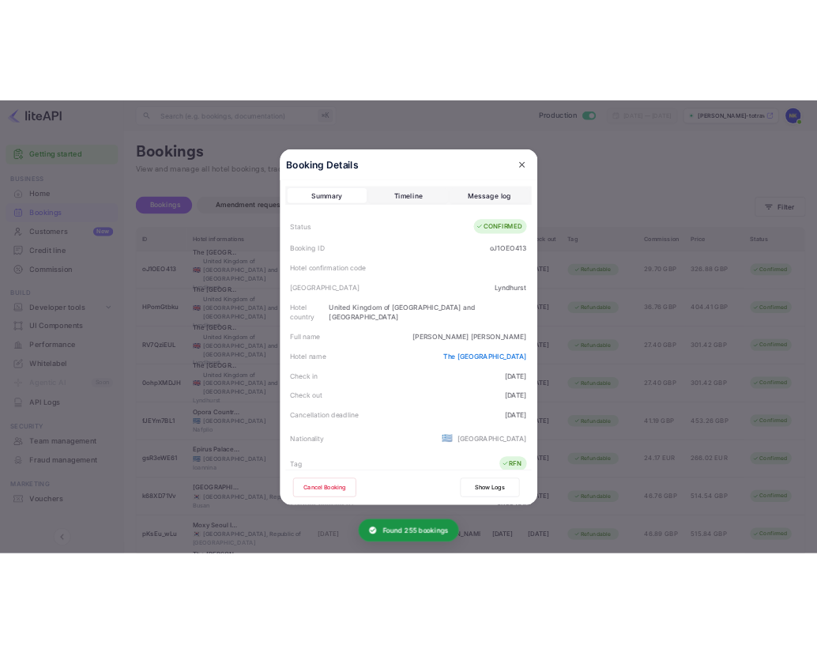
scroll to position [351, 0]
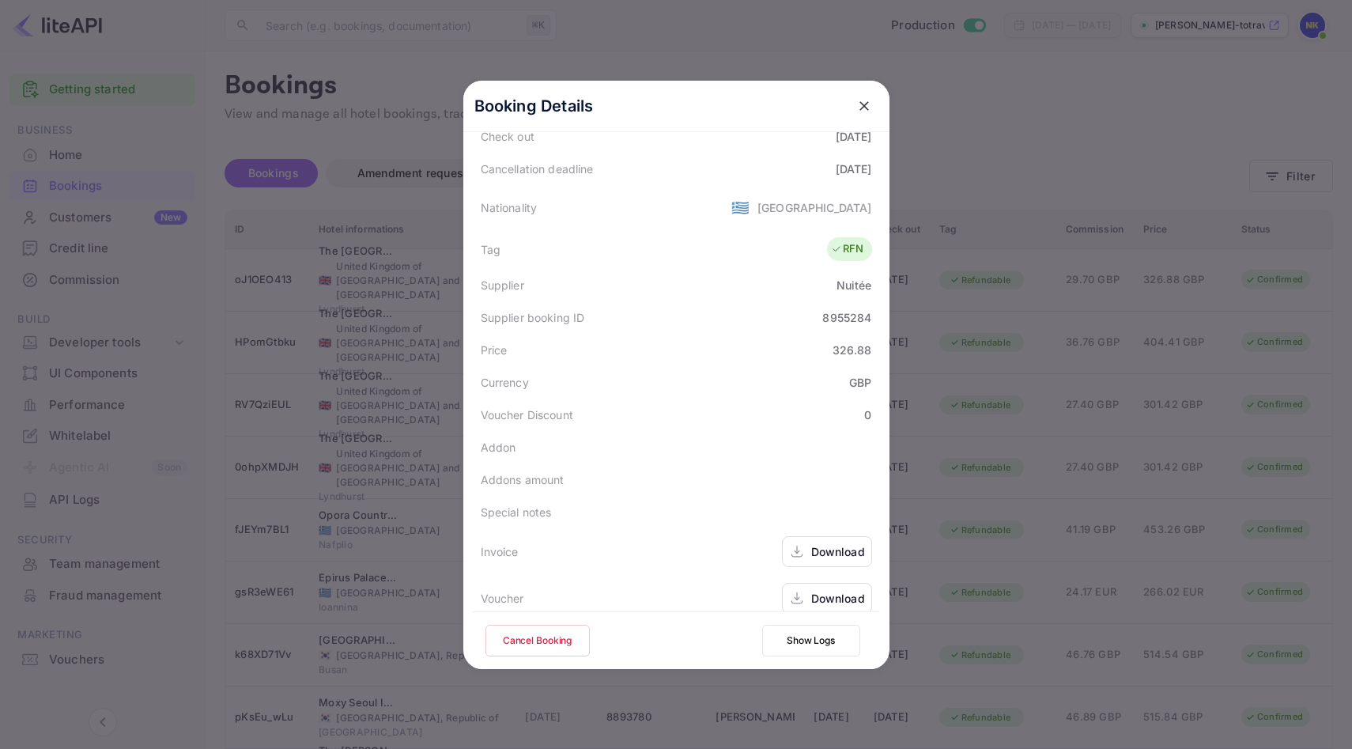
click at [842, 543] on div "Download" at bounding box center [838, 551] width 54 height 17
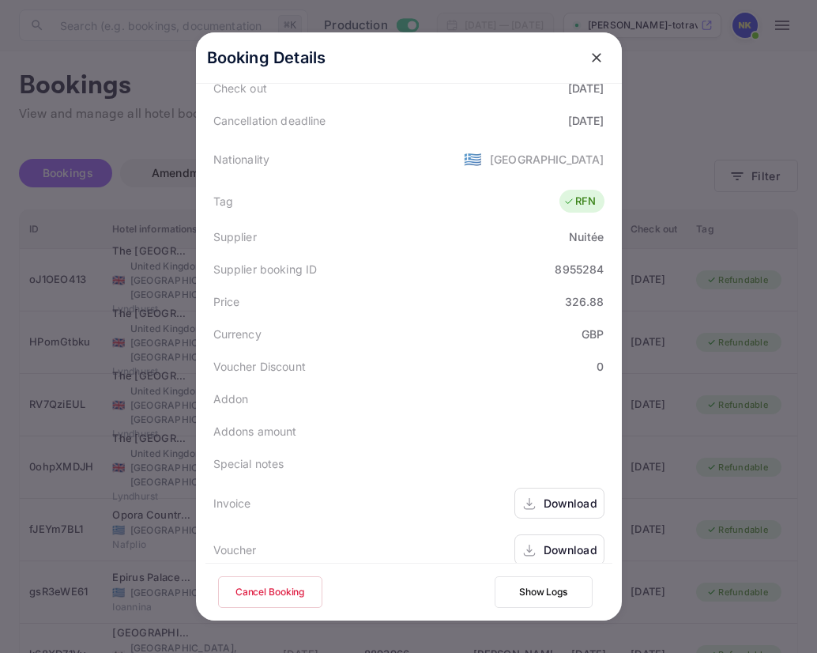
click at [596, 58] on icon "close" at bounding box center [596, 57] width 9 height 9
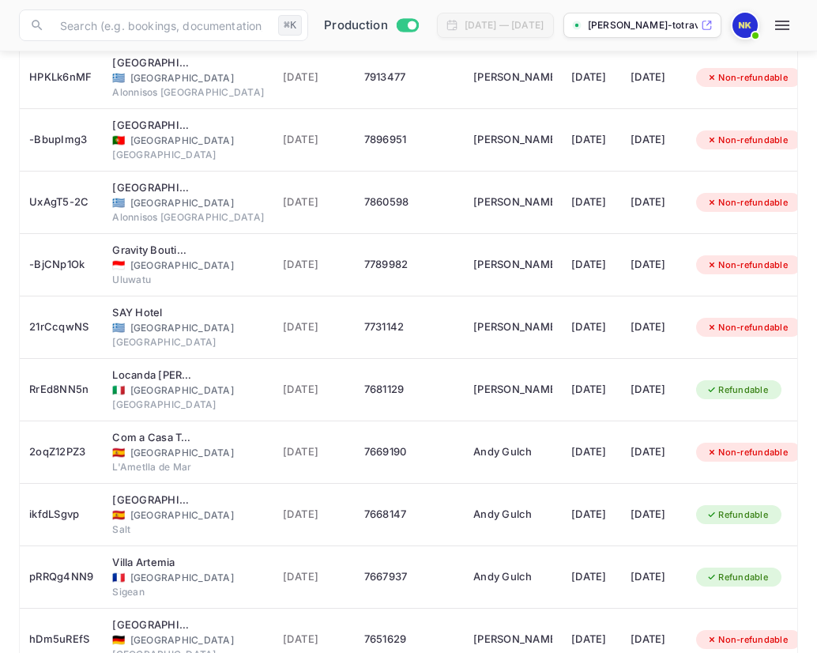
scroll to position [2785, 0]
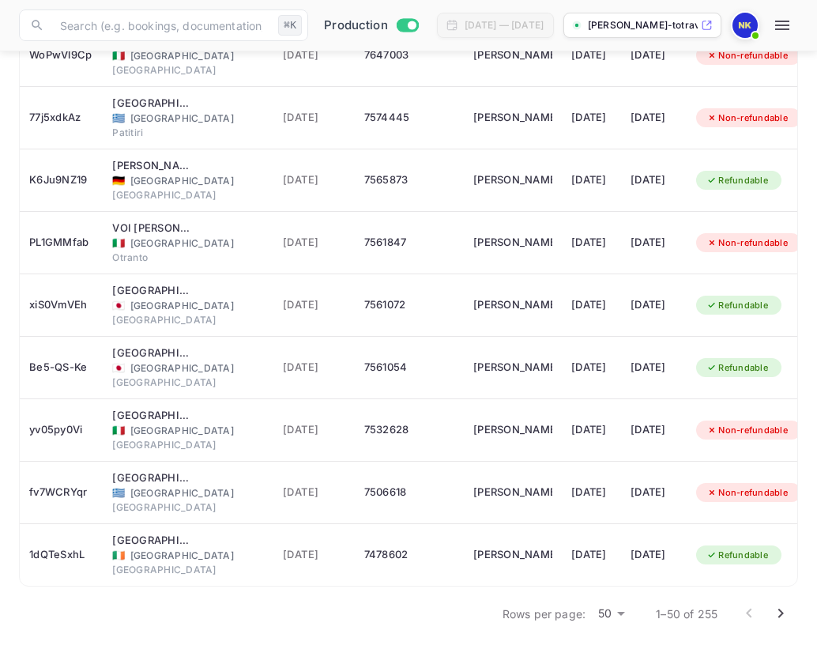
click at [783, 611] on icon "Go to next page" at bounding box center [780, 613] width 19 height 19
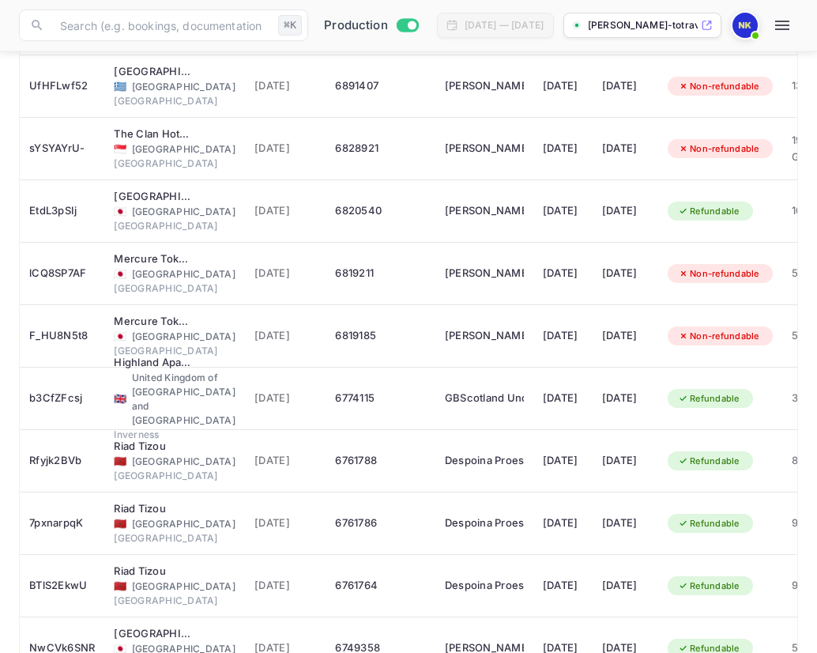
scroll to position [2379, 0]
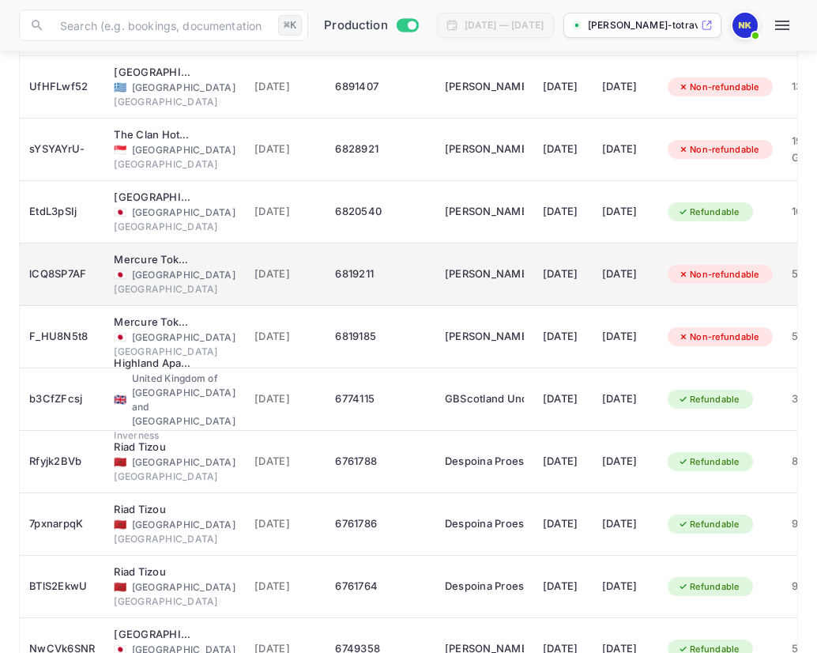
click at [391, 264] on div "6819211" at bounding box center [380, 274] width 90 height 25
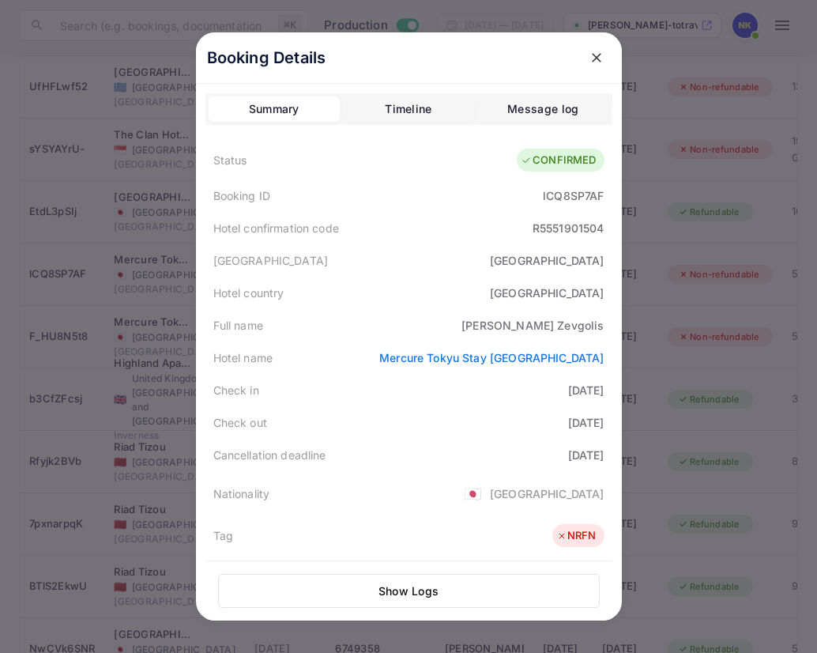
scroll to position [353, 0]
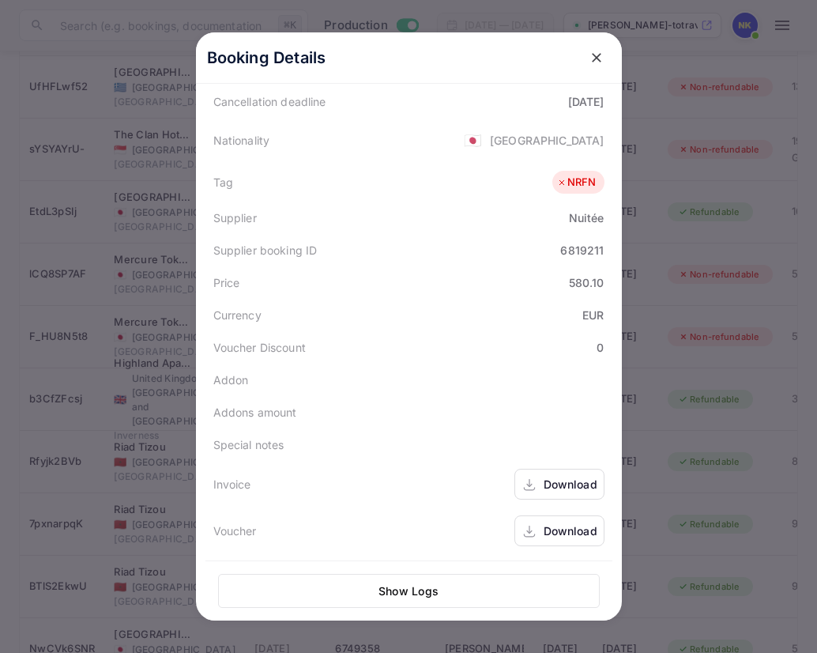
click at [562, 487] on div "Download" at bounding box center [571, 484] width 54 height 17
click at [601, 55] on icon "close" at bounding box center [597, 58] width 16 height 16
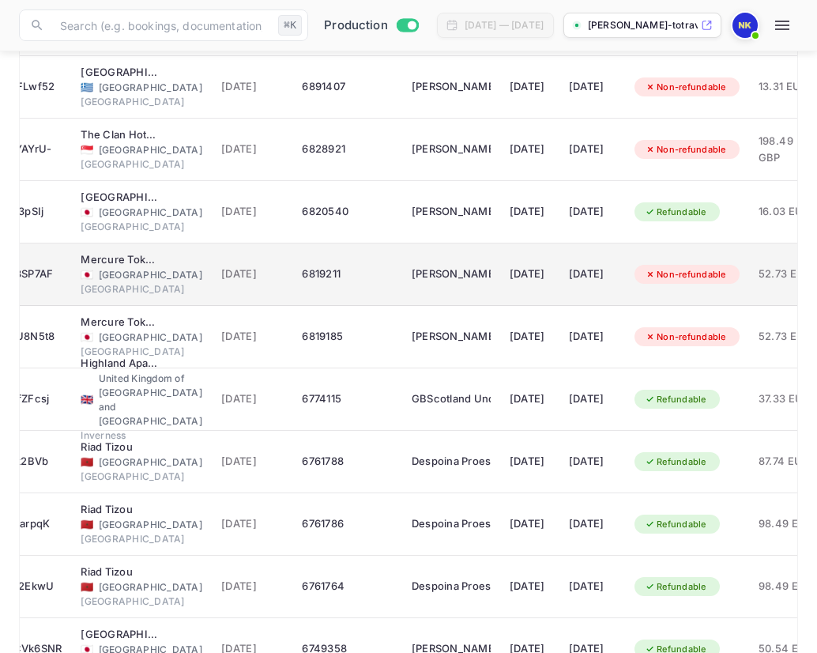
scroll to position [0, 0]
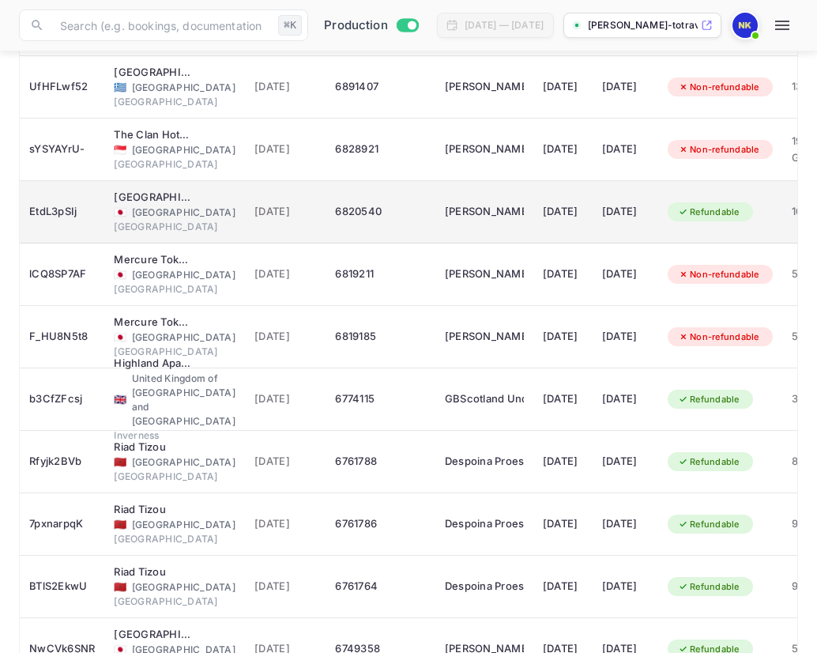
click at [387, 214] on div "6820540" at bounding box center [380, 211] width 90 height 25
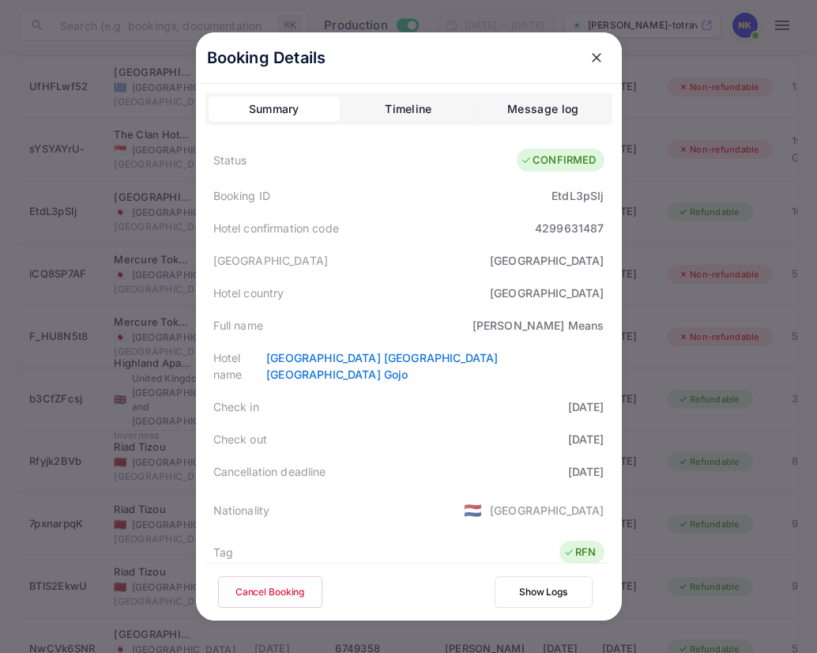
scroll to position [351, 0]
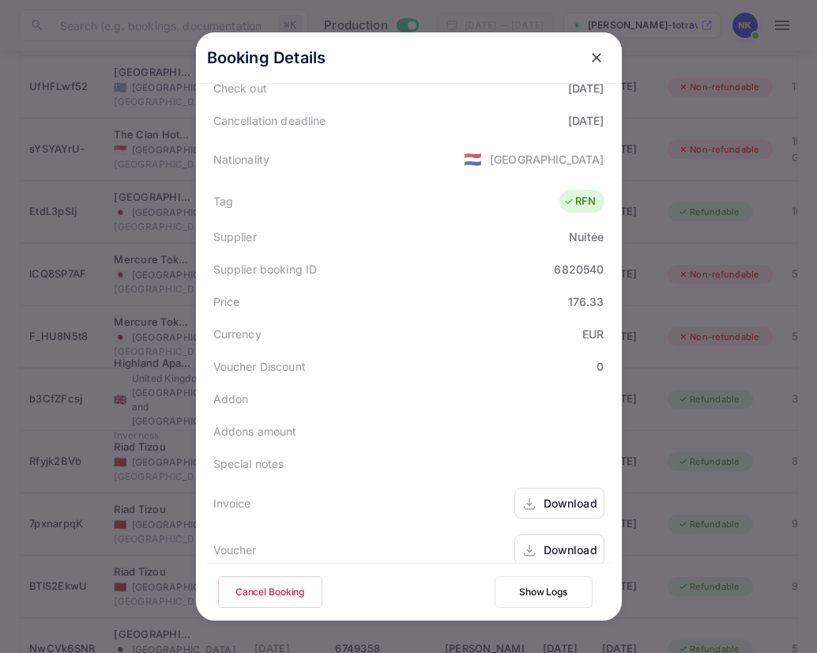
click at [548, 496] on div "Download" at bounding box center [560, 503] width 90 height 31
click at [599, 55] on icon "close" at bounding box center [596, 57] width 9 height 9
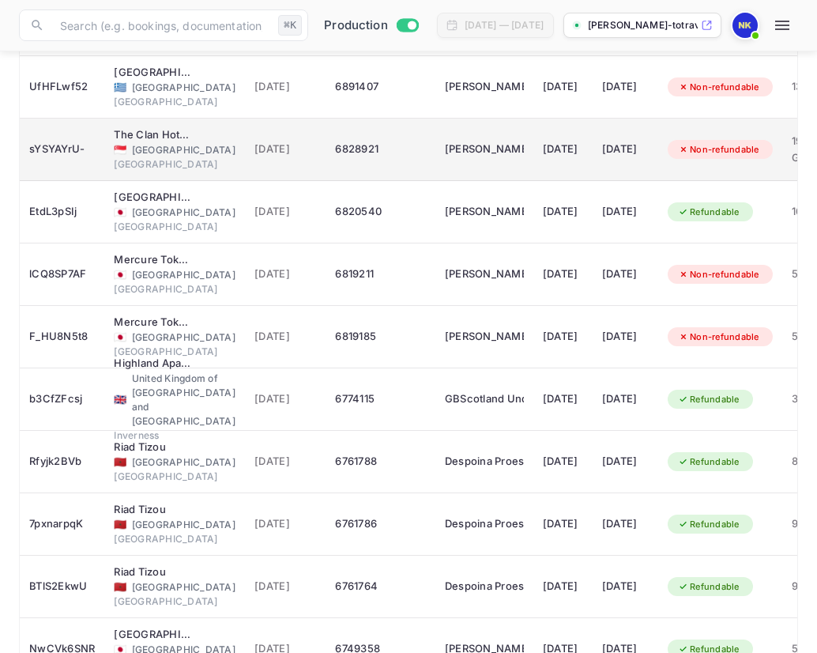
click at [394, 162] on td "6828921" at bounding box center [380, 150] width 109 height 62
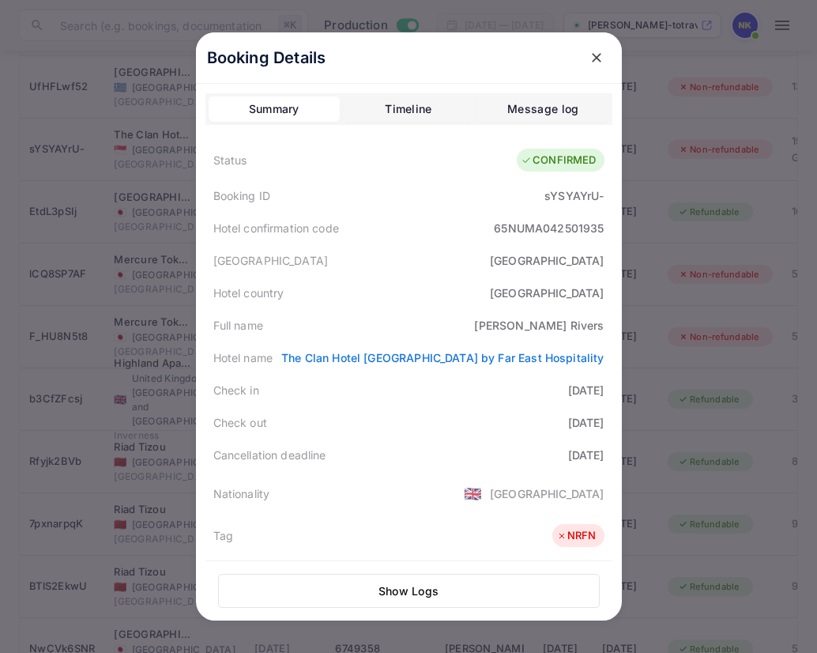
scroll to position [353, 0]
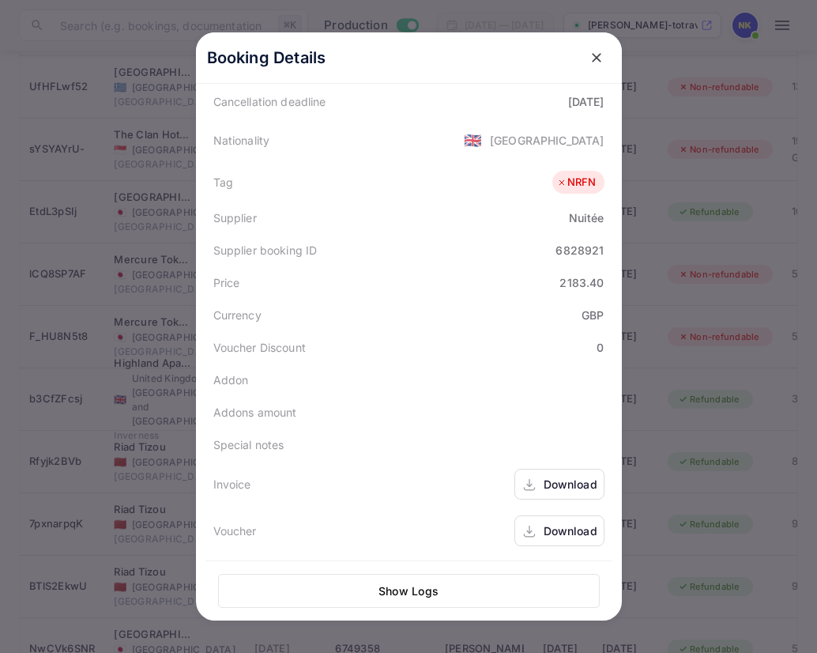
click at [544, 482] on div "Download" at bounding box center [571, 484] width 54 height 17
click at [598, 58] on icon "close" at bounding box center [597, 58] width 16 height 16
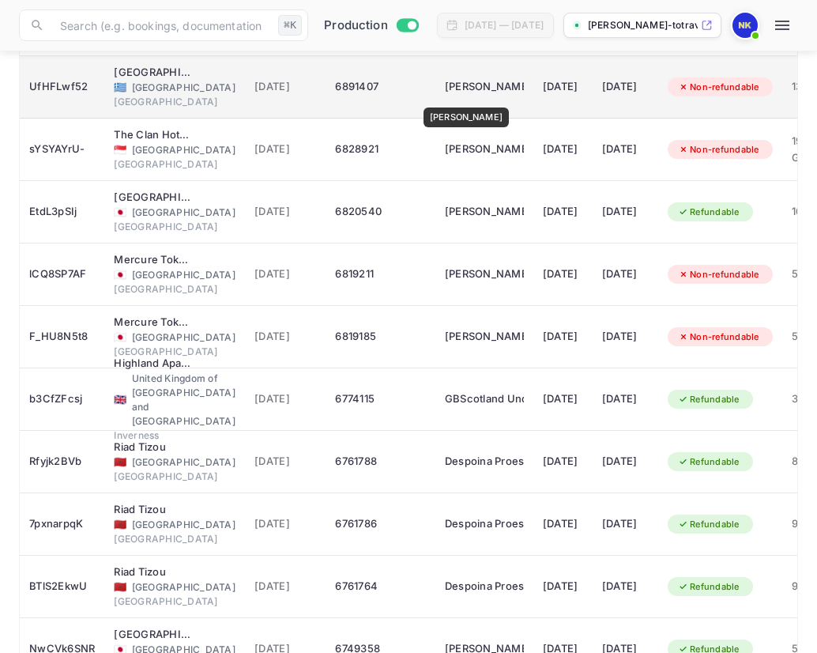
click at [468, 96] on div "[PERSON_NAME]" at bounding box center [484, 86] width 79 height 25
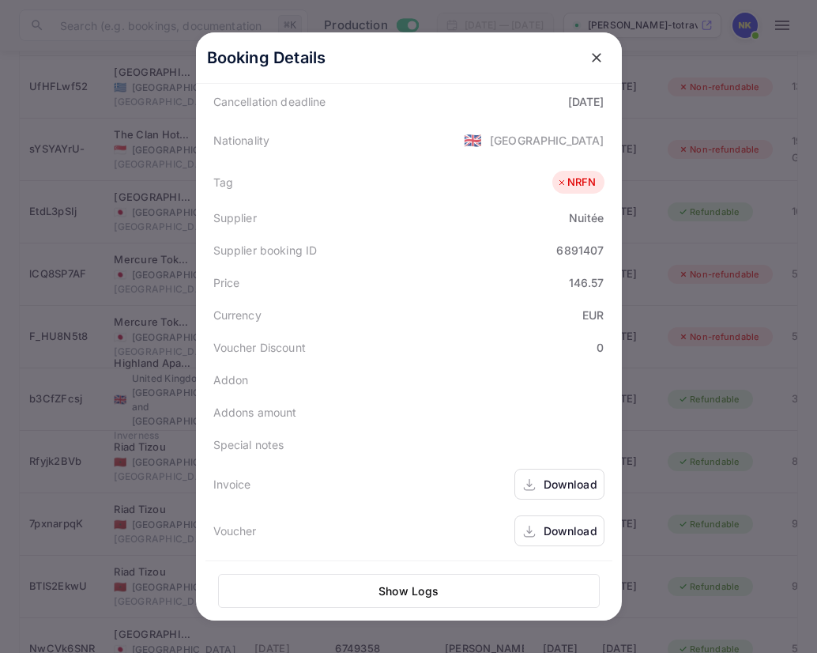
click at [578, 485] on div "Download" at bounding box center [571, 484] width 54 height 17
click at [602, 55] on icon "close" at bounding box center [597, 58] width 16 height 16
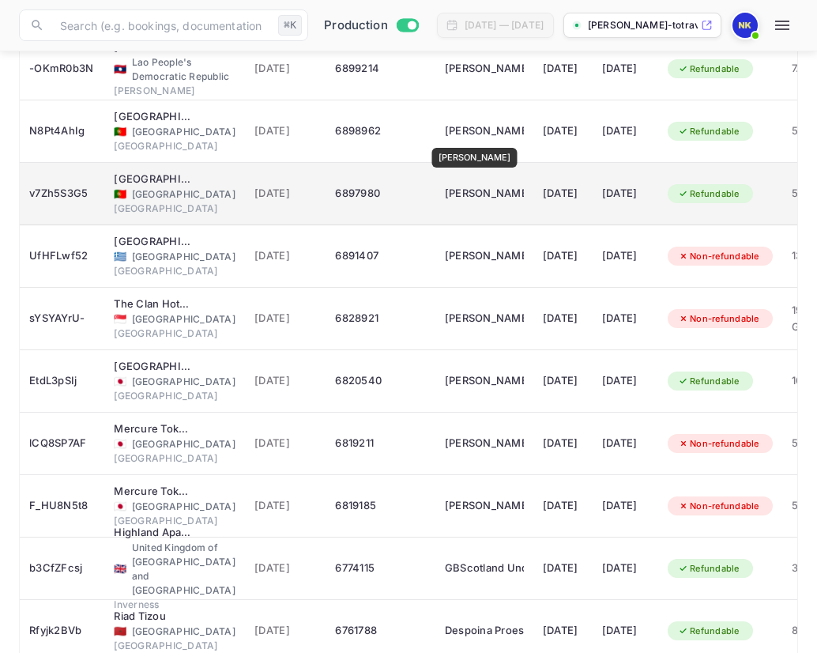
scroll to position [2205, 0]
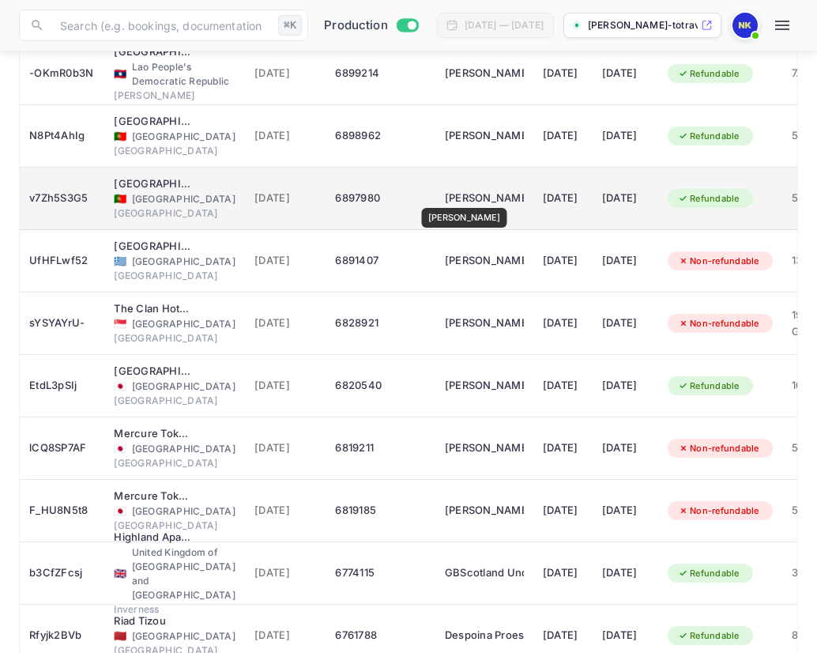
click at [476, 197] on div "[PERSON_NAME]" at bounding box center [484, 198] width 79 height 25
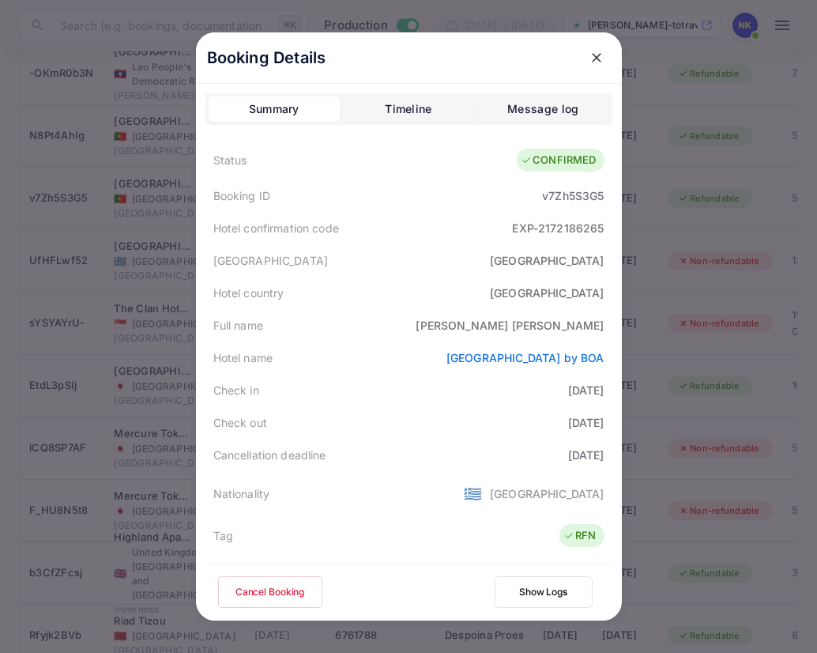
scroll to position [351, 0]
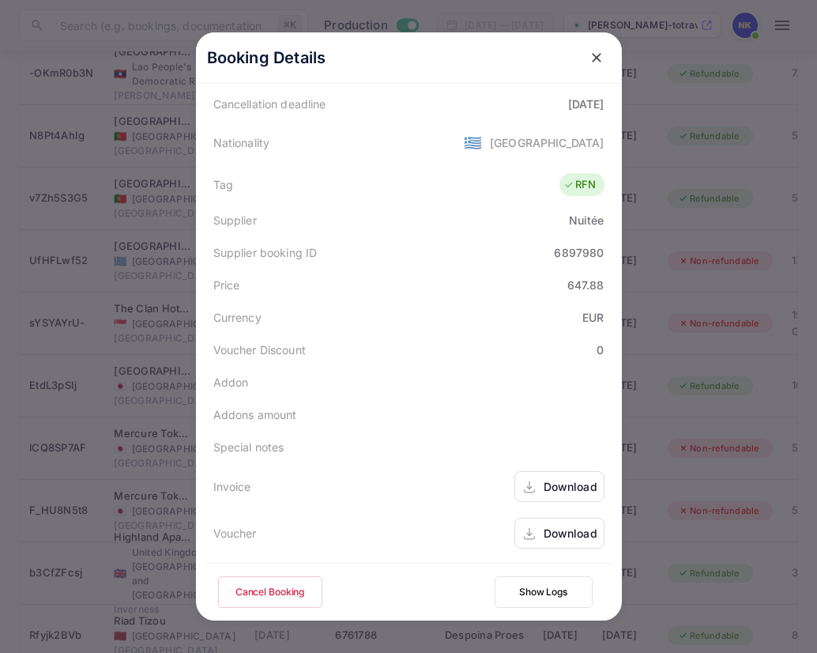
click at [571, 484] on div "Download" at bounding box center [571, 486] width 54 height 17
click at [597, 55] on icon "close" at bounding box center [597, 58] width 16 height 16
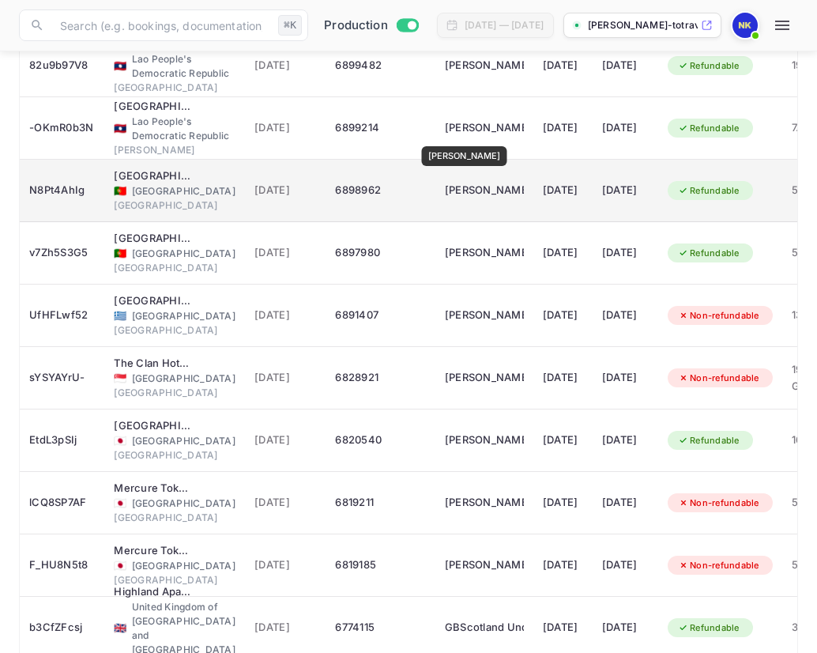
scroll to position [2141, 0]
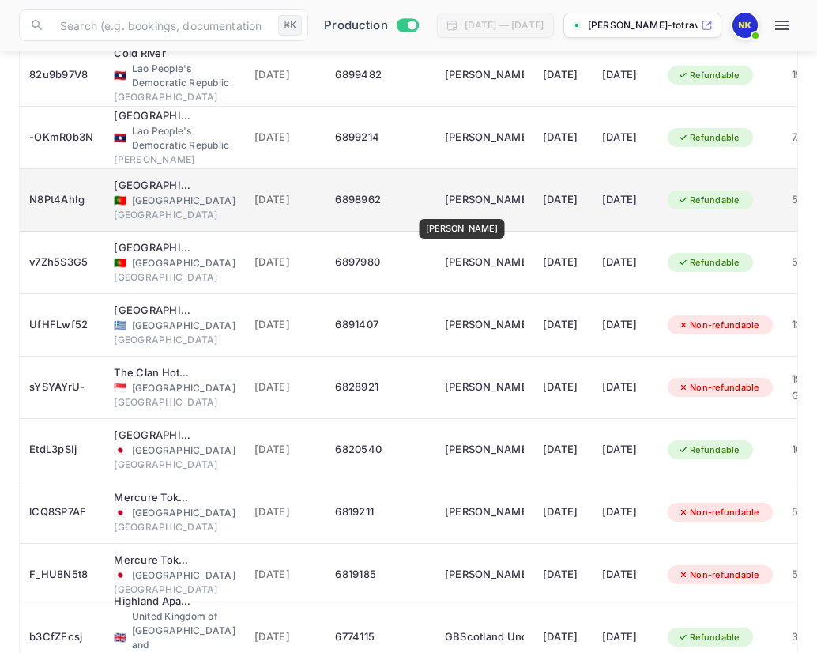
click at [473, 208] on div "[PERSON_NAME]" at bounding box center [484, 199] width 79 height 25
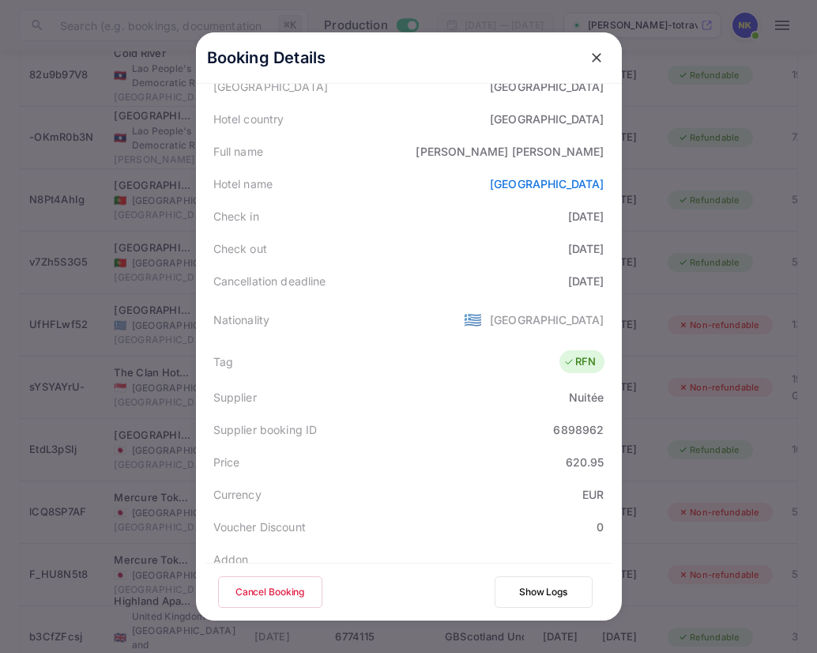
scroll to position [351, 0]
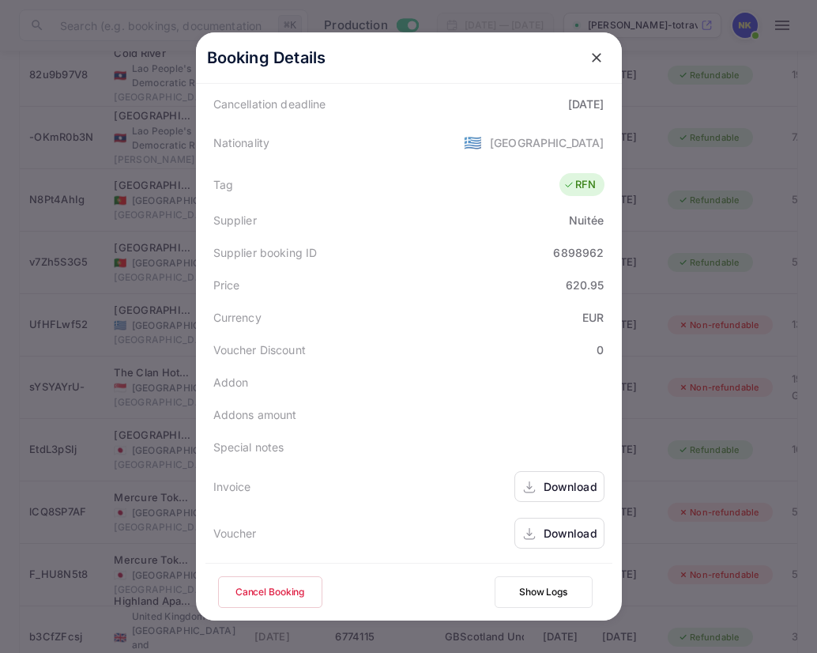
click at [555, 481] on div "Download" at bounding box center [571, 486] width 54 height 17
click at [601, 59] on icon "close" at bounding box center [597, 58] width 16 height 16
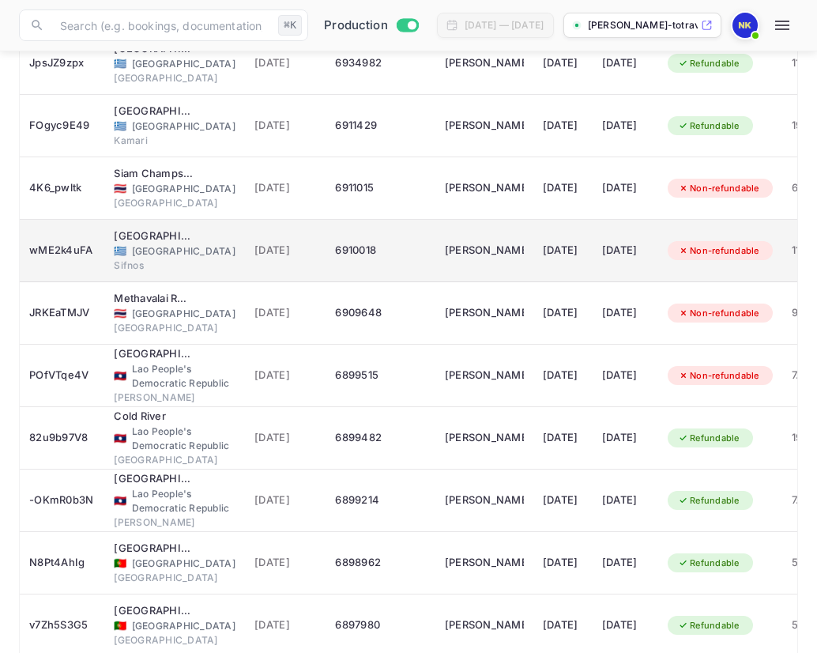
scroll to position [1771, 0]
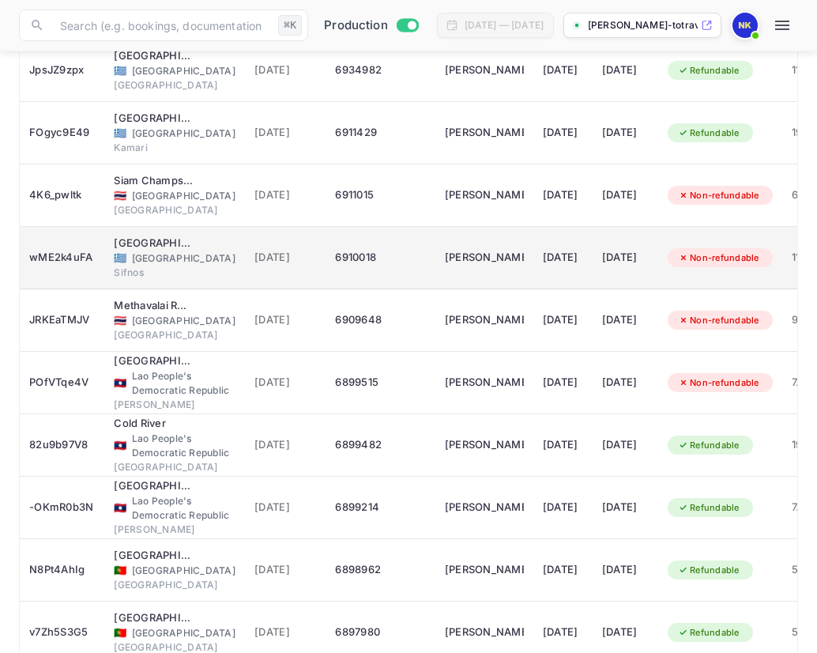
click at [396, 262] on div "6910018" at bounding box center [380, 257] width 90 height 25
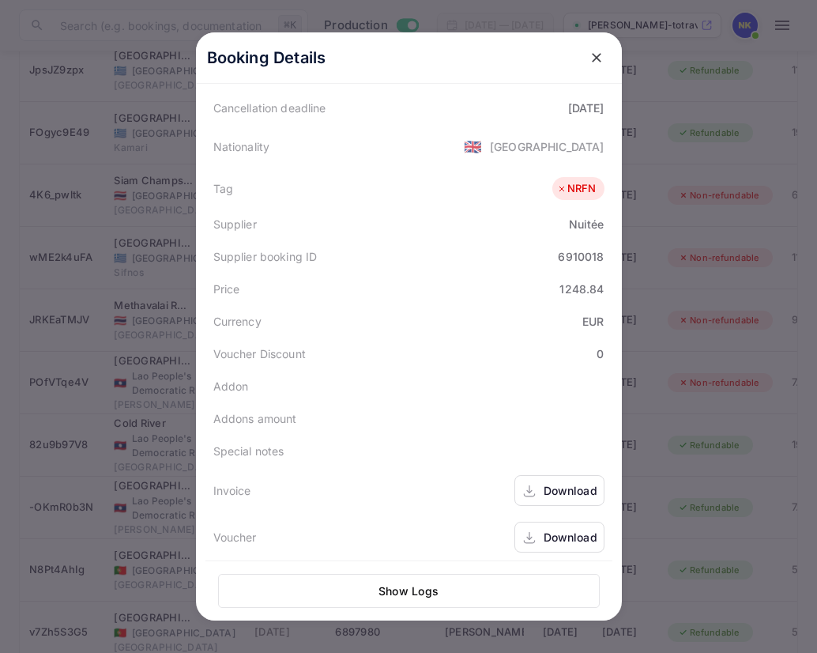
scroll to position [353, 0]
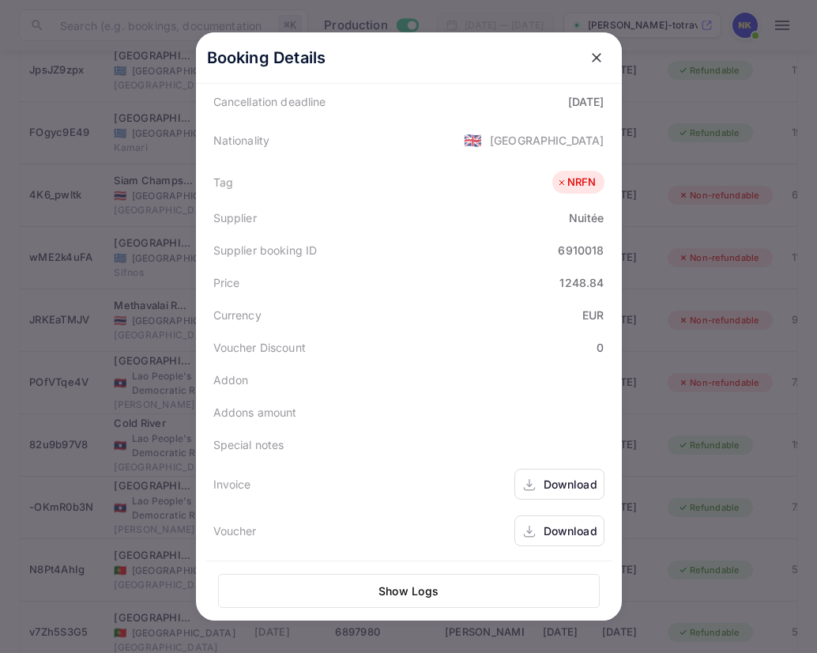
click at [593, 485] on div "Download" at bounding box center [571, 484] width 54 height 17
click at [592, 61] on icon "close" at bounding box center [596, 57] width 9 height 9
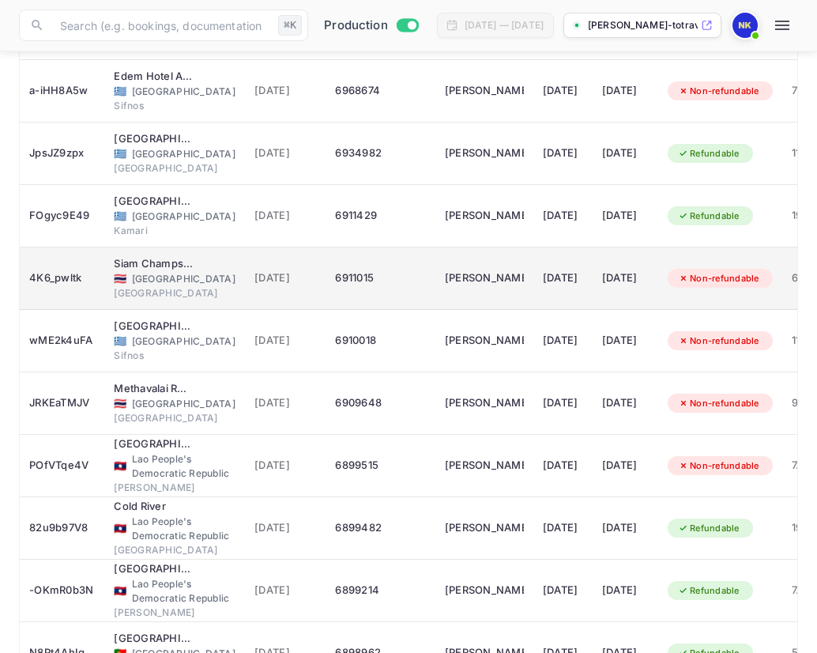
scroll to position [1673, 0]
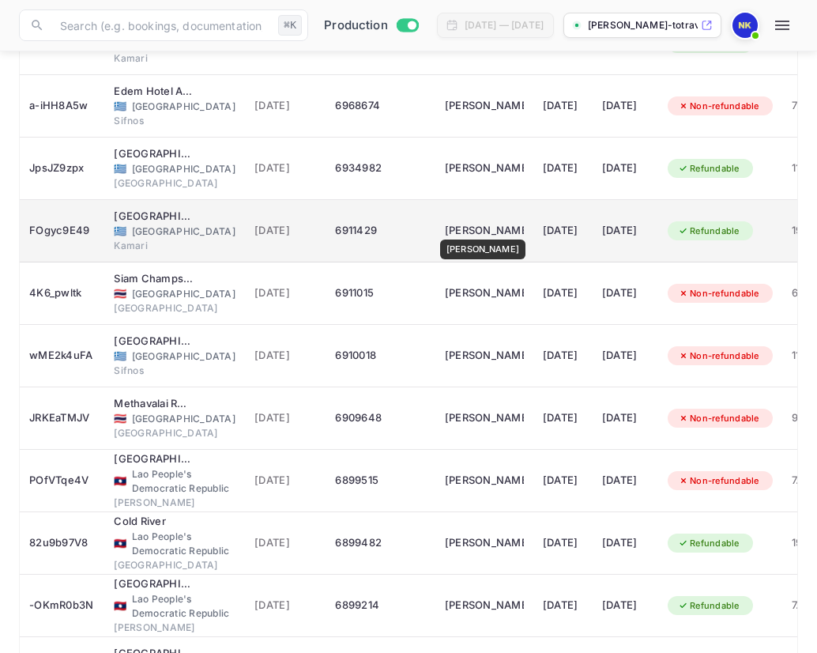
click at [482, 228] on div "[PERSON_NAME]" at bounding box center [484, 230] width 79 height 25
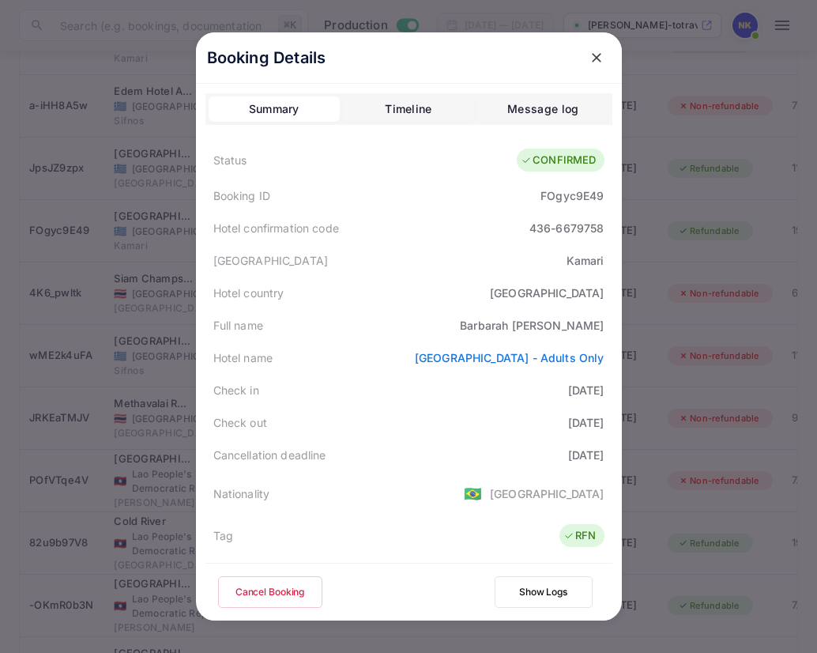
scroll to position [351, 0]
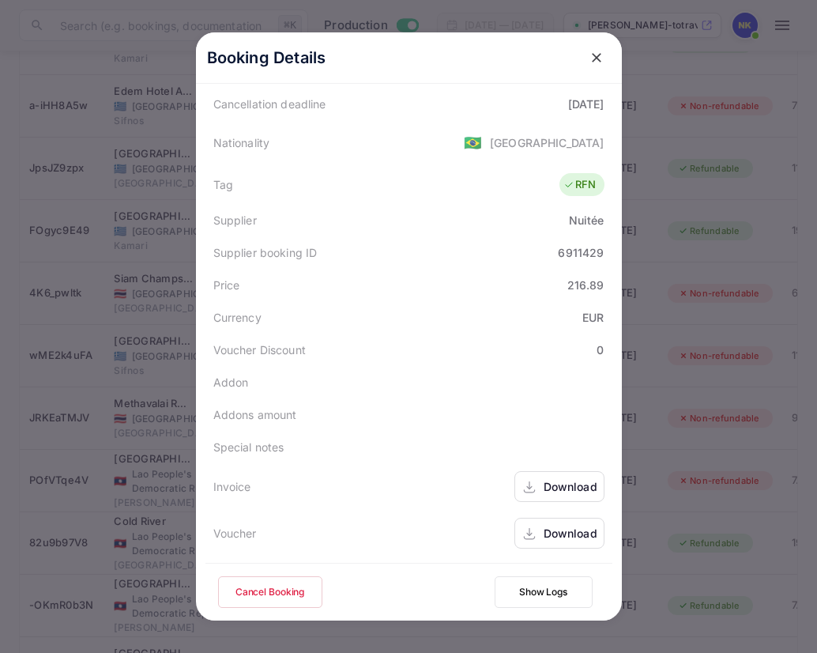
click at [569, 481] on div "Download" at bounding box center [571, 486] width 54 height 17
click at [597, 59] on icon "close" at bounding box center [597, 58] width 16 height 16
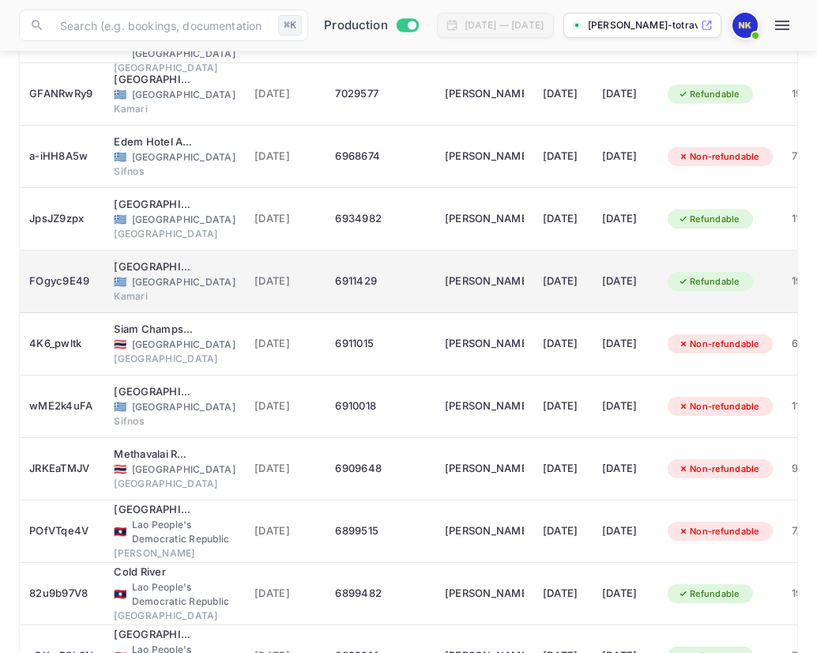
scroll to position [1613, 0]
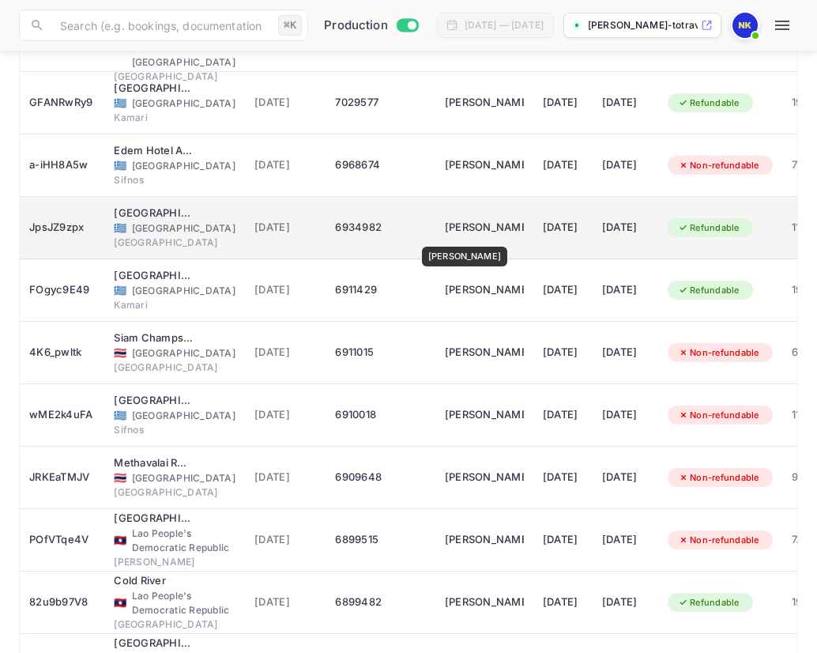
click at [457, 236] on div "[PERSON_NAME]" at bounding box center [484, 227] width 79 height 25
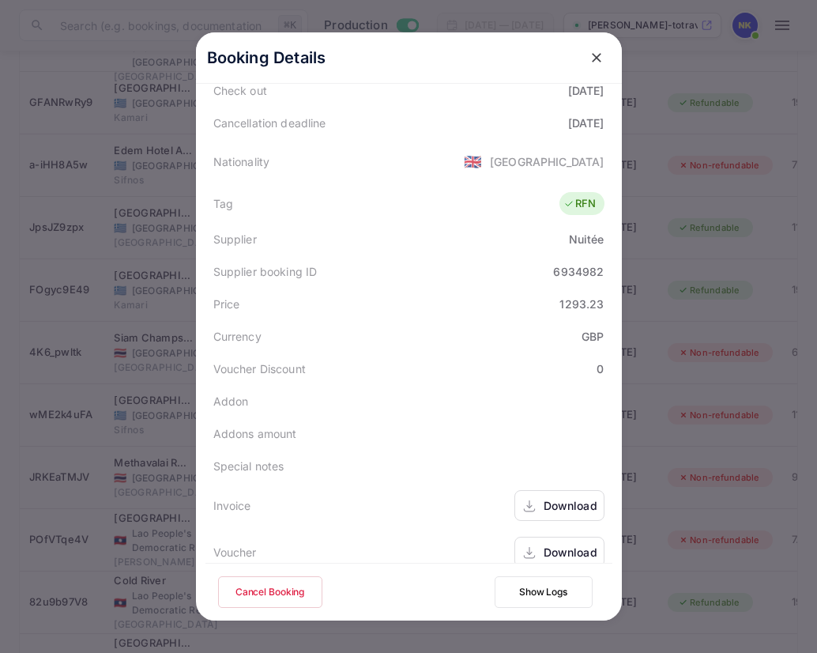
scroll to position [351, 0]
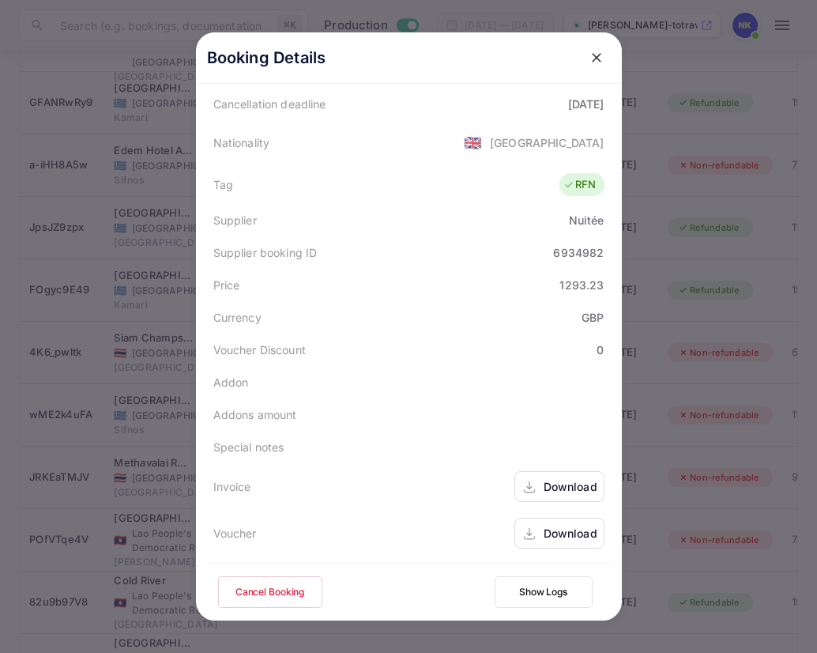
click at [549, 493] on div "Download" at bounding box center [571, 486] width 54 height 17
click at [601, 58] on icon "close" at bounding box center [597, 58] width 16 height 16
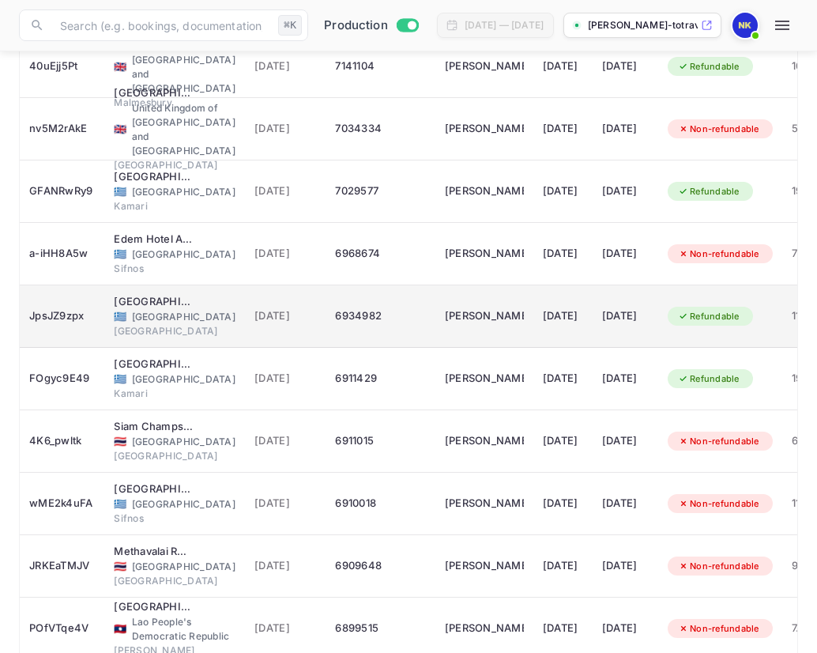
scroll to position [1524, 0]
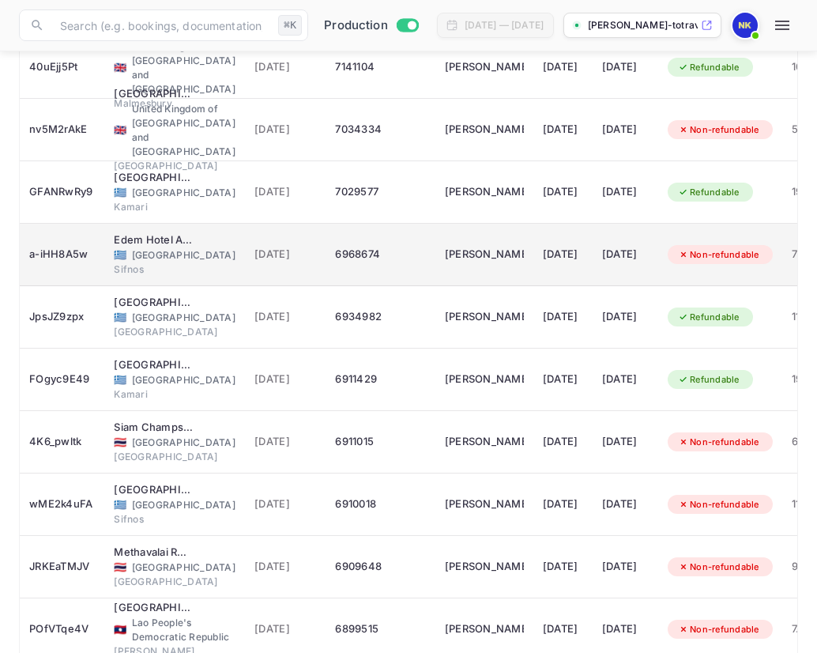
click at [436, 263] on td "[PERSON_NAME]" at bounding box center [485, 255] width 98 height 62
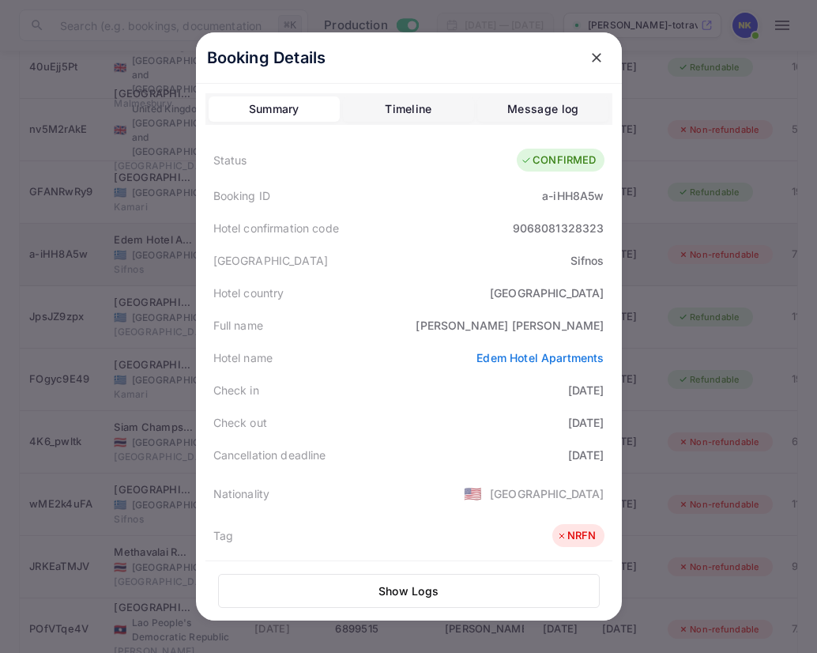
scroll to position [353, 0]
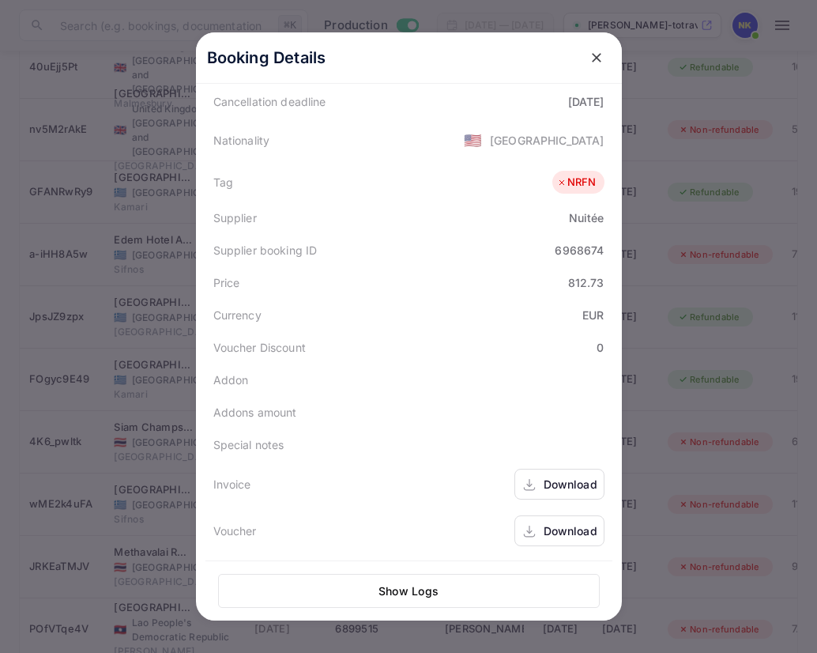
click at [548, 481] on div "Download" at bounding box center [571, 484] width 54 height 17
click at [595, 55] on icon "close" at bounding box center [597, 58] width 16 height 16
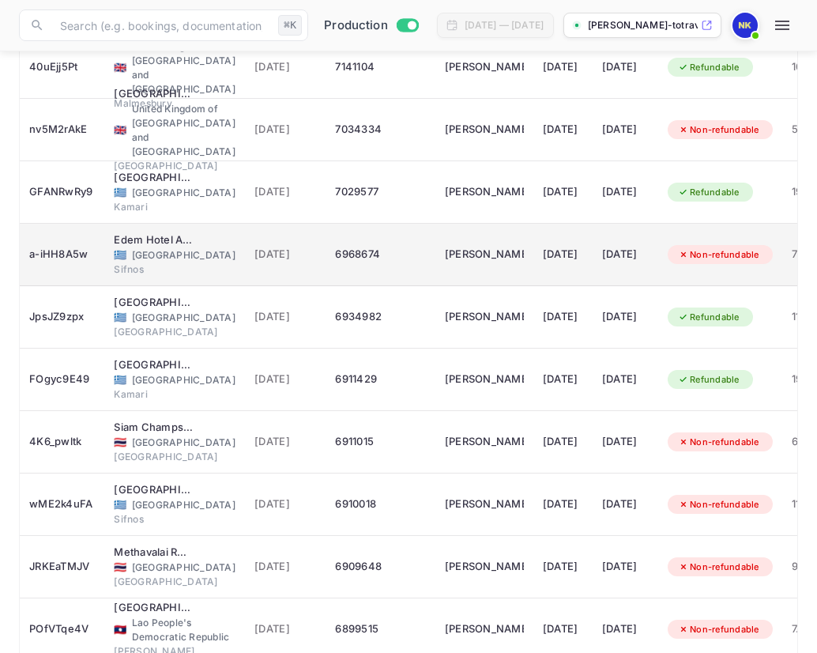
scroll to position [1450, 0]
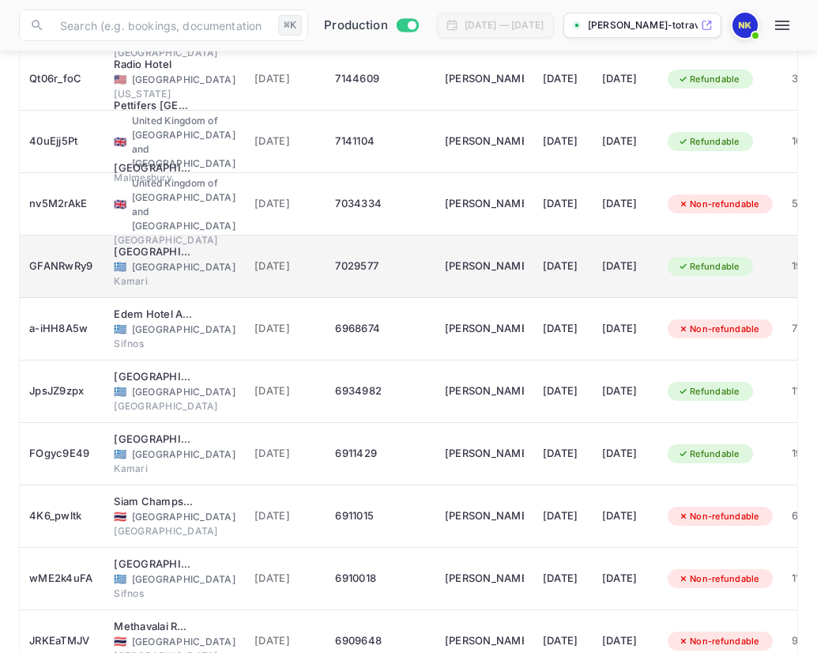
click at [416, 274] on td "7029577" at bounding box center [380, 267] width 109 height 62
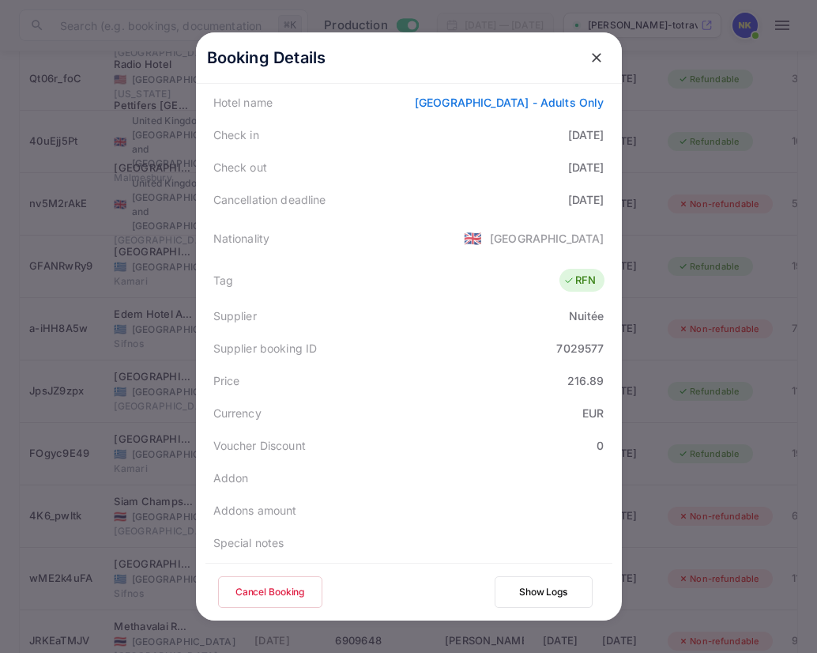
scroll to position [351, 0]
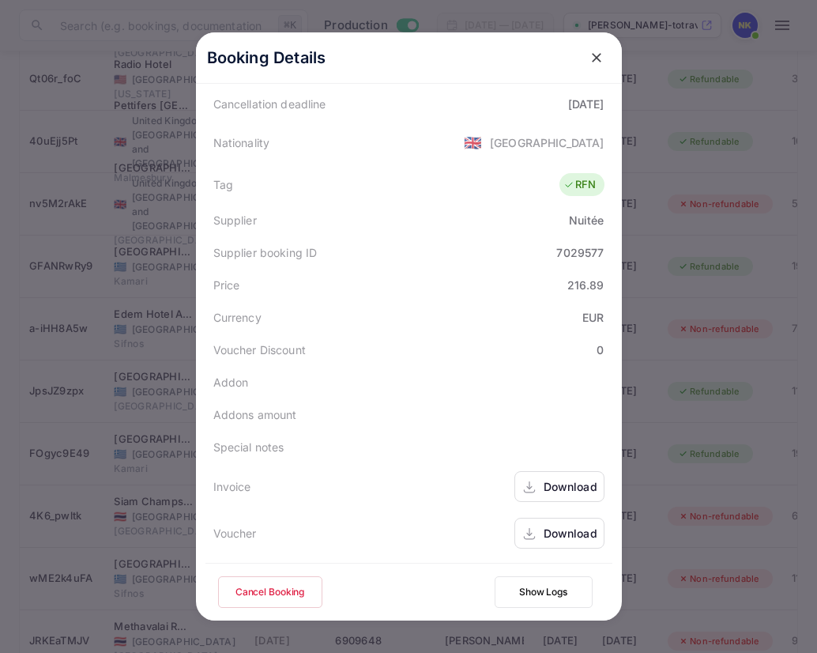
click at [558, 488] on div "Download" at bounding box center [571, 486] width 54 height 17
click at [604, 49] on button "close" at bounding box center [597, 57] width 28 height 28
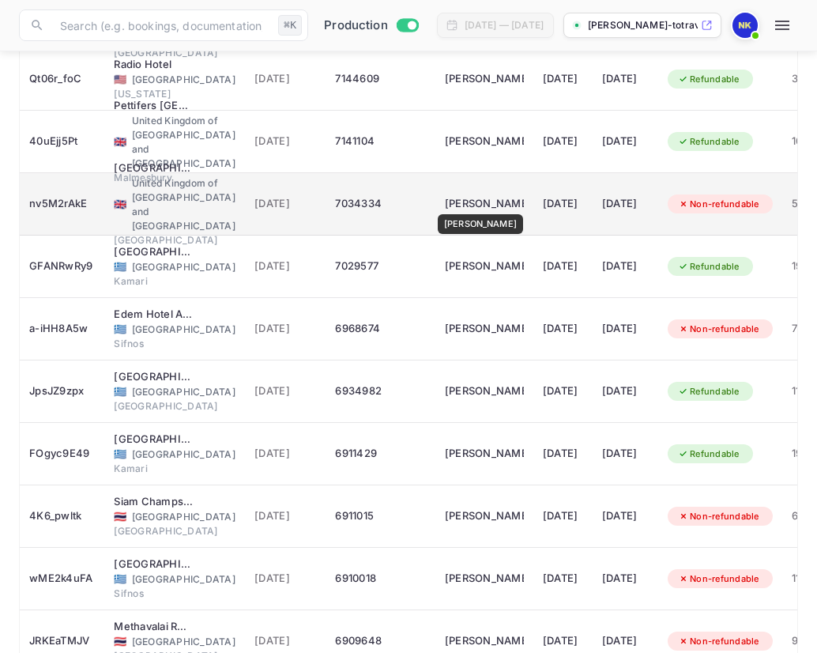
click at [477, 203] on div "[PERSON_NAME]" at bounding box center [484, 203] width 79 height 25
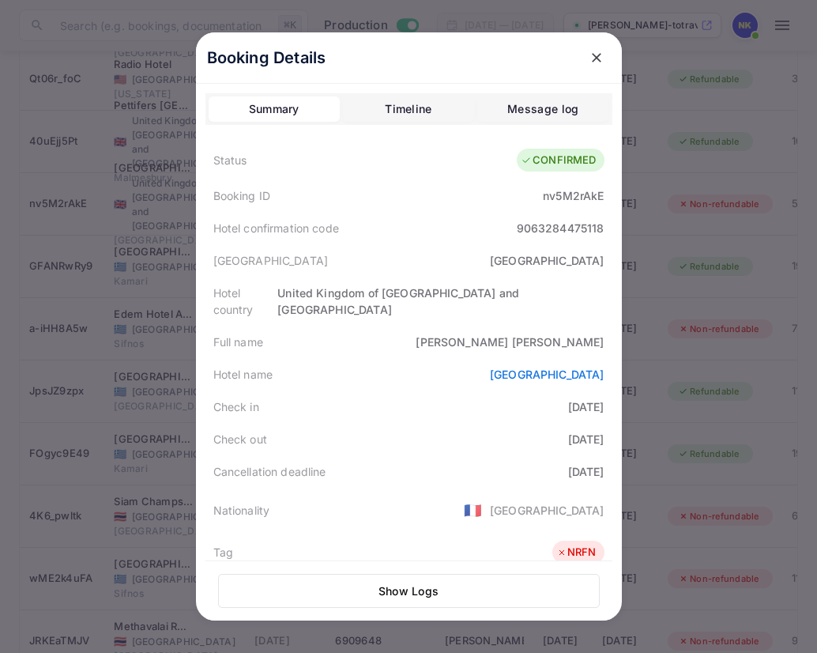
scroll to position [353, 0]
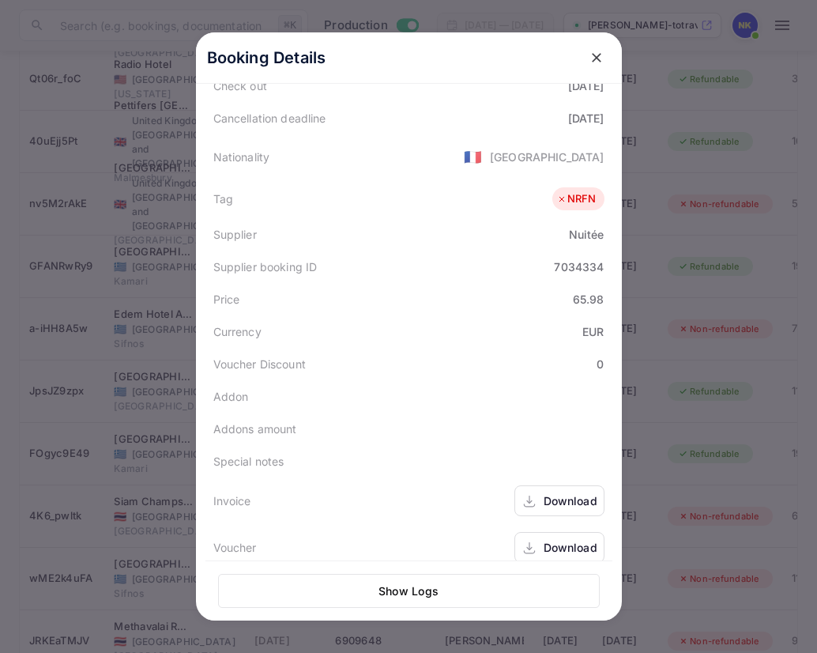
click at [572, 492] on div "Download" at bounding box center [571, 500] width 54 height 17
click at [594, 55] on icon "close" at bounding box center [596, 57] width 9 height 9
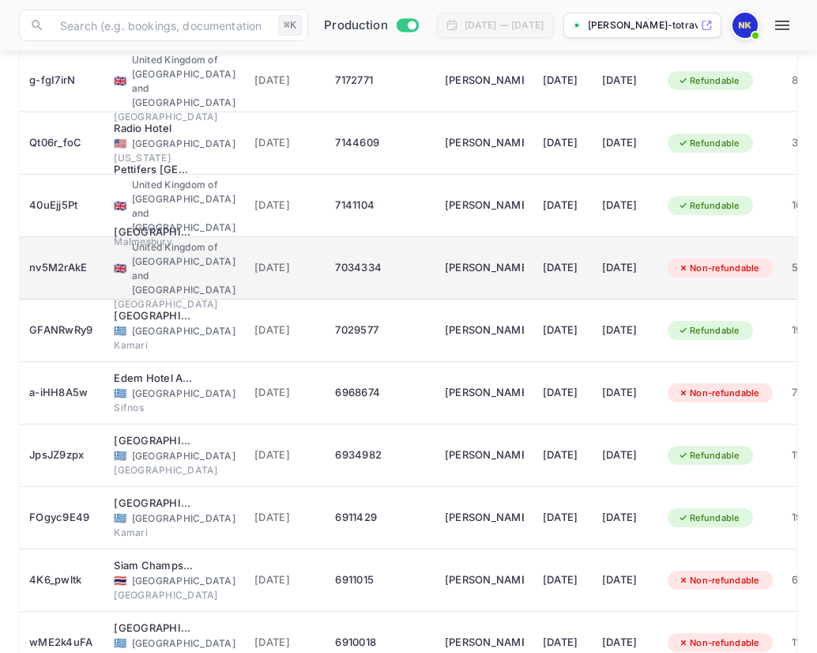
scroll to position [1356, 0]
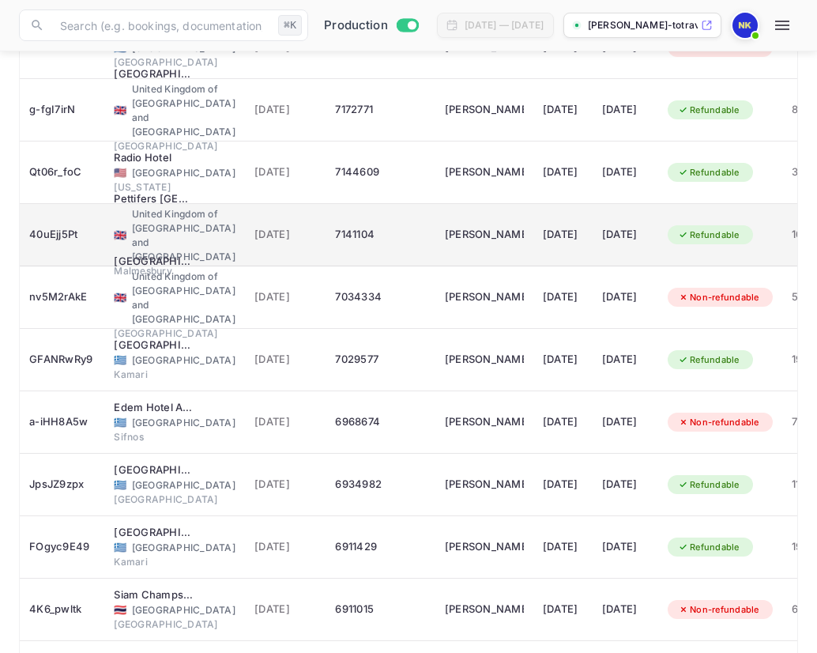
click at [399, 233] on div "7141104" at bounding box center [380, 234] width 90 height 25
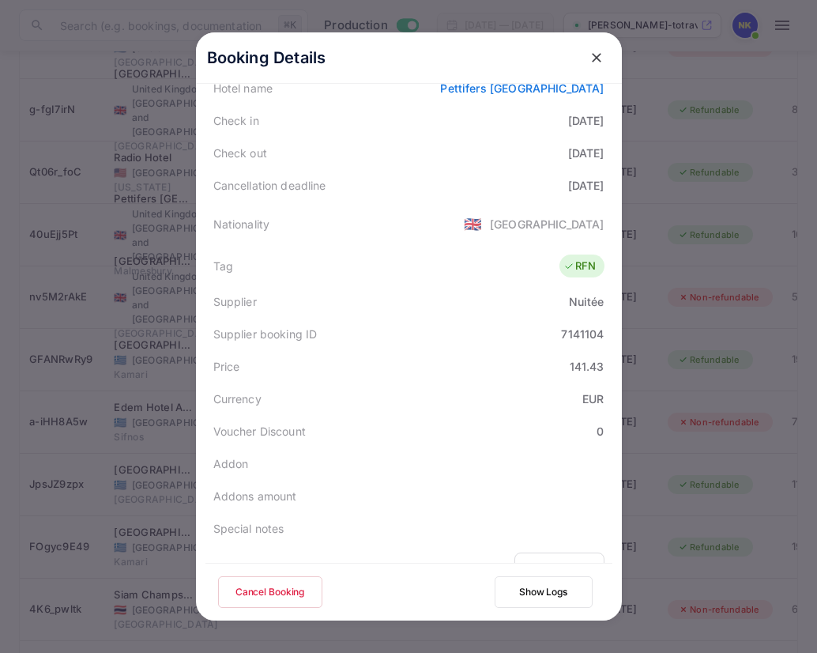
scroll to position [351, 0]
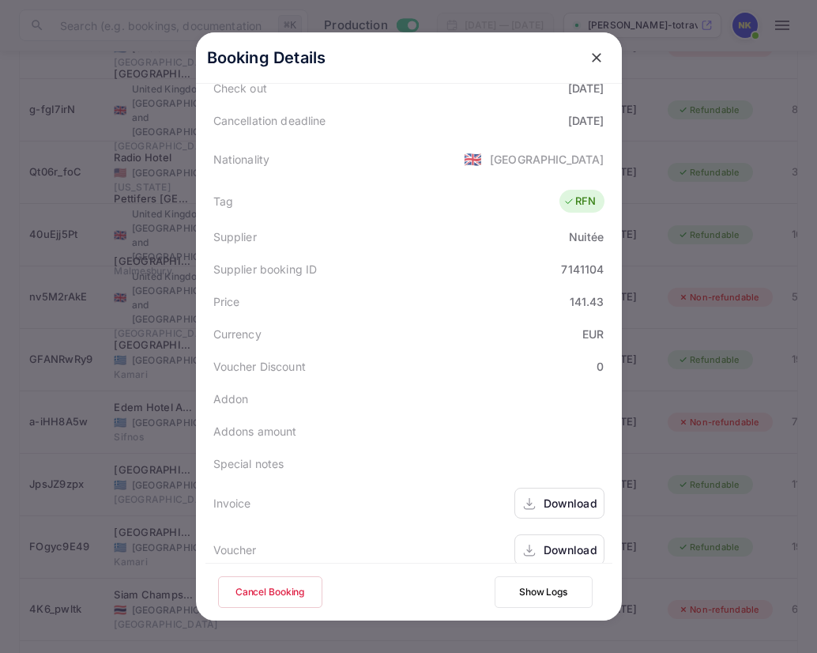
click at [567, 495] on div "Download" at bounding box center [571, 503] width 54 height 17
click at [598, 56] on icon "close" at bounding box center [596, 57] width 9 height 9
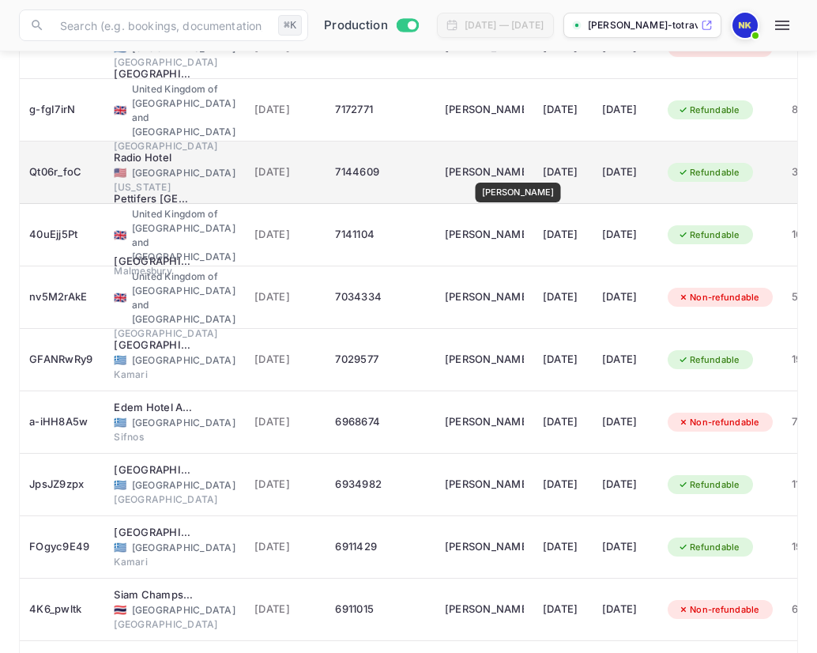
click at [508, 172] on div "[PERSON_NAME]" at bounding box center [484, 172] width 79 height 25
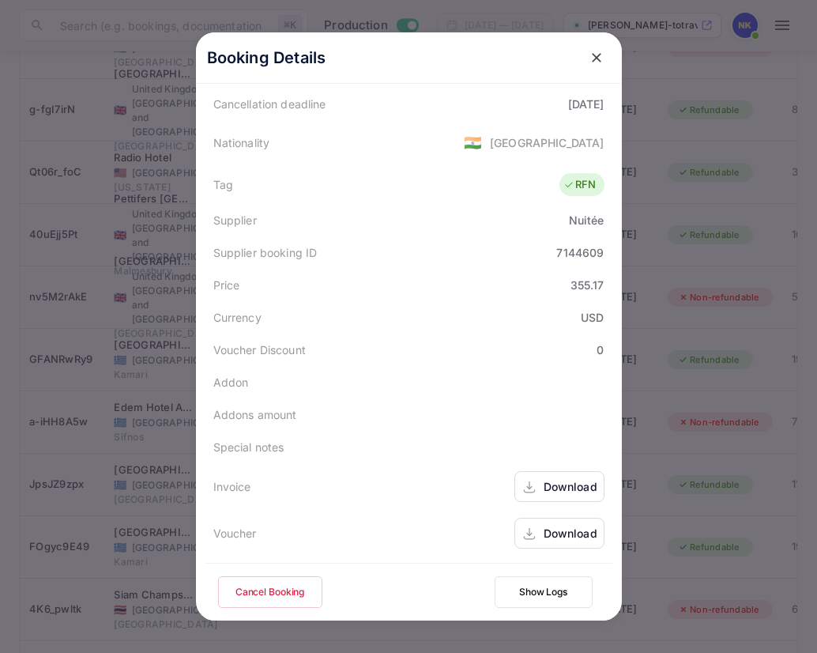
click at [556, 485] on div "Download" at bounding box center [571, 486] width 54 height 17
click at [595, 55] on icon "close" at bounding box center [597, 58] width 16 height 16
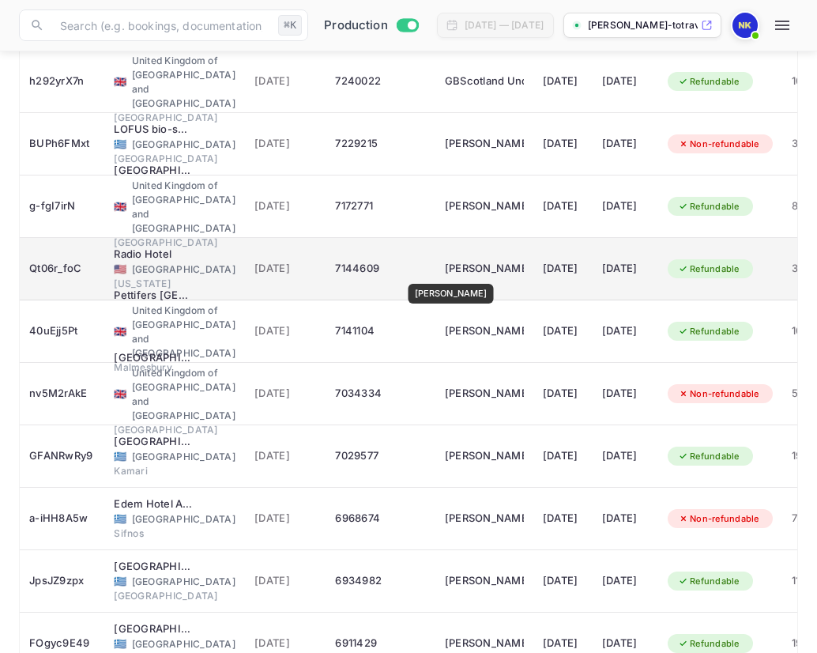
scroll to position [1244, 0]
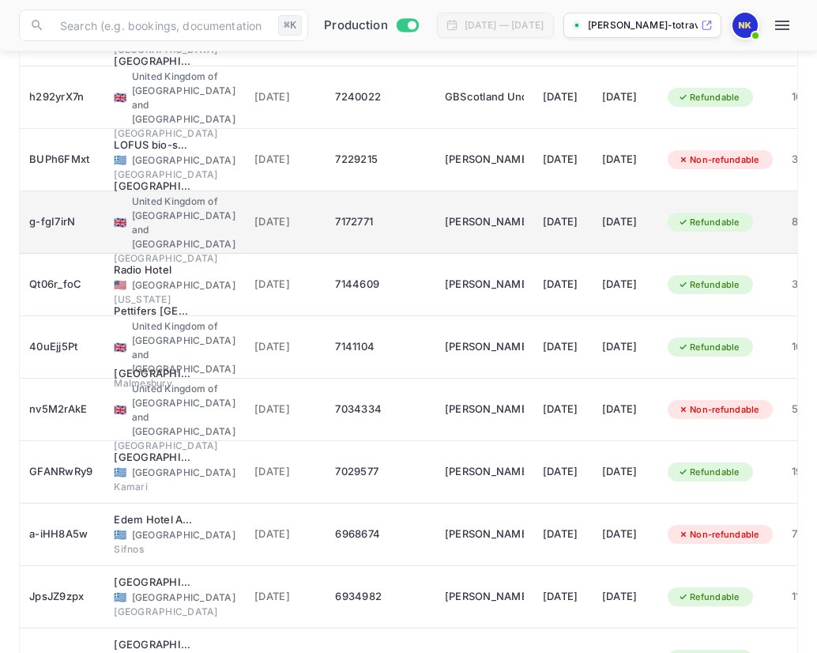
click at [436, 221] on td "[PERSON_NAME]" at bounding box center [485, 222] width 98 height 62
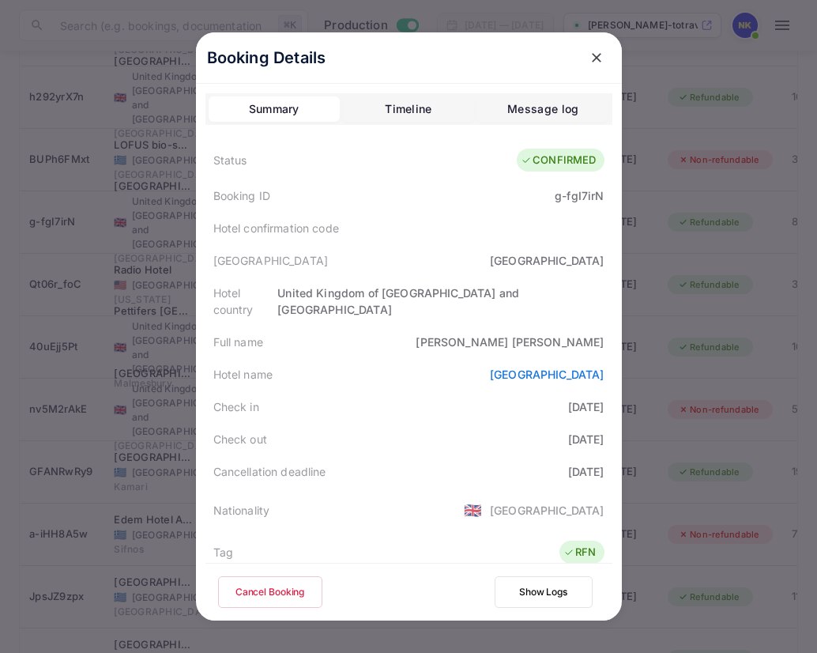
scroll to position [351, 0]
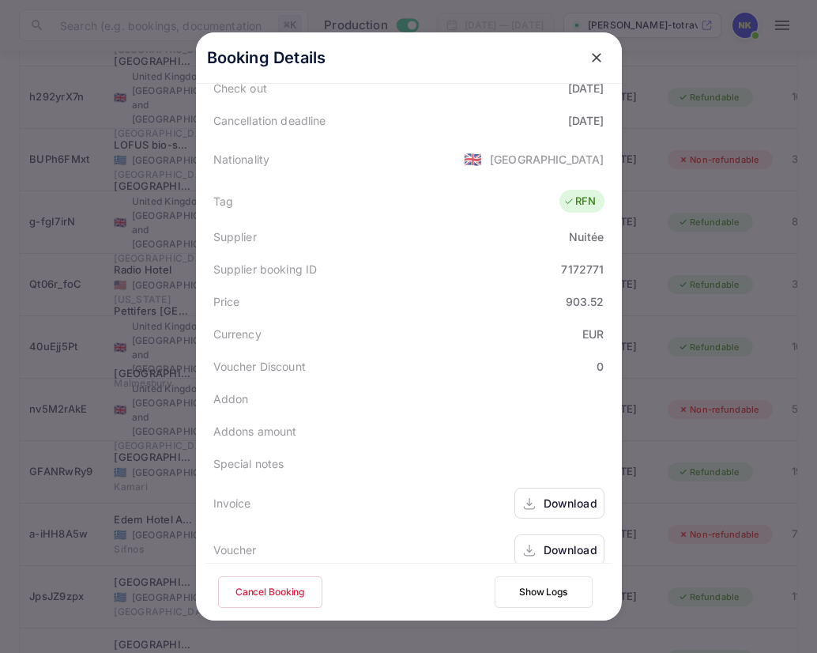
click at [564, 495] on div "Download" at bounding box center [571, 503] width 54 height 17
click at [598, 55] on icon "close" at bounding box center [597, 58] width 16 height 16
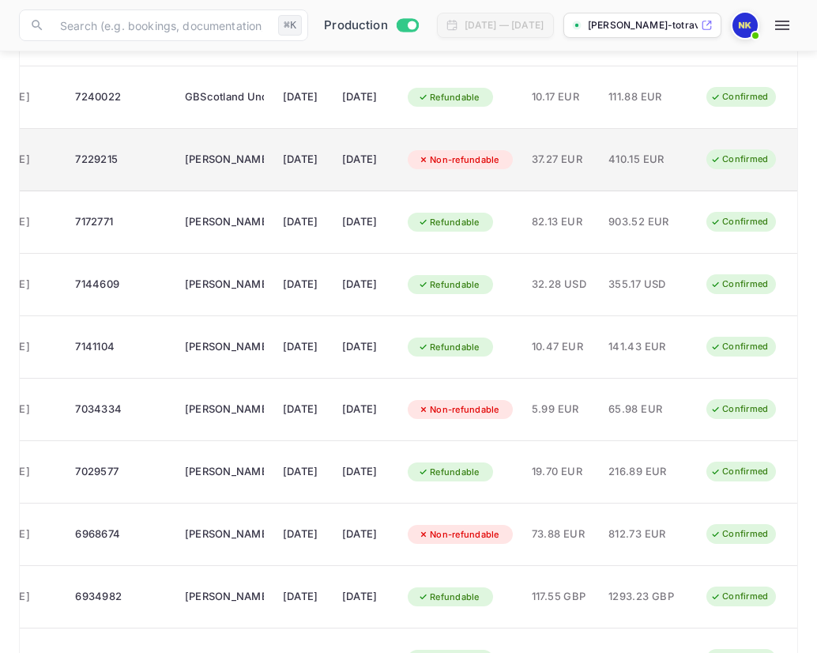
scroll to position [0, 0]
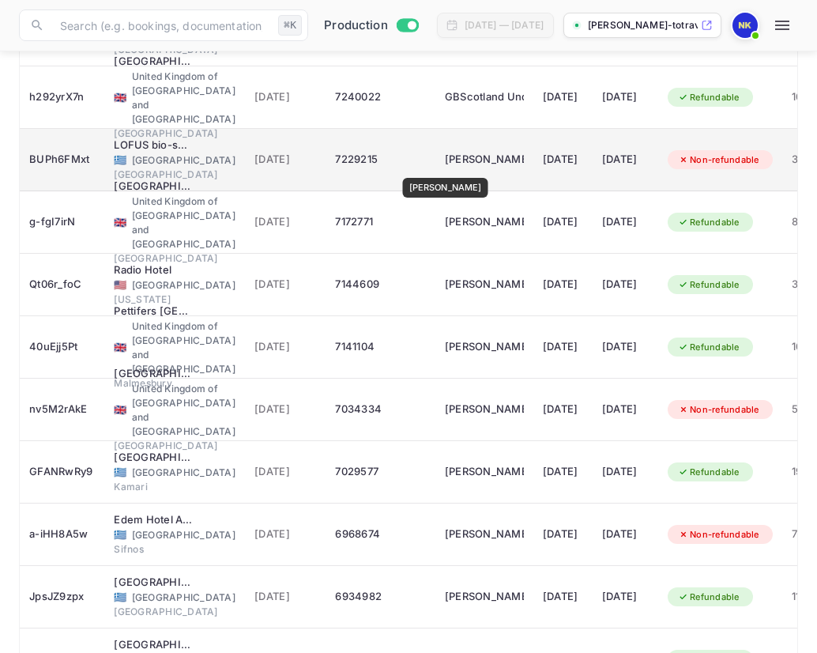
click at [445, 166] on div "[PERSON_NAME]" at bounding box center [484, 159] width 79 height 25
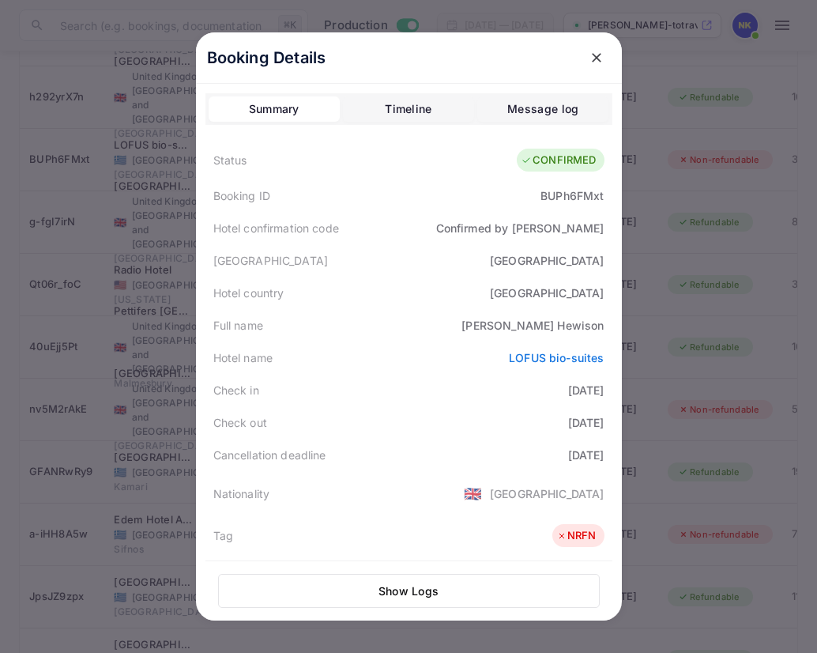
scroll to position [353, 0]
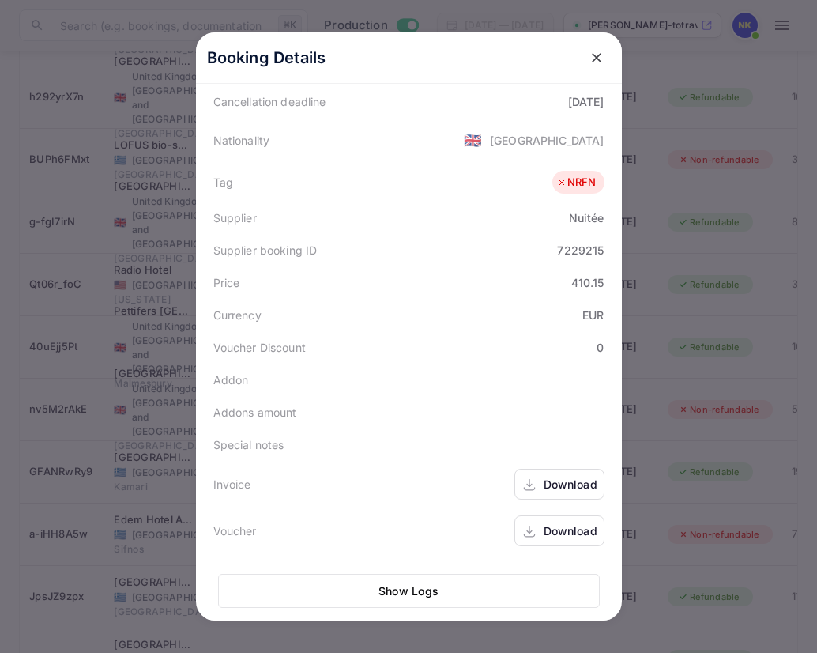
click at [550, 481] on div "Download" at bounding box center [571, 484] width 54 height 17
click at [598, 56] on icon "close" at bounding box center [596, 57] width 9 height 9
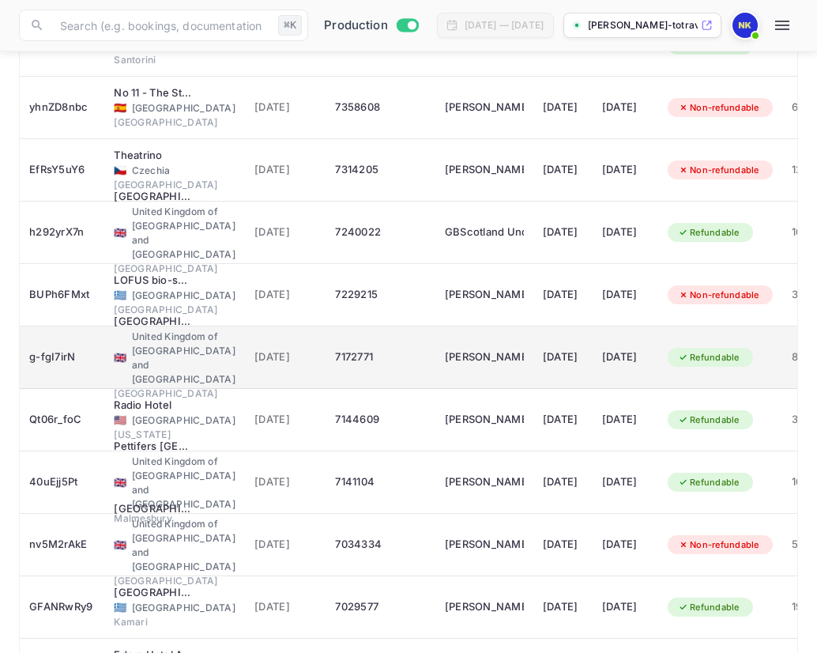
scroll to position [1100, 0]
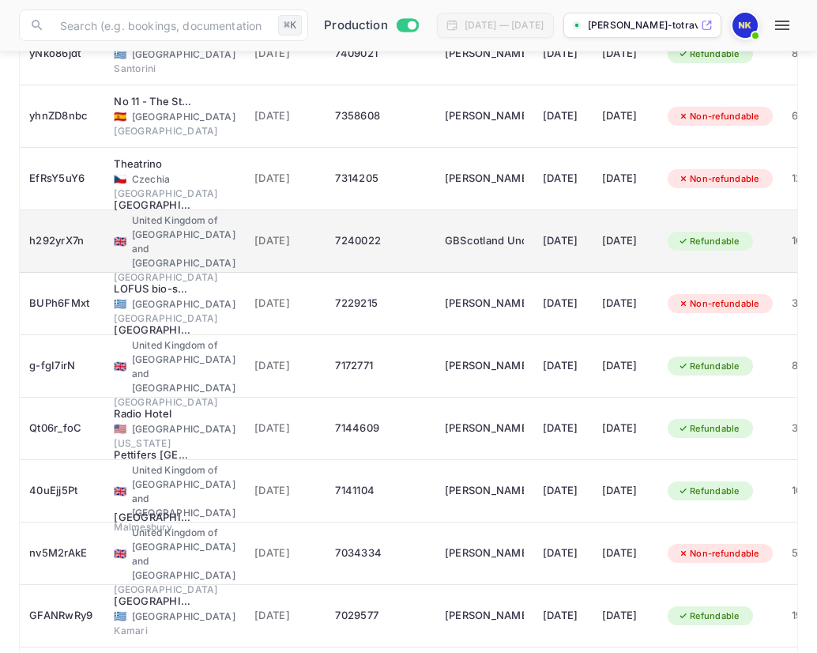
click at [382, 243] on div "7240022" at bounding box center [380, 240] width 90 height 25
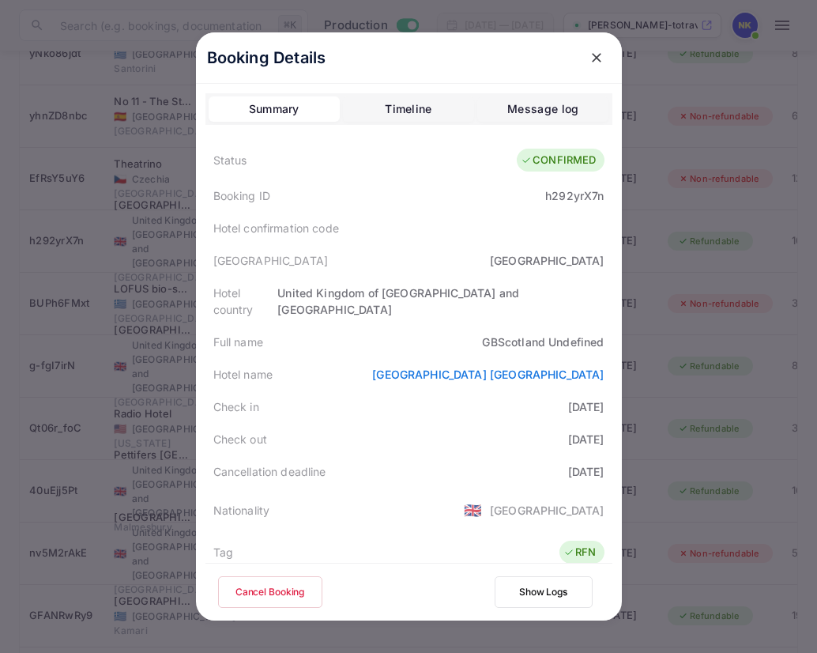
scroll to position [351, 0]
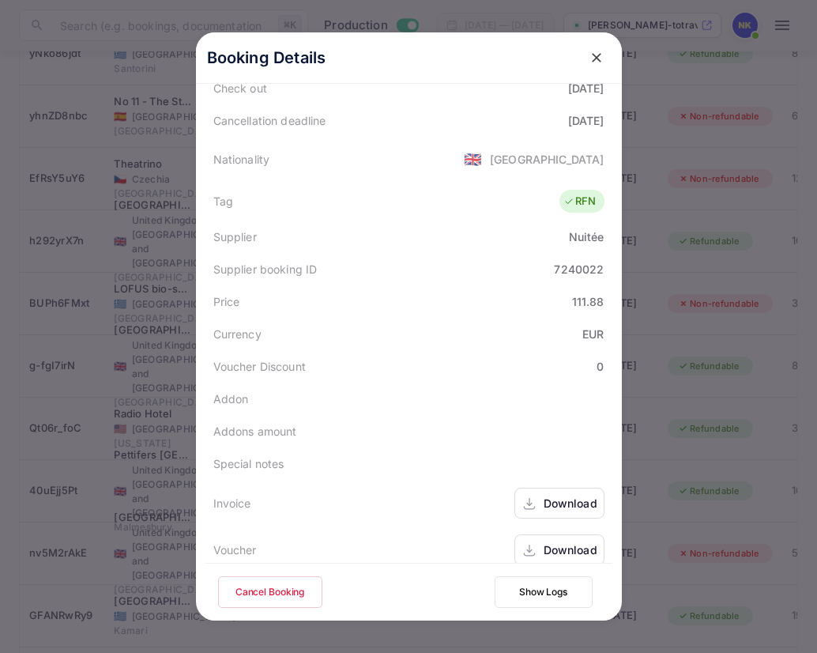
click at [551, 495] on div "Download" at bounding box center [571, 503] width 54 height 17
click at [598, 55] on icon "close" at bounding box center [597, 58] width 16 height 16
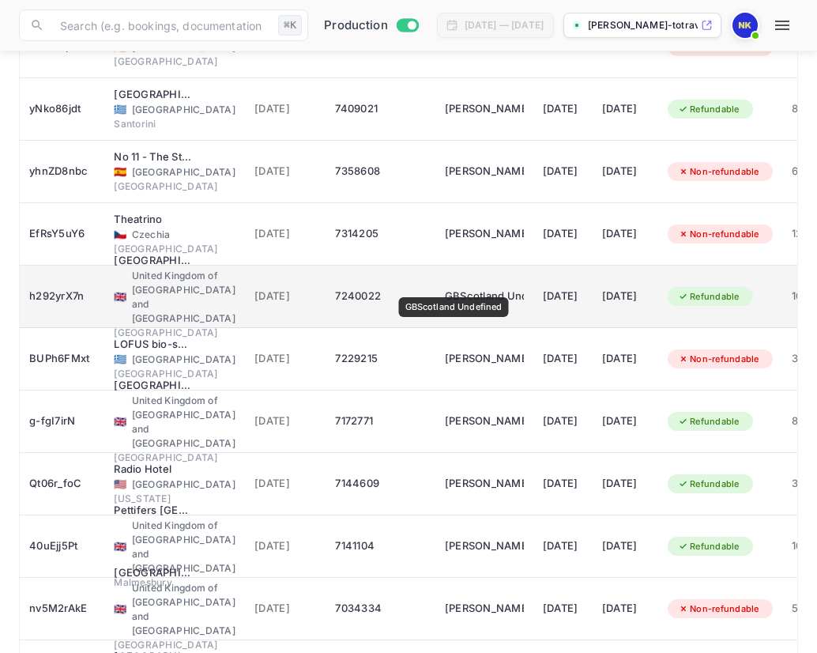
scroll to position [1038, 0]
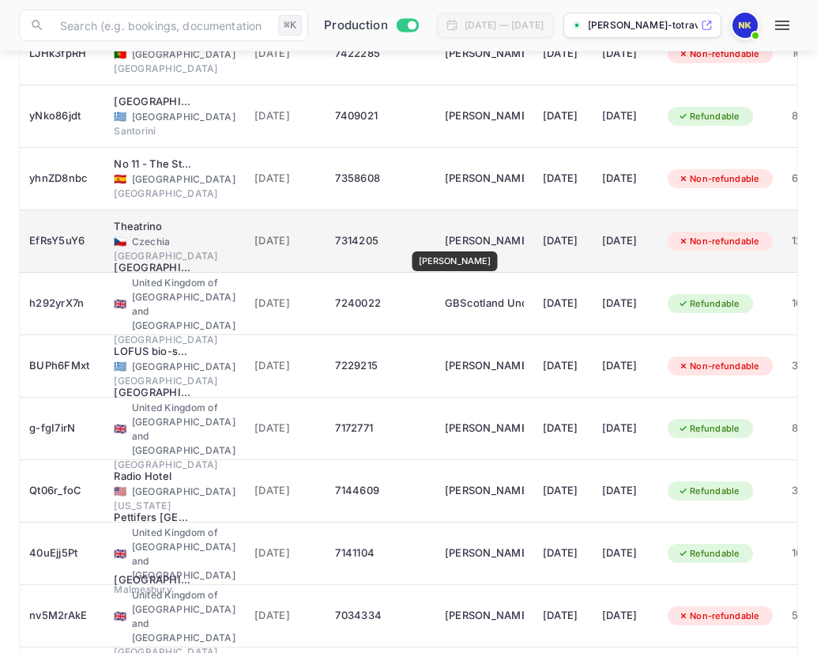
click at [453, 240] on div "[PERSON_NAME]" at bounding box center [484, 240] width 79 height 25
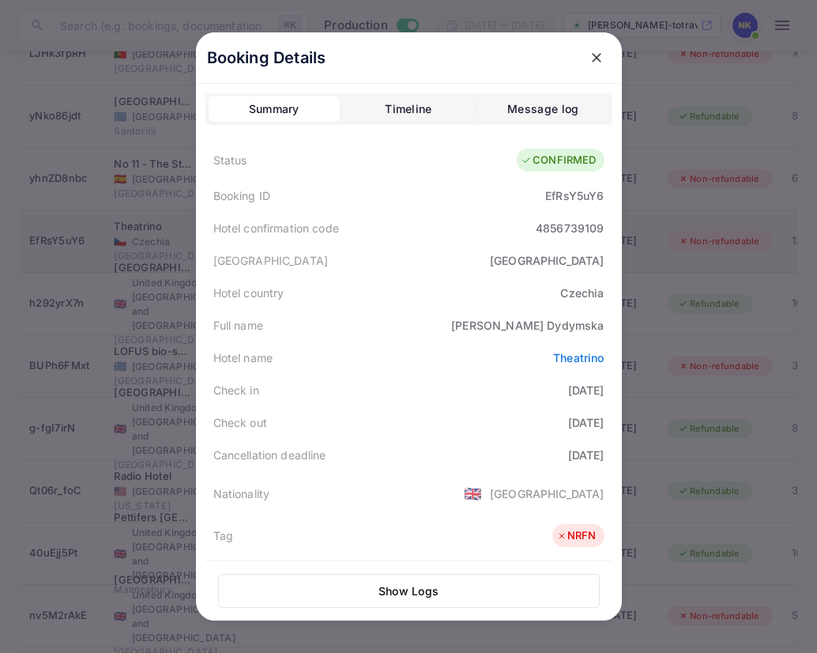
scroll to position [353, 0]
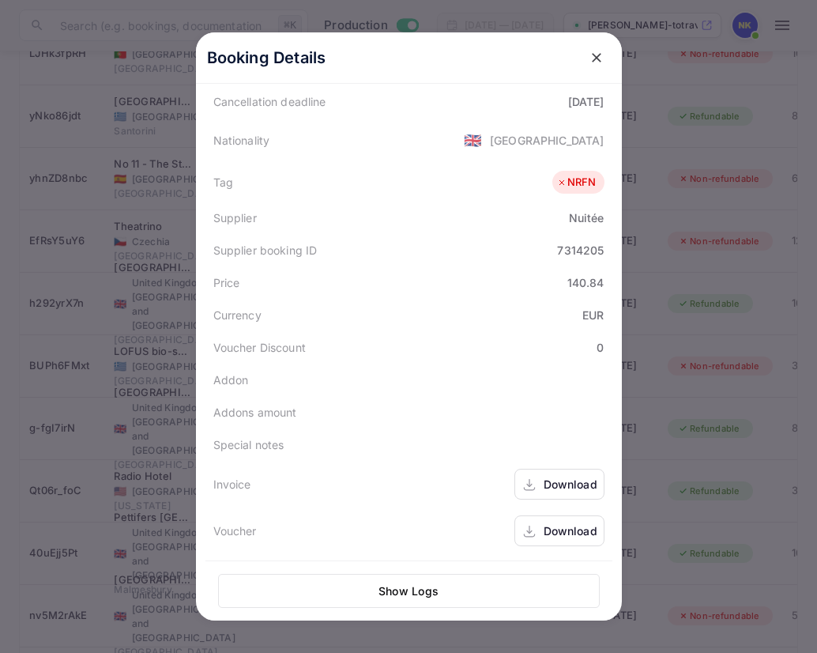
click at [551, 481] on div "Download" at bounding box center [571, 484] width 54 height 17
click at [595, 56] on icon "close" at bounding box center [596, 57] width 9 height 9
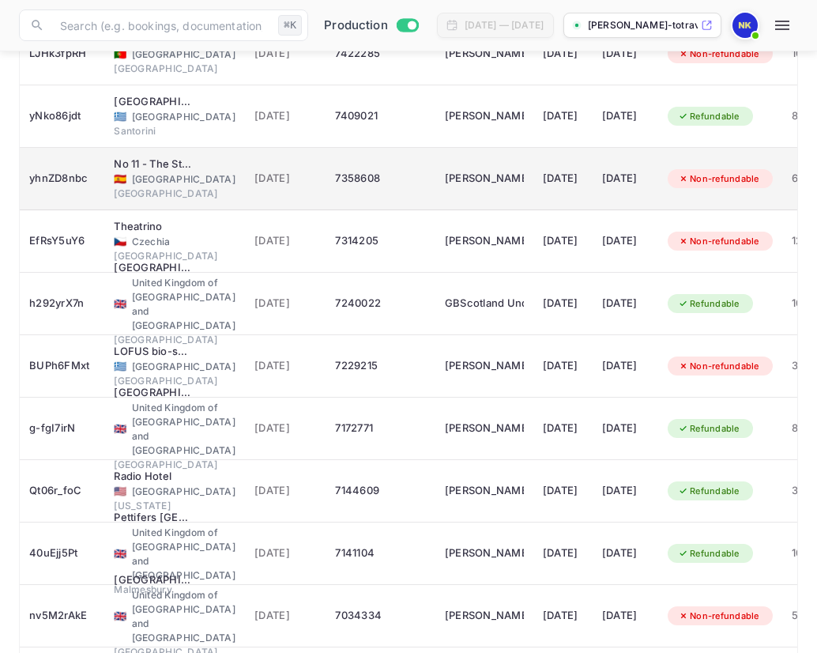
click at [484, 192] on td "[PERSON_NAME]" at bounding box center [485, 179] width 98 height 62
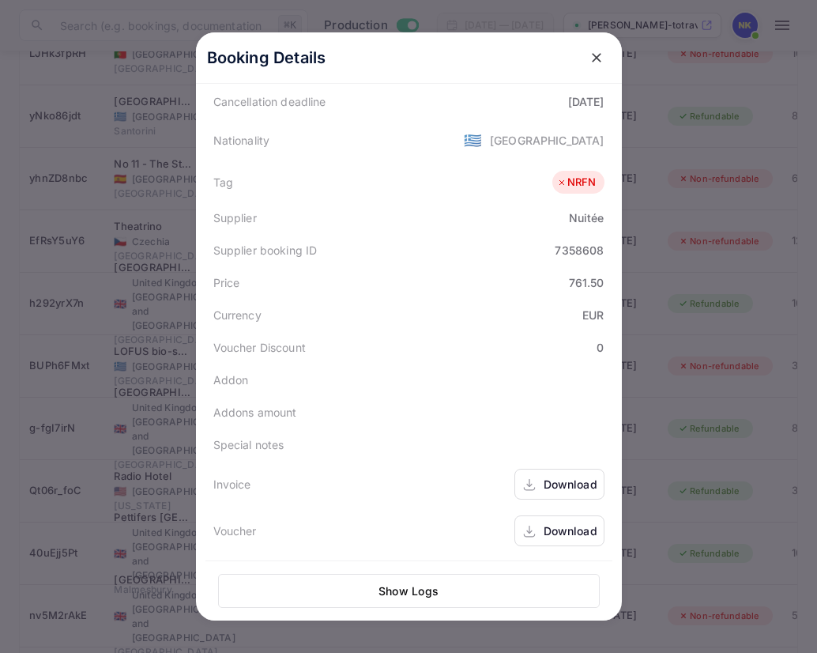
click at [540, 485] on div "Download" at bounding box center [560, 484] width 90 height 31
click at [594, 53] on icon "close" at bounding box center [597, 58] width 16 height 16
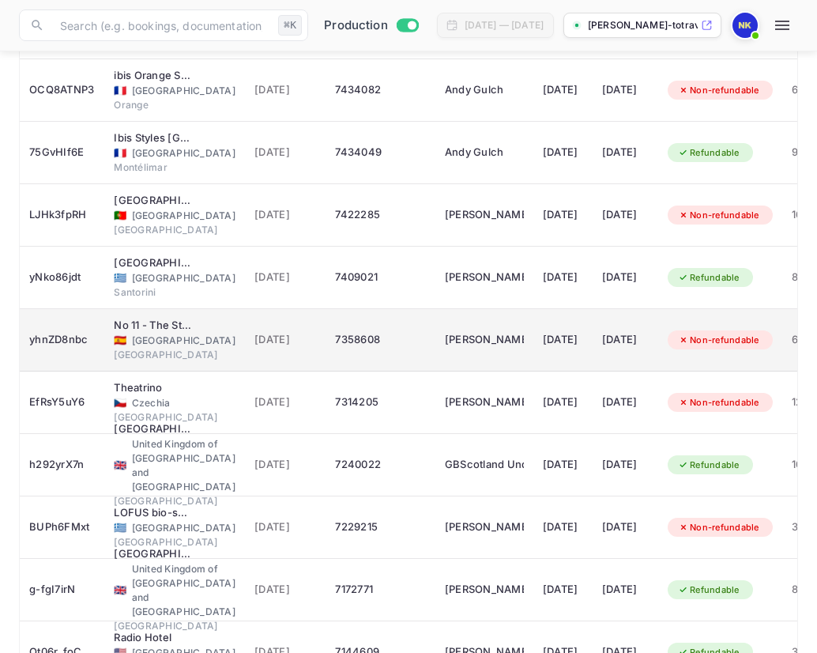
scroll to position [866, 0]
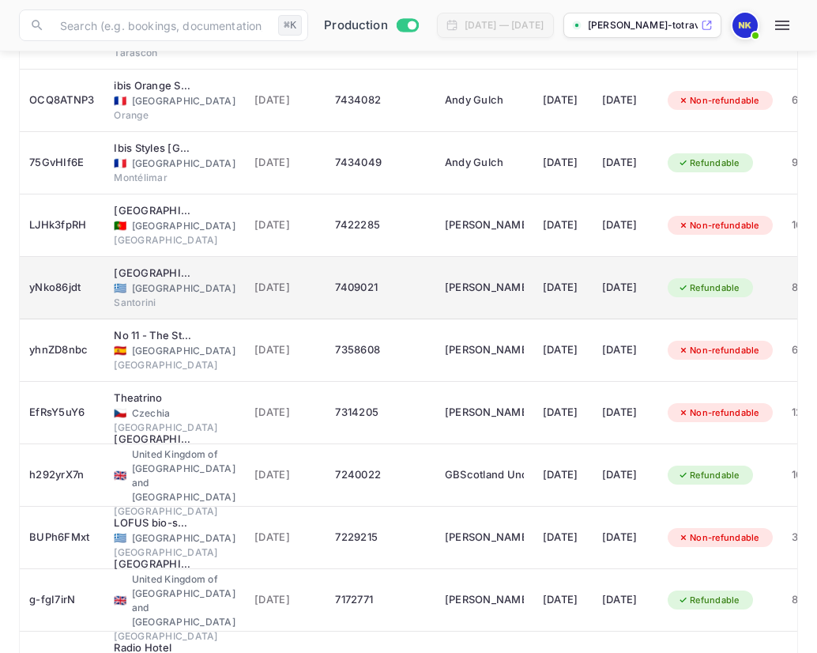
click at [417, 284] on td "7409021" at bounding box center [380, 288] width 109 height 62
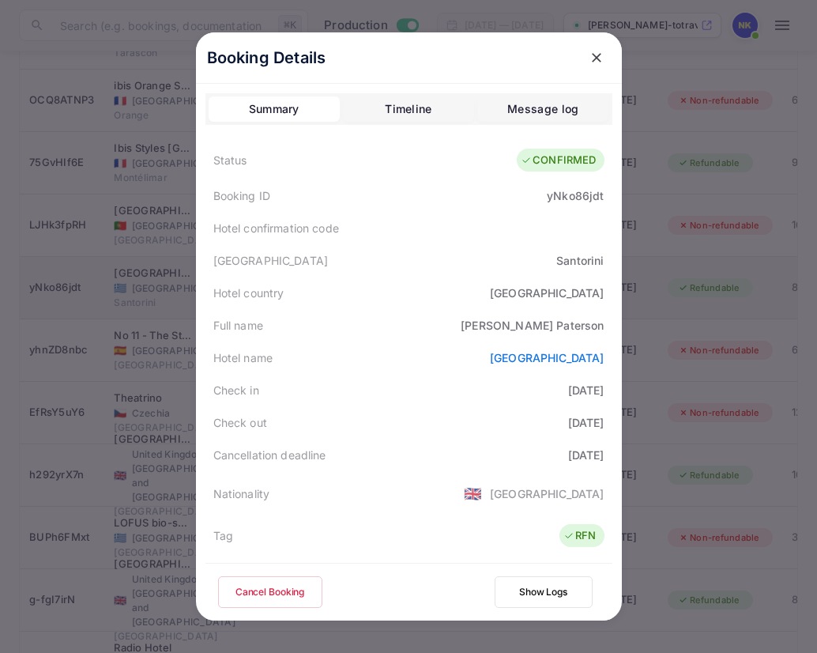
scroll to position [351, 0]
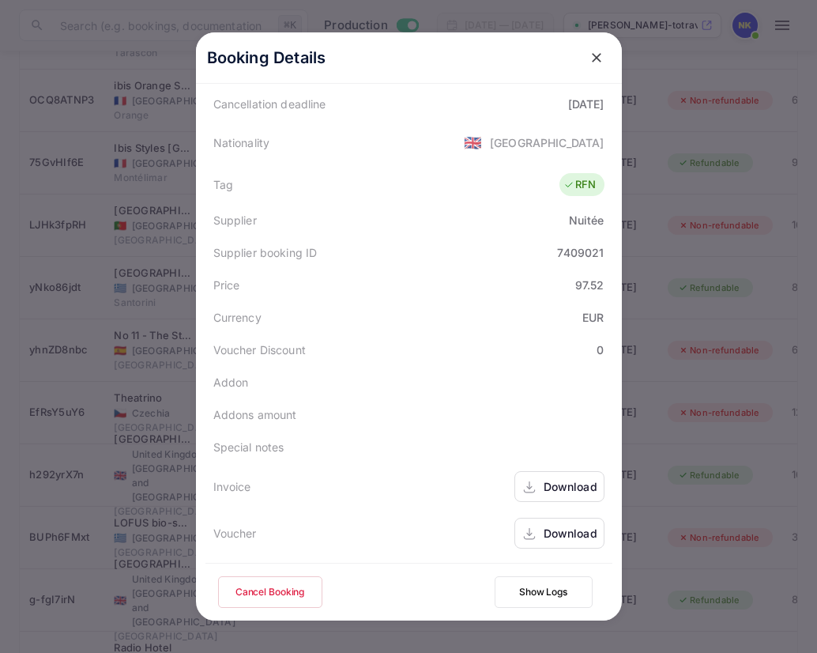
click at [560, 487] on div "Download" at bounding box center [571, 486] width 54 height 17
click at [594, 55] on icon "close" at bounding box center [596, 57] width 9 height 9
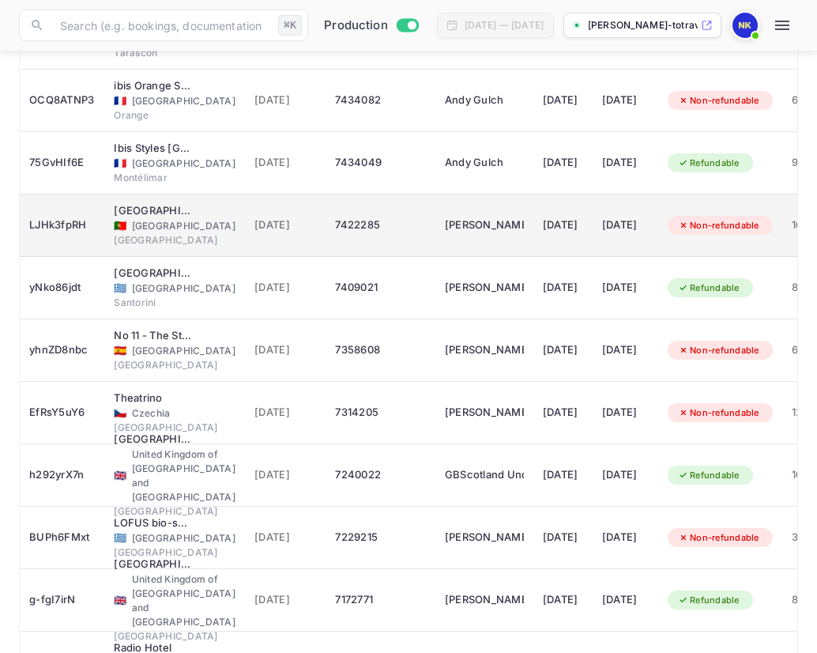
click at [284, 225] on span "[DATE]" at bounding box center [286, 225] width 62 height 17
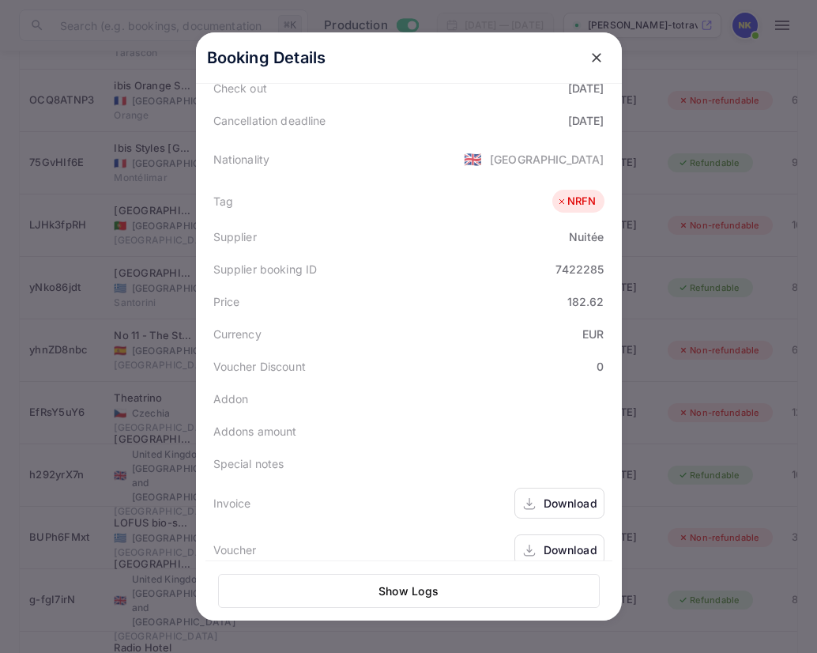
scroll to position [353, 0]
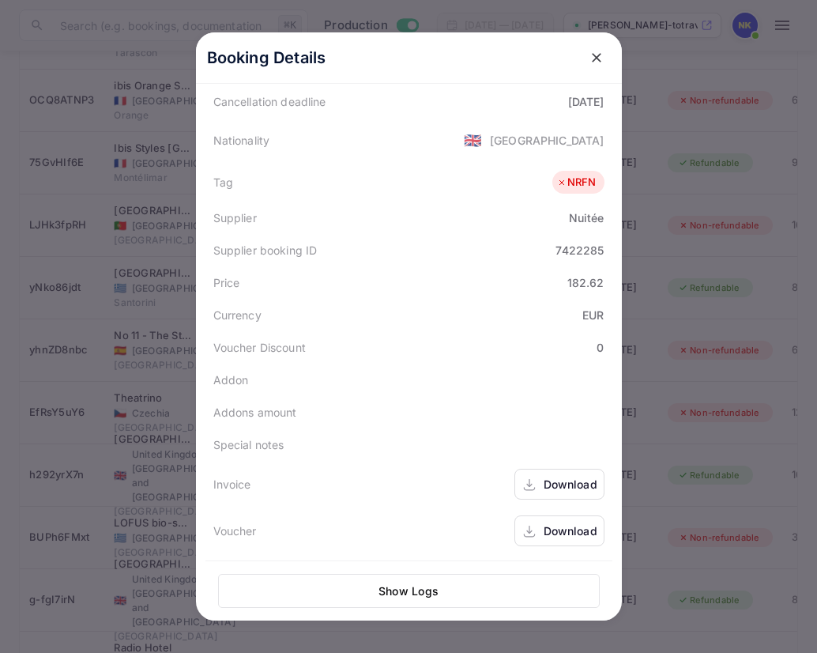
click at [555, 486] on div "Download" at bounding box center [571, 484] width 54 height 17
click at [600, 50] on icon "close" at bounding box center [597, 58] width 16 height 16
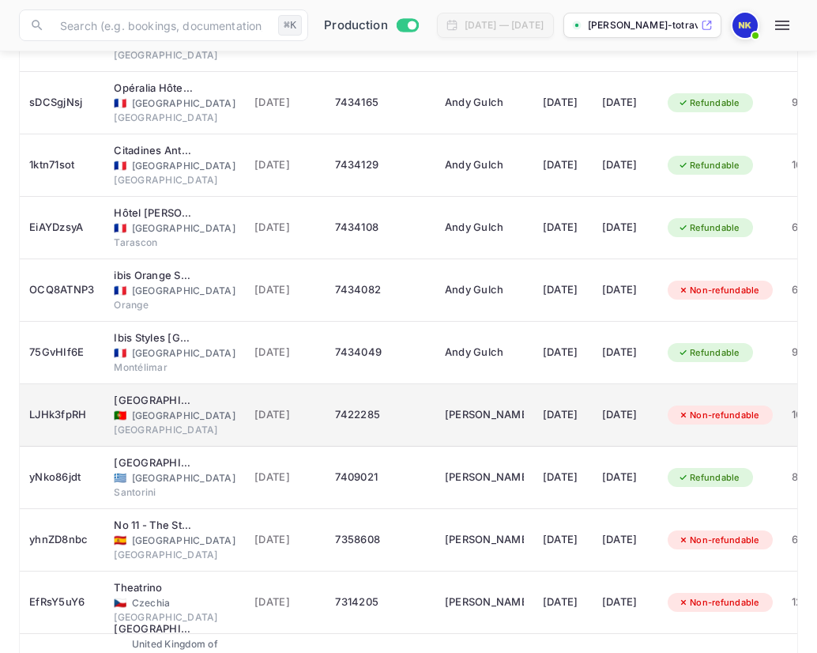
scroll to position [675, 0]
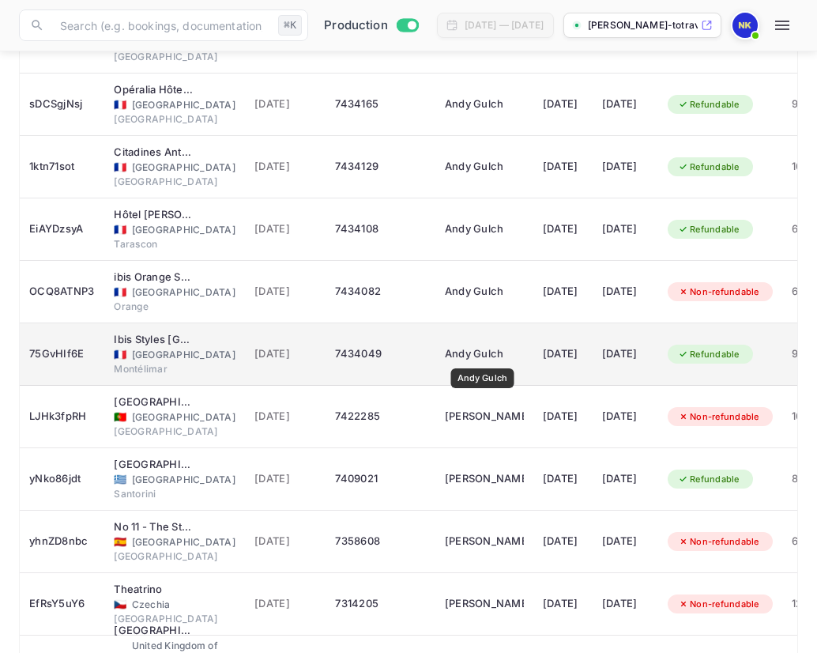
click at [482, 357] on div "Andy Gulch" at bounding box center [484, 353] width 79 height 25
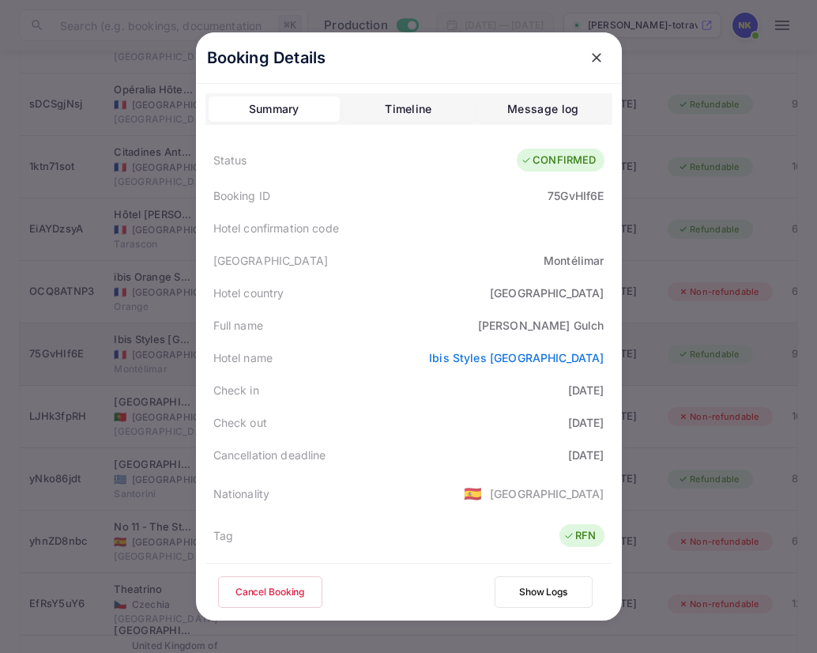
scroll to position [351, 0]
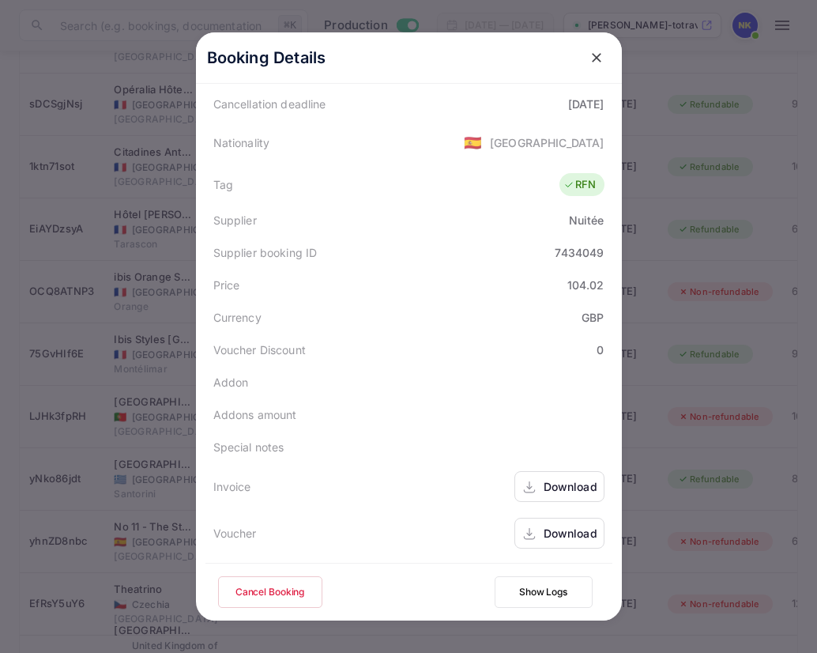
click at [553, 482] on div "Download" at bounding box center [571, 486] width 54 height 17
click at [598, 55] on icon "close" at bounding box center [596, 57] width 9 height 9
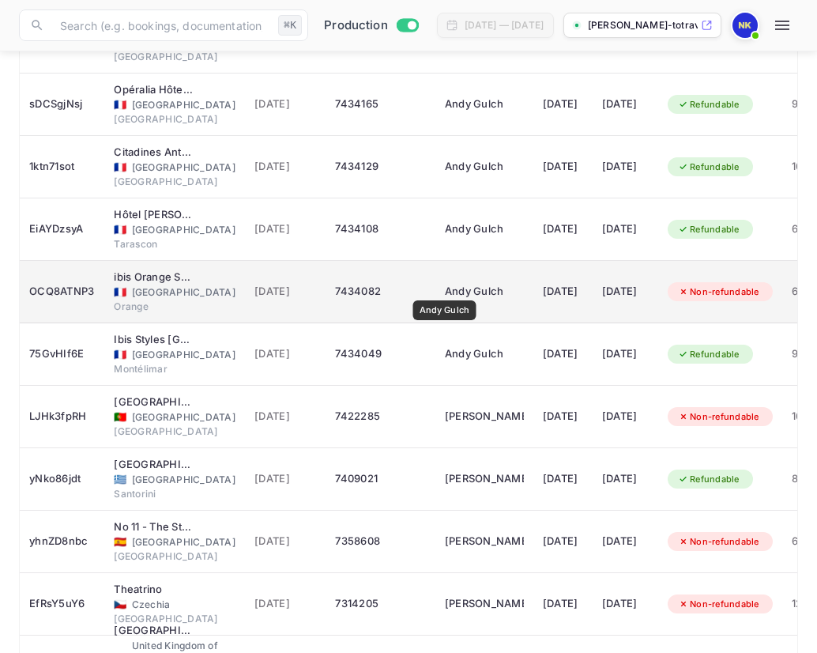
click at [445, 289] on div "Andy Gulch" at bounding box center [484, 291] width 79 height 25
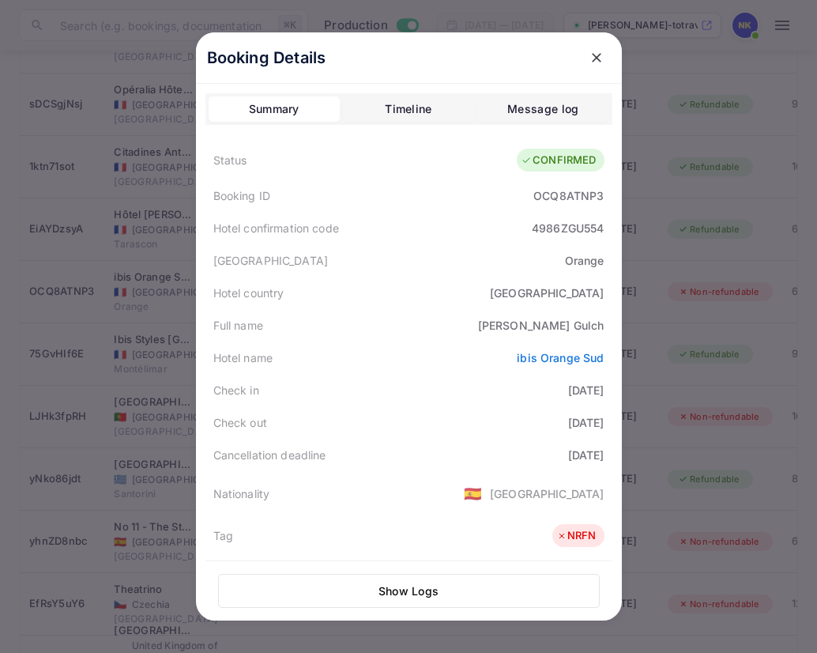
scroll to position [353, 0]
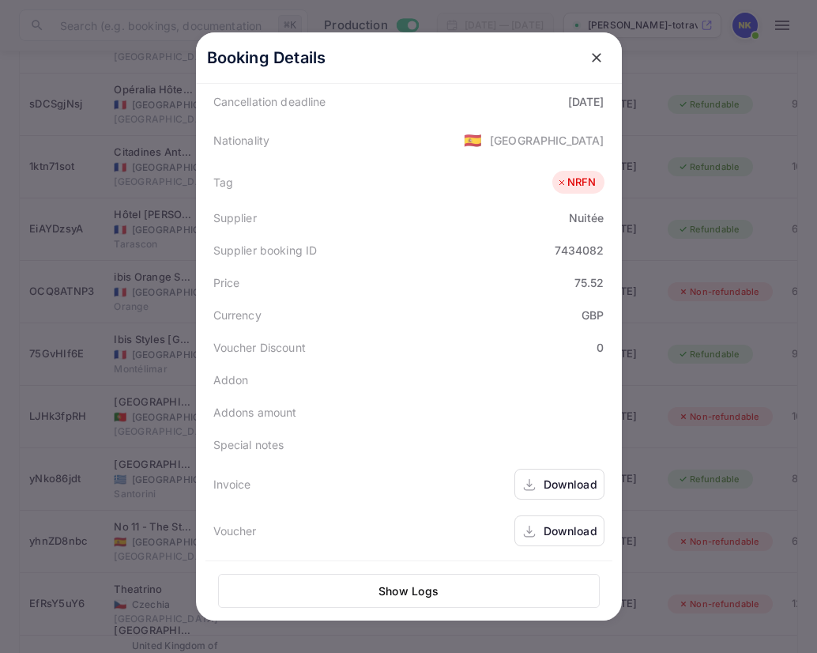
click at [571, 481] on div "Download" at bounding box center [571, 484] width 54 height 17
click at [597, 55] on icon "close" at bounding box center [597, 58] width 16 height 16
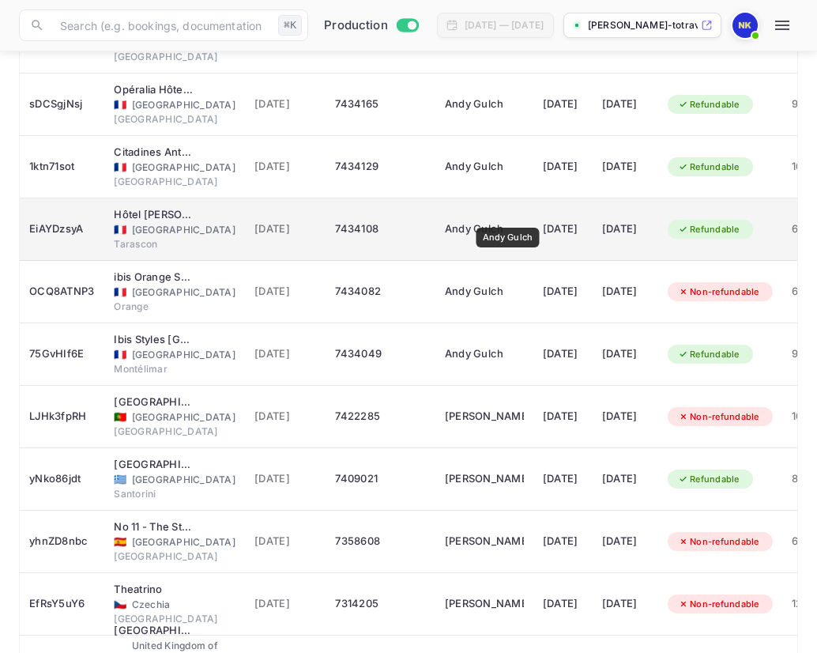
click at [507, 217] on div "Andy Gulch" at bounding box center [484, 229] width 79 height 25
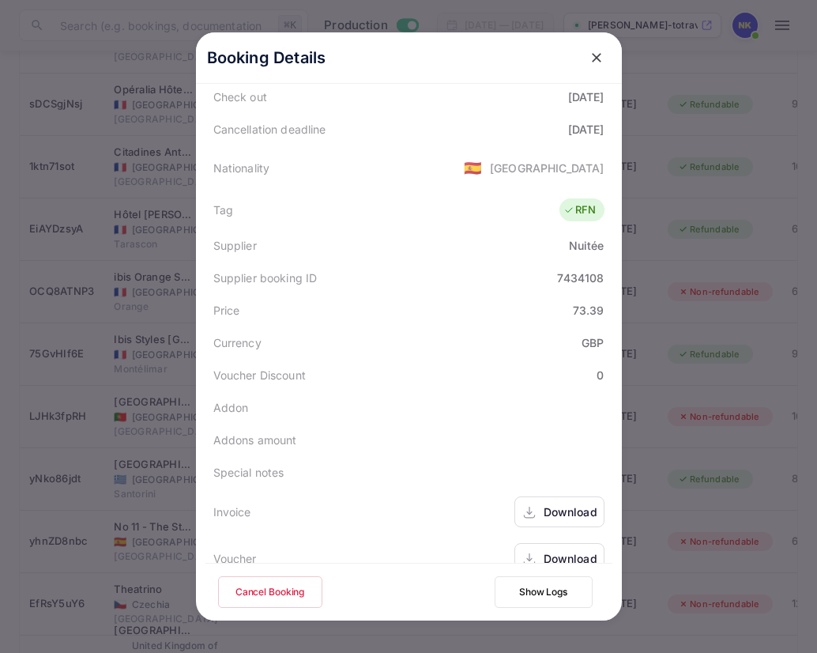
scroll to position [351, 0]
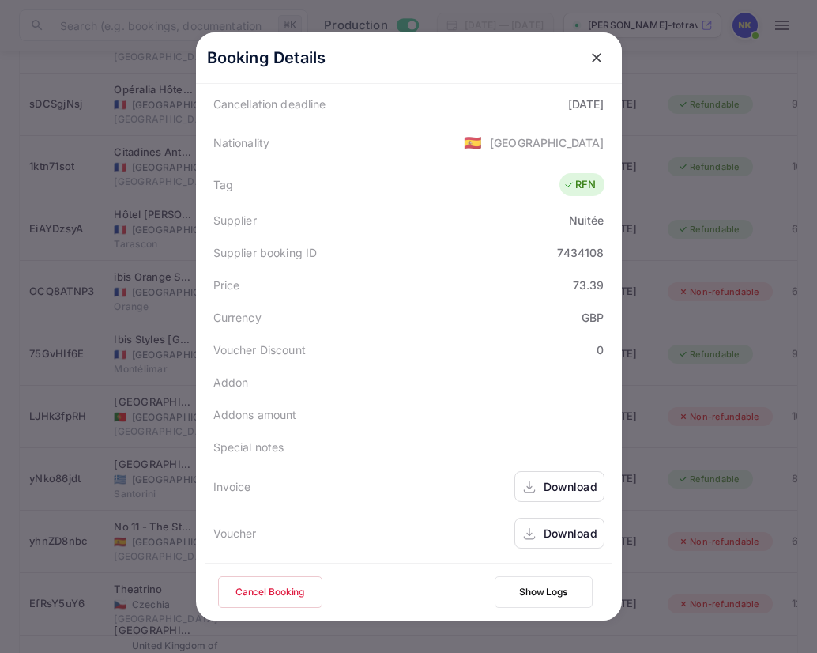
click at [565, 478] on div "Download" at bounding box center [571, 486] width 54 height 17
click at [595, 51] on icon "close" at bounding box center [597, 58] width 16 height 16
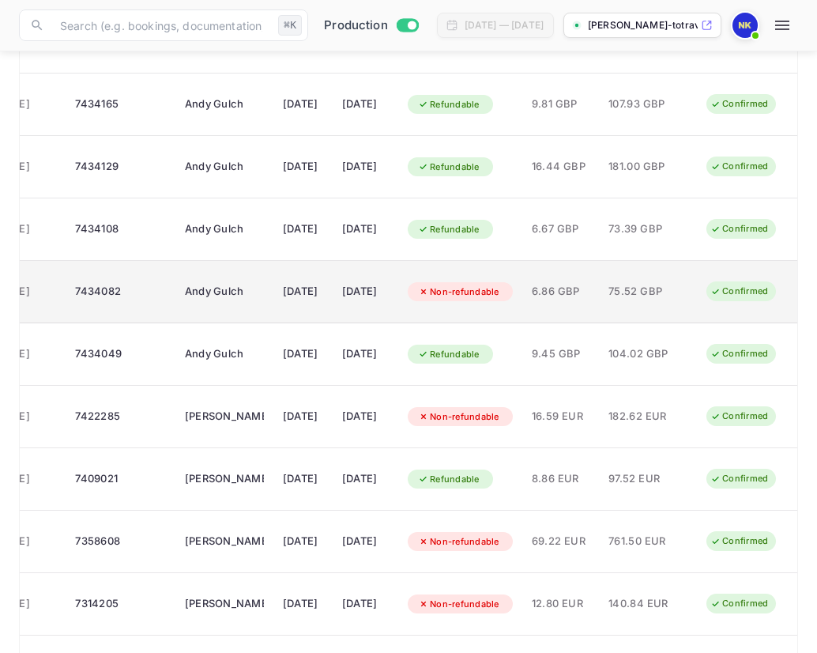
scroll to position [0, 0]
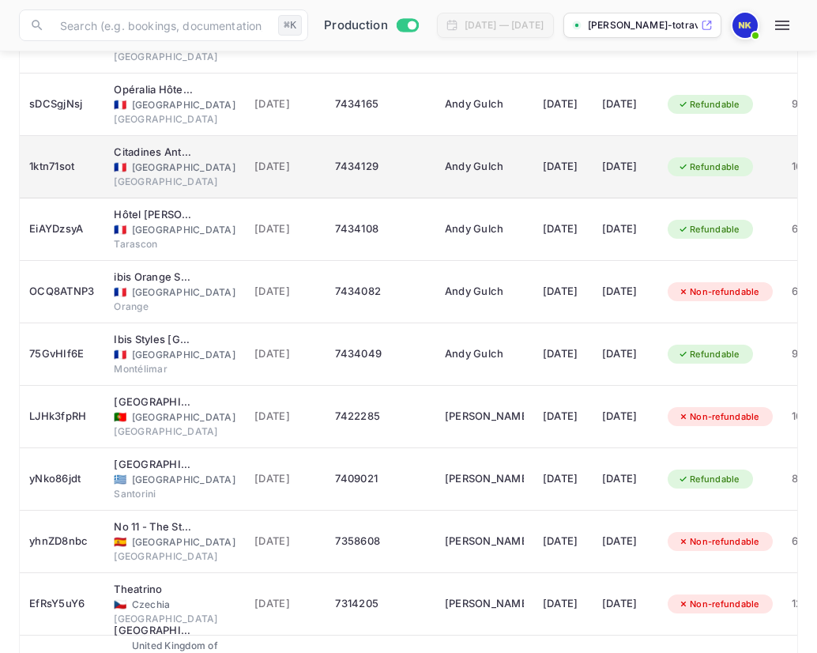
click at [402, 182] on td "7434129" at bounding box center [380, 167] width 109 height 62
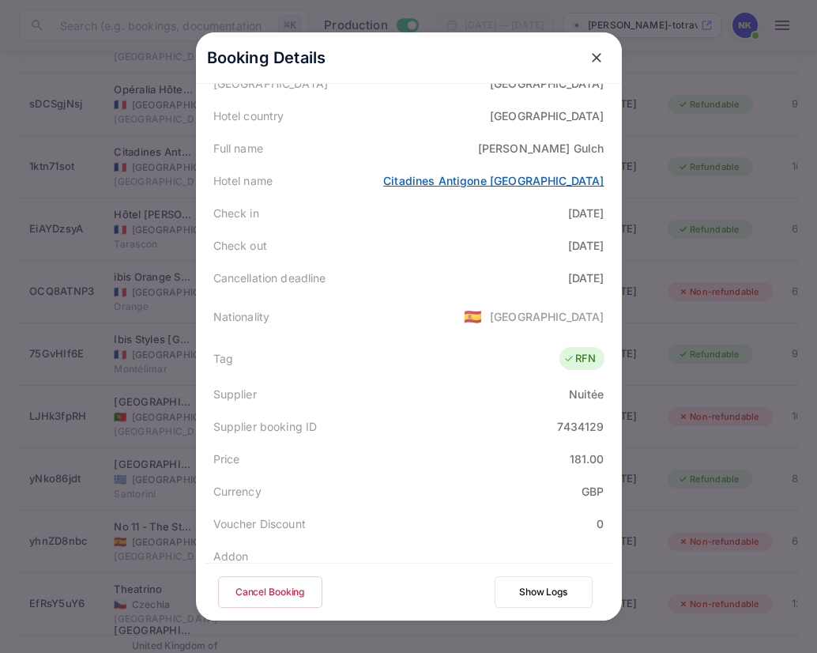
scroll to position [351, 0]
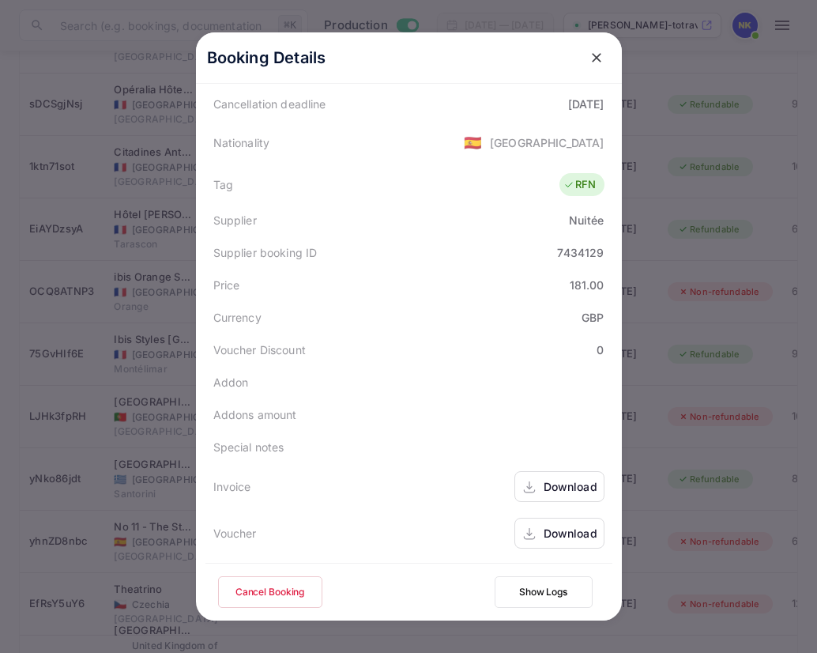
click at [552, 489] on div "Download" at bounding box center [571, 486] width 54 height 17
click at [598, 58] on icon "close" at bounding box center [597, 58] width 16 height 16
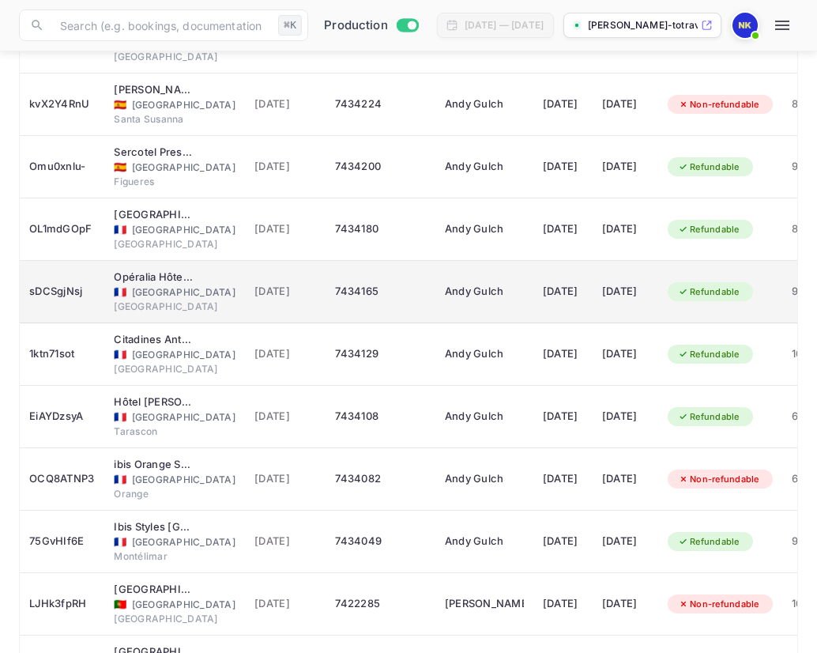
scroll to position [484, 0]
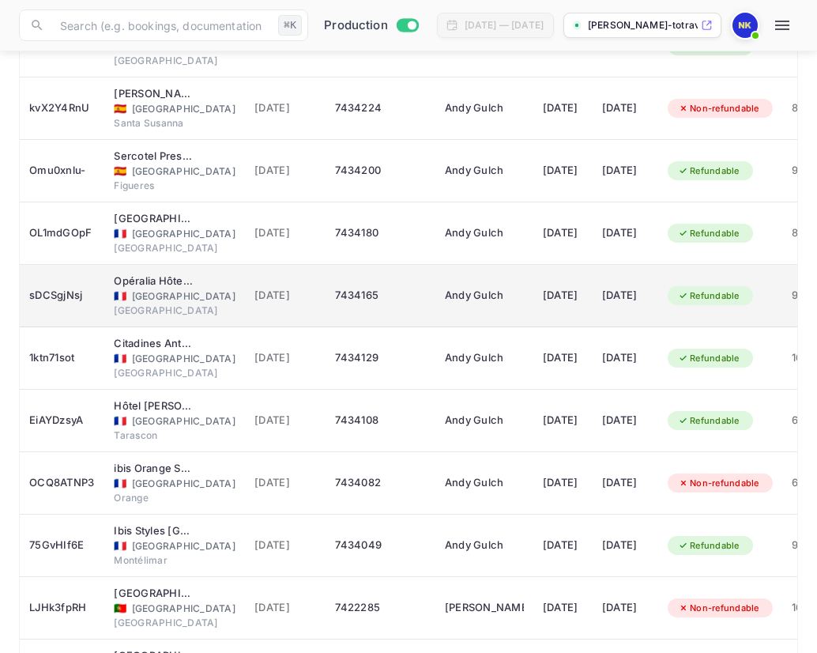
click at [421, 289] on td "7434165" at bounding box center [380, 296] width 109 height 62
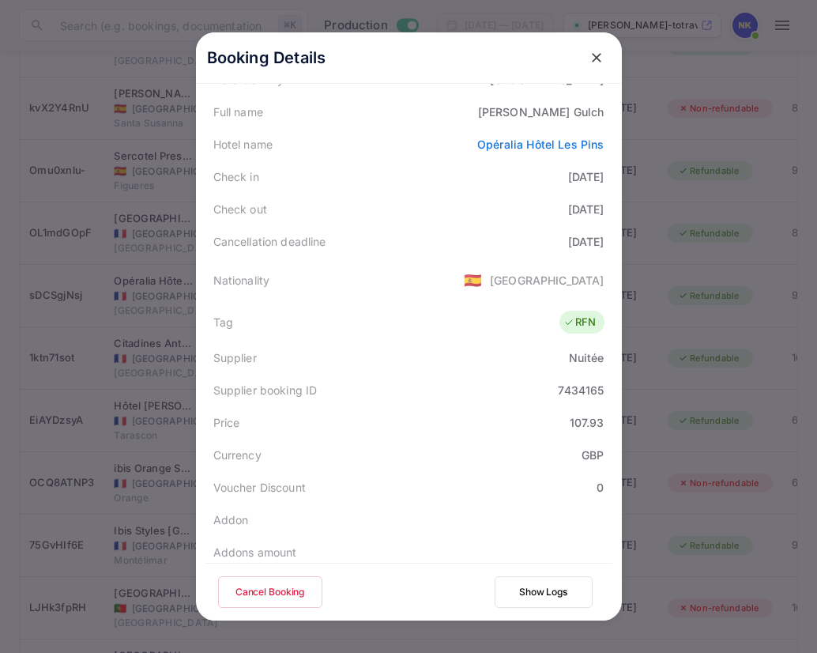
scroll to position [351, 0]
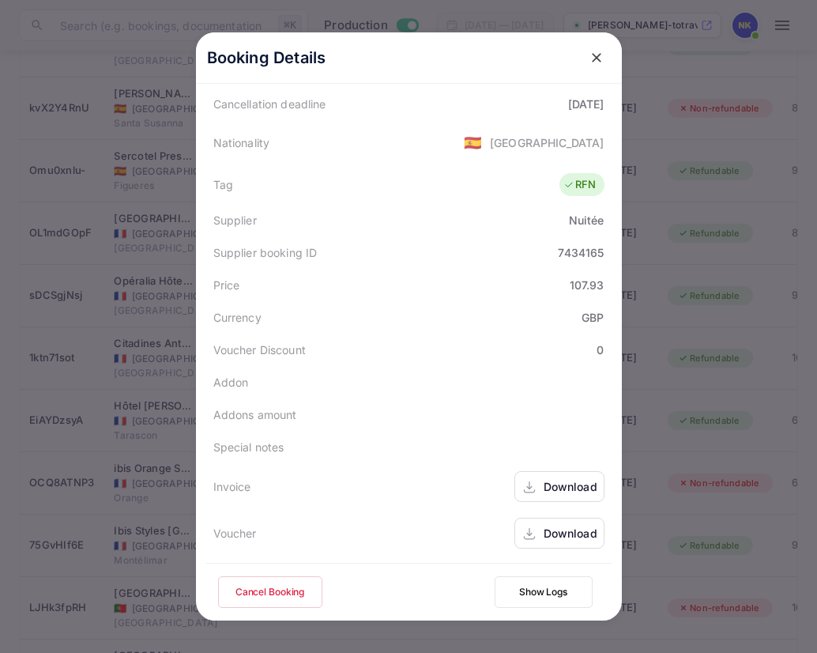
click at [568, 482] on div "Download" at bounding box center [571, 486] width 54 height 17
click at [594, 58] on icon "close" at bounding box center [597, 58] width 16 height 16
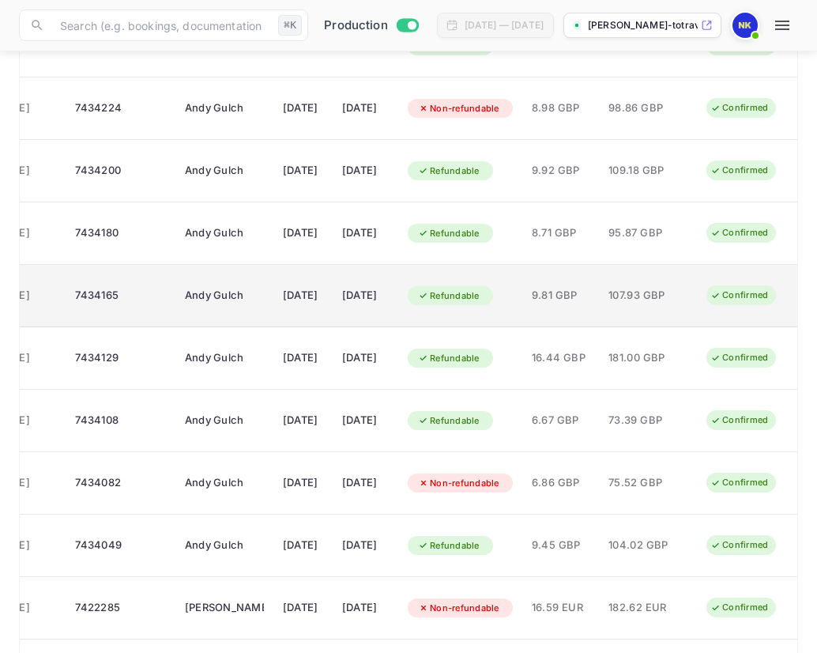
scroll to position [409, 0]
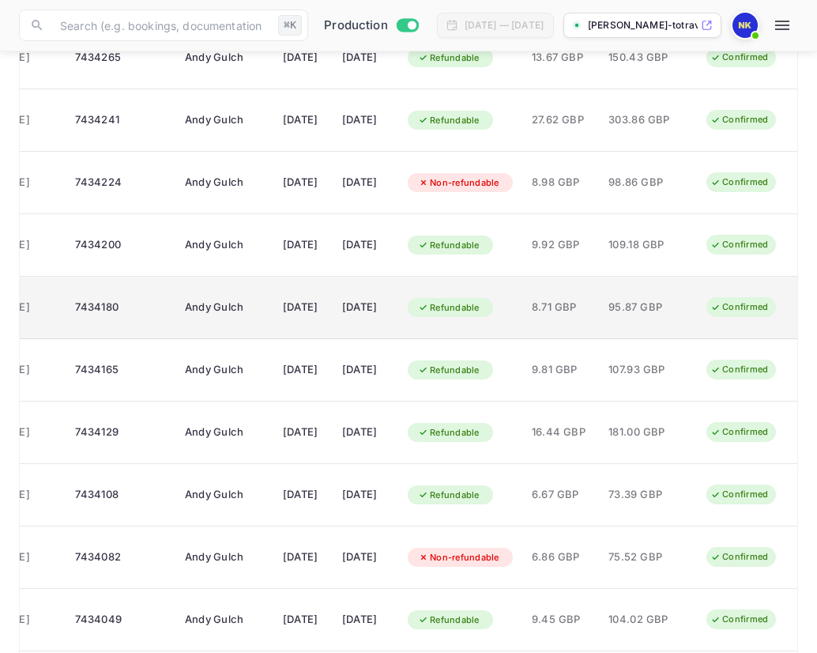
click at [643, 306] on span "95.87 GBP" at bounding box center [648, 307] width 79 height 17
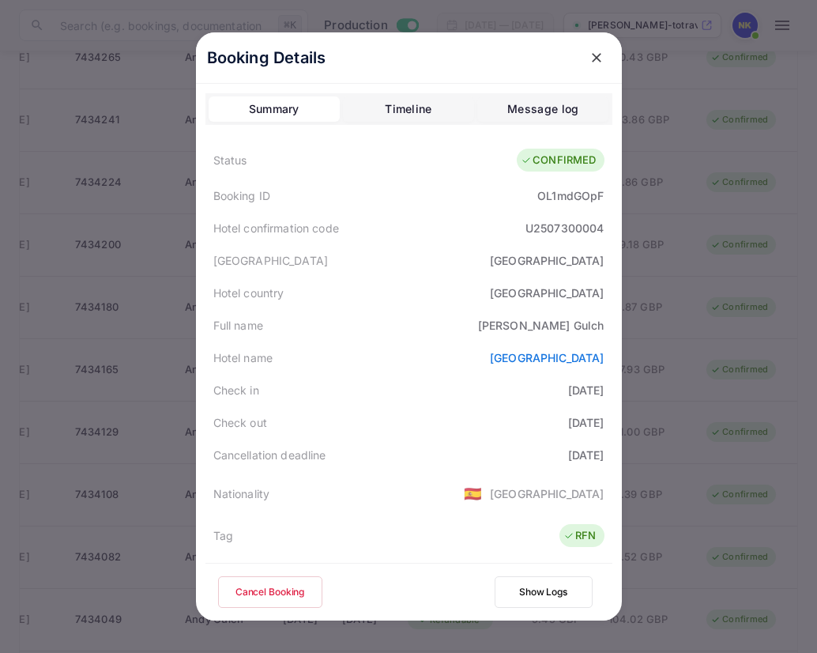
scroll to position [351, 0]
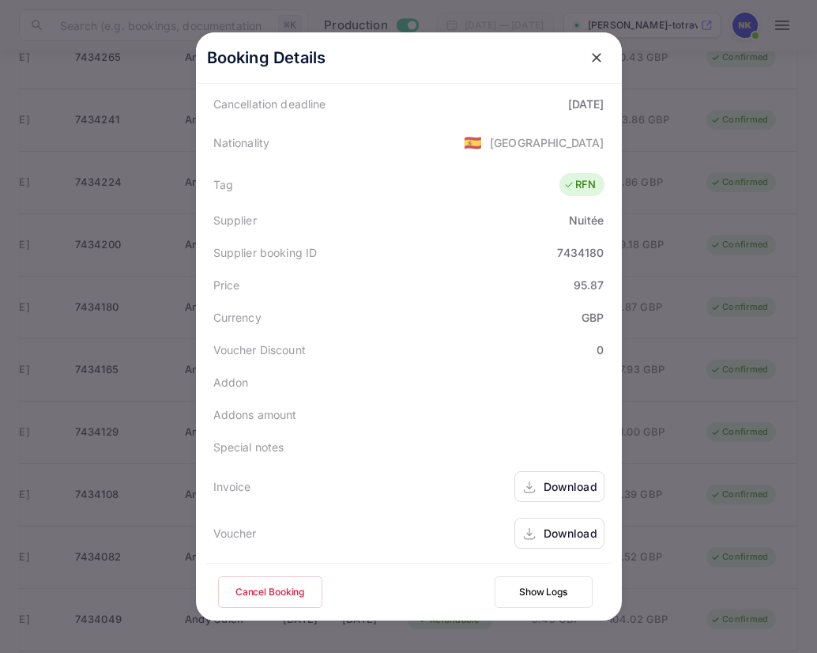
click at [554, 487] on div "Download" at bounding box center [571, 486] width 54 height 17
click at [595, 55] on icon "close" at bounding box center [597, 58] width 16 height 16
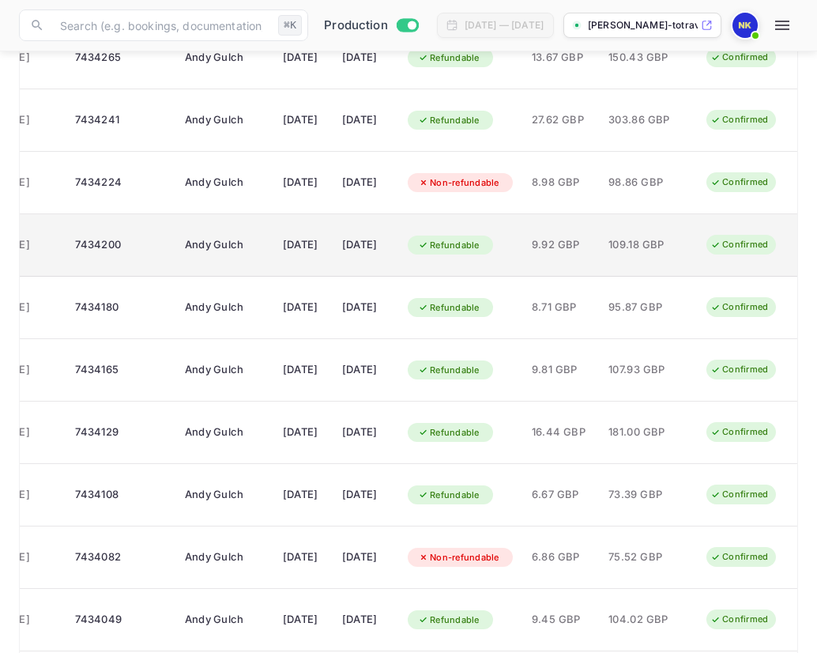
click at [646, 238] on span "109.18 GBP" at bounding box center [648, 244] width 79 height 17
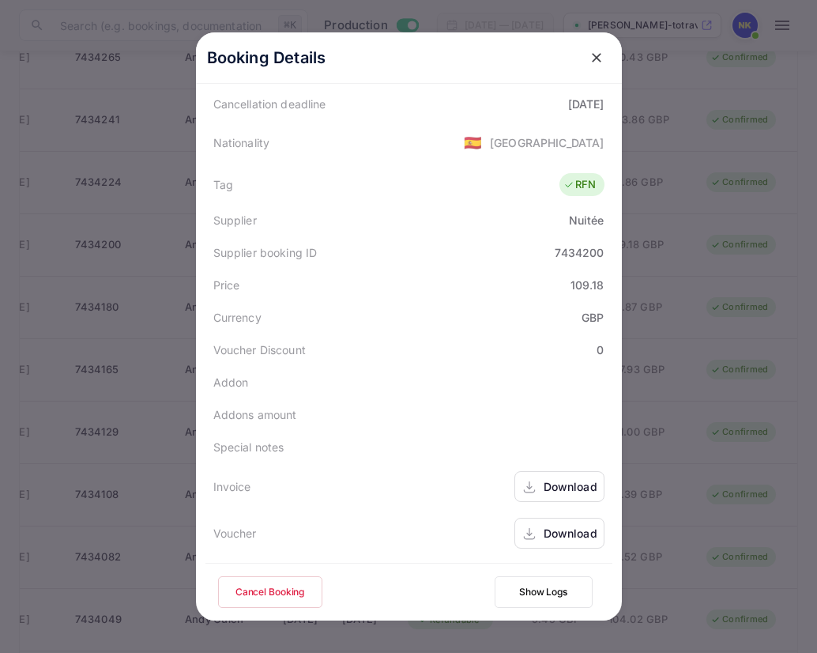
click at [568, 481] on div "Download" at bounding box center [571, 486] width 54 height 17
